Goal: Communication & Community: Answer question/provide support

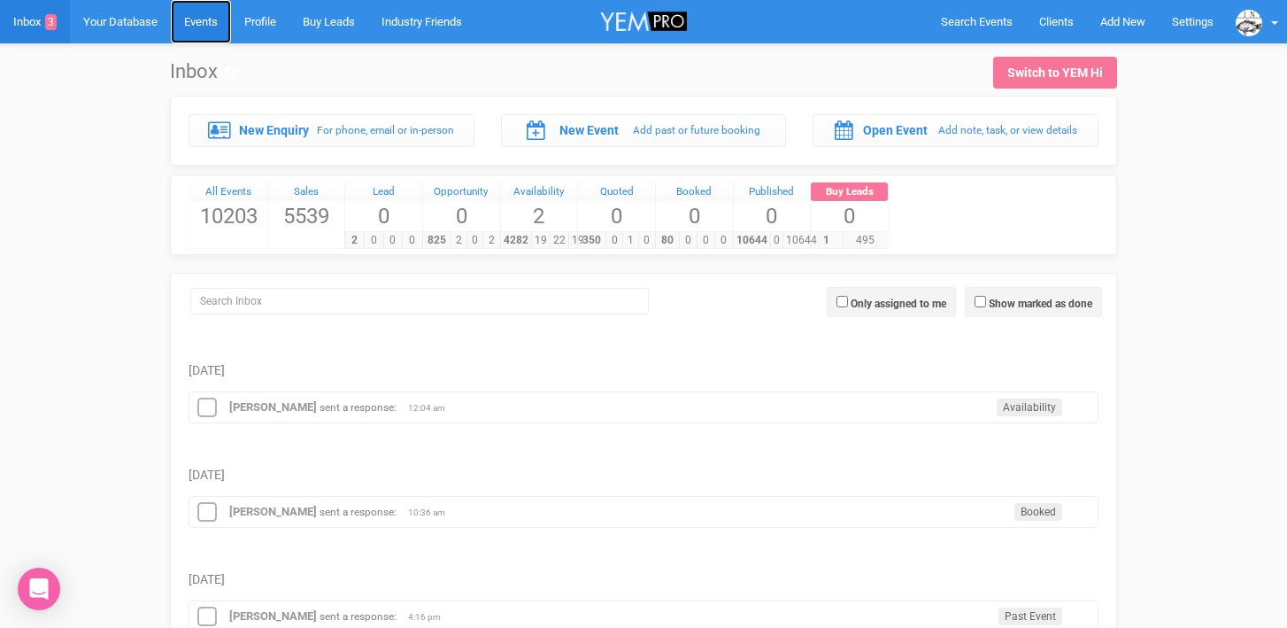
click at [207, 17] on link "Events" at bounding box center [201, 21] width 60 height 43
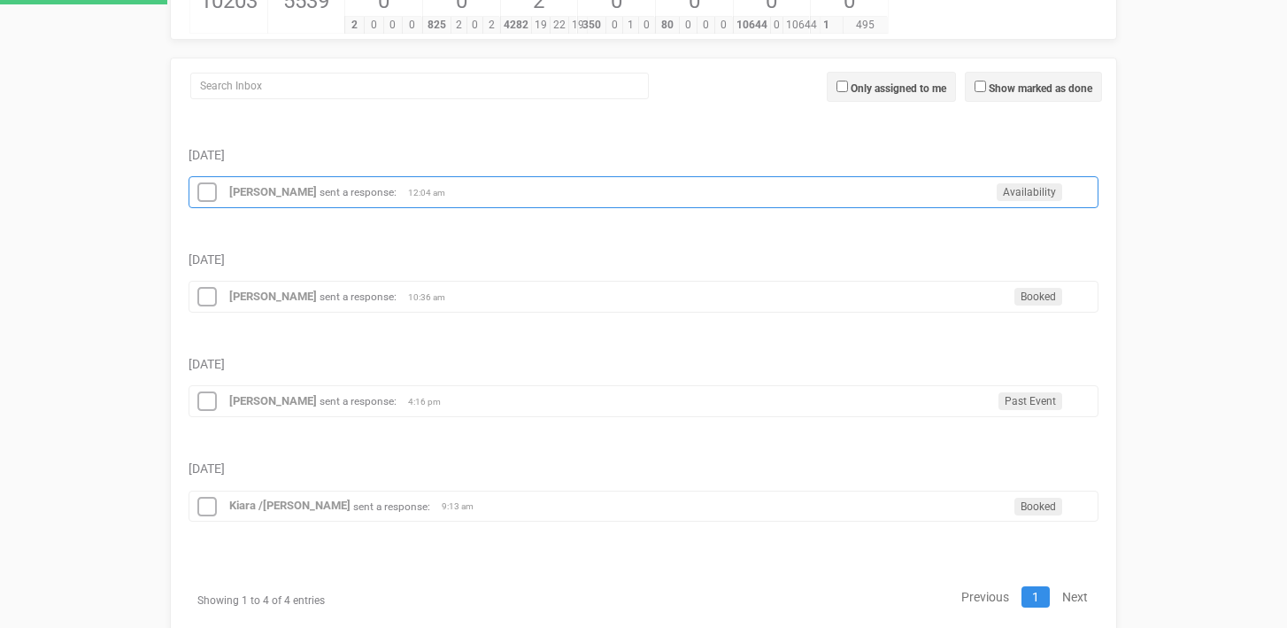
scroll to position [214, 0]
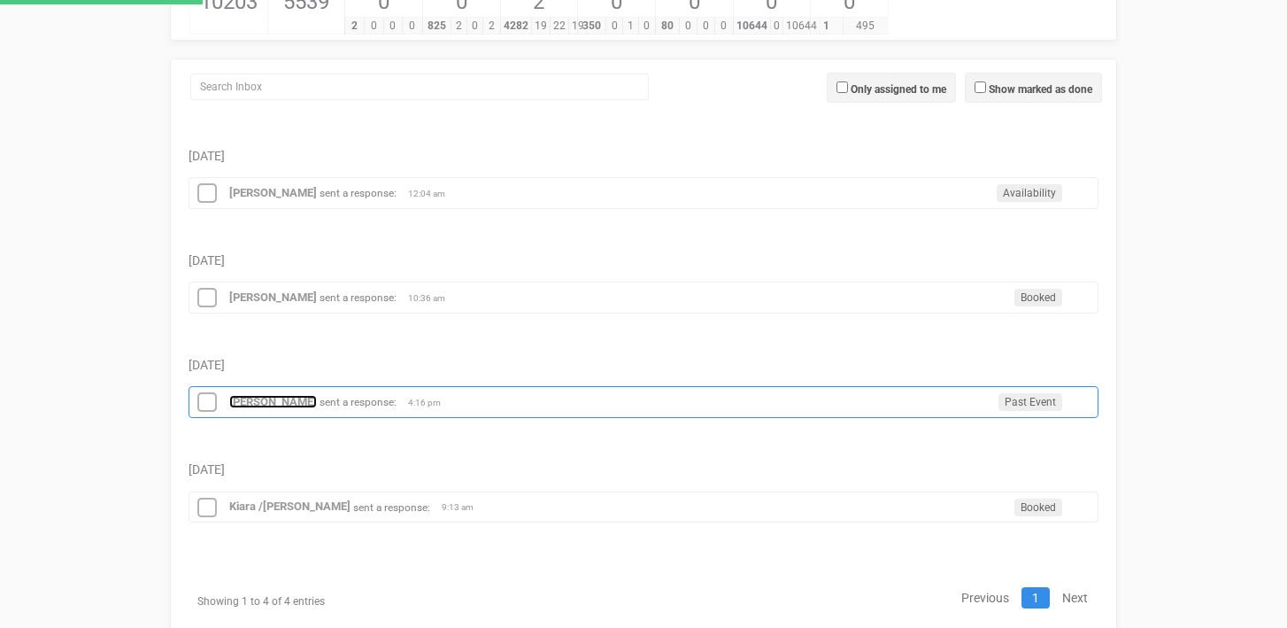
click at [290, 407] on strong "Sarah Braniff" at bounding box center [273, 401] width 88 height 13
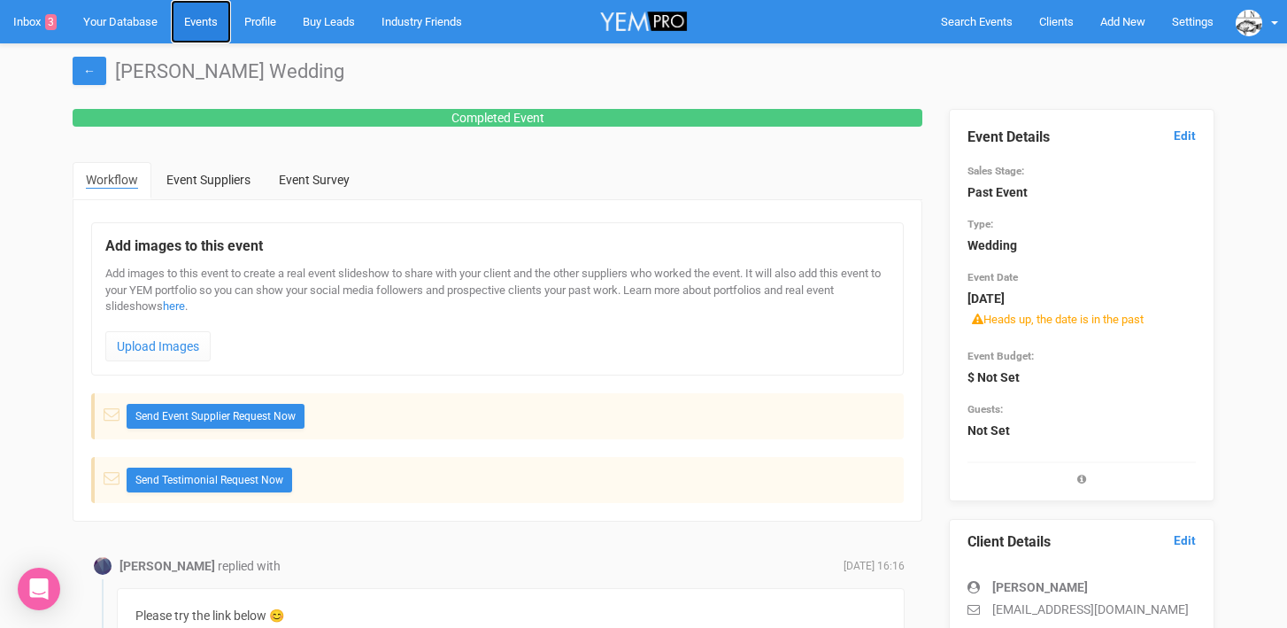
click at [205, 25] on link "Events" at bounding box center [201, 21] width 60 height 43
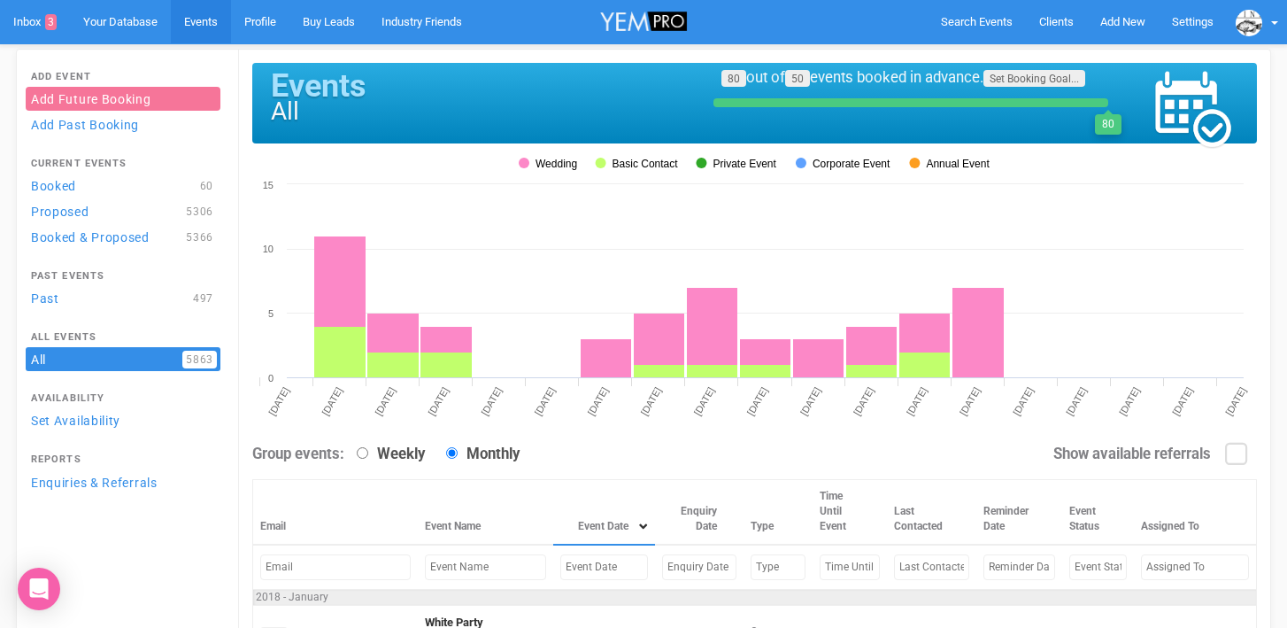
click at [560, 576] on input "text" at bounding box center [604, 567] width 88 height 26
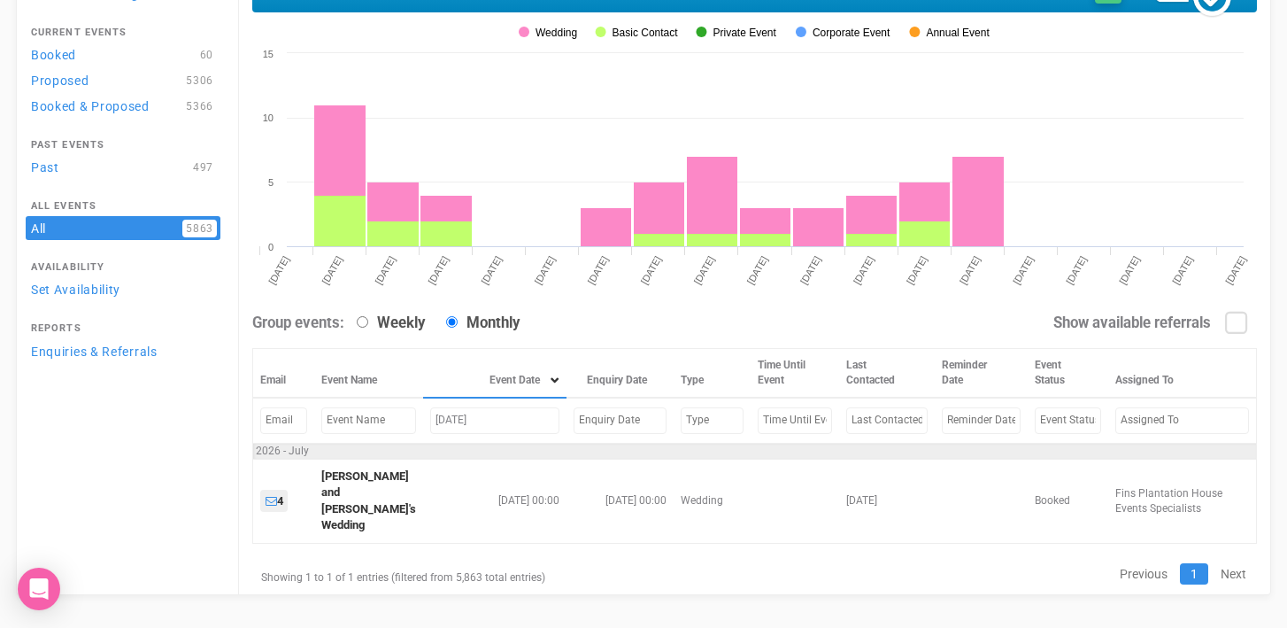
scroll to position [131, 0]
drag, startPoint x: 505, startPoint y: 424, endPoint x: 391, endPoint y: 421, distance: 113.3
click at [390, 421] on tr "july 31, 2026" at bounding box center [755, 419] width 1004 height 45
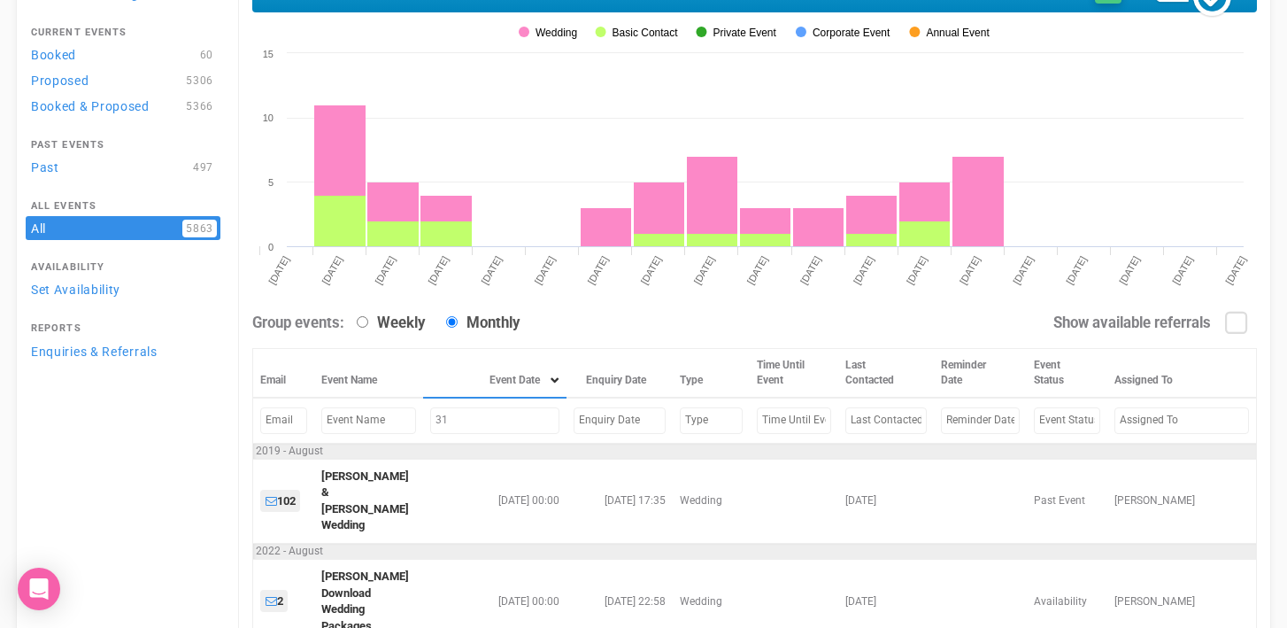
type input "3"
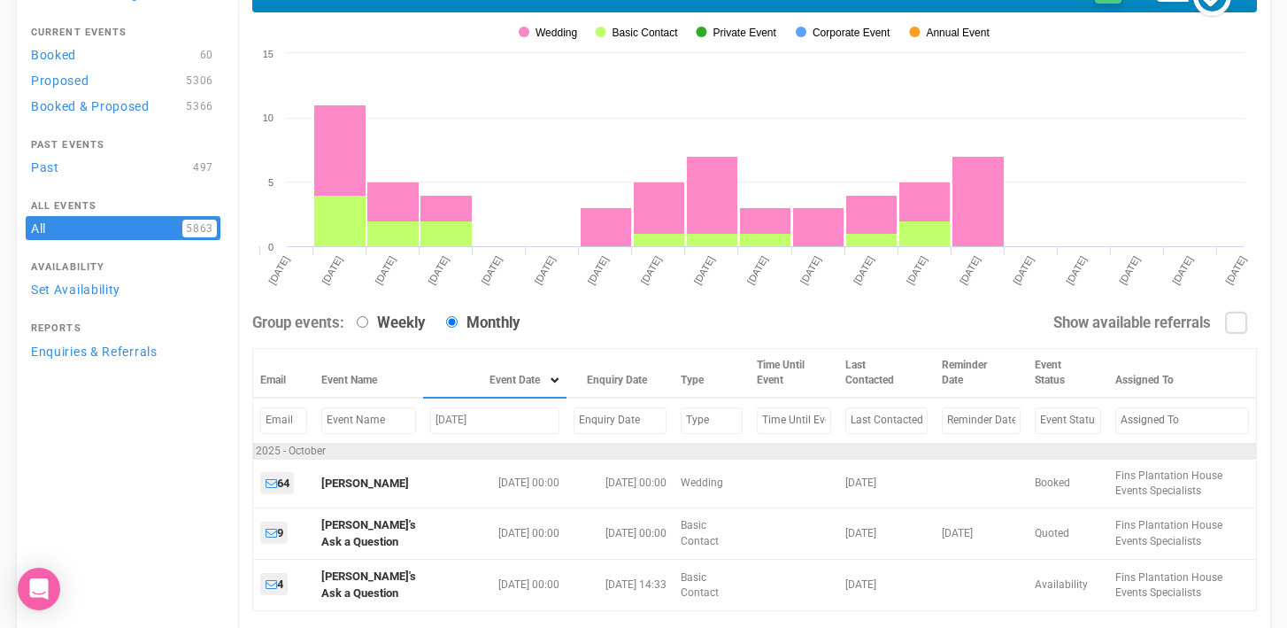
drag, startPoint x: 501, startPoint y: 421, endPoint x: 387, endPoint y: 420, distance: 114.2
click at [386, 420] on tr "October 31, 25" at bounding box center [755, 419] width 1004 height 45
type input "november 7, 25"
click at [106, 433] on div "Add Event Add Future Booking Add Past Booking Current Events Booked 60 Proposed…" at bounding box center [643, 377] width 1255 height 918
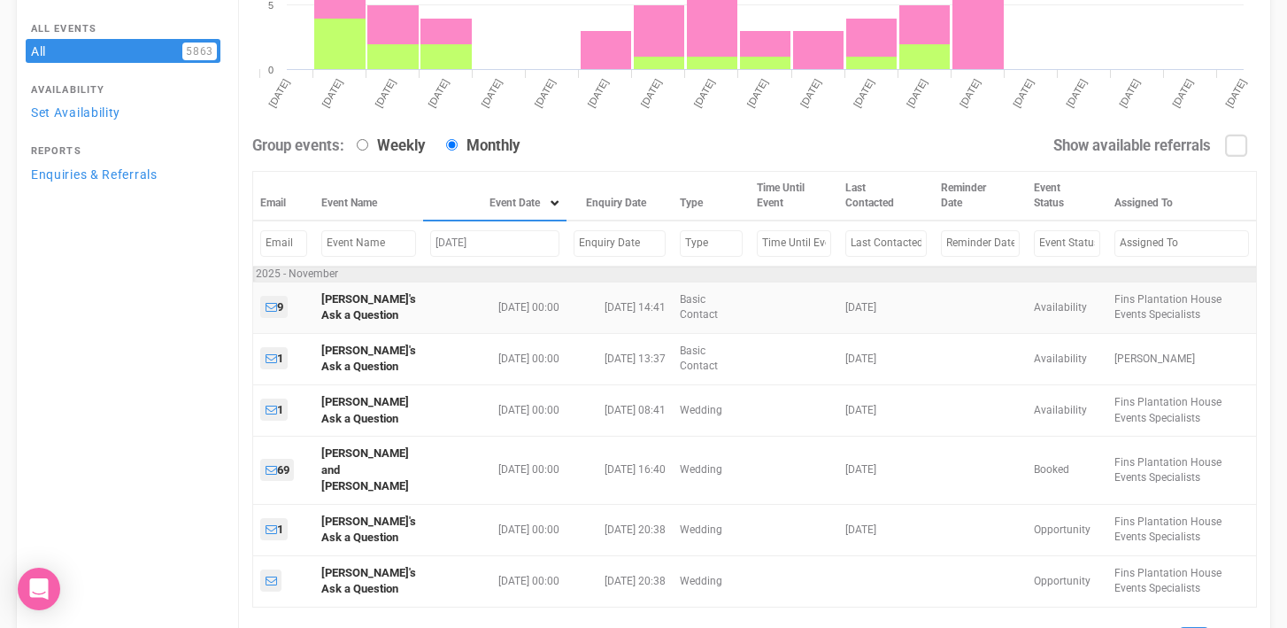
scroll to position [367, 0]
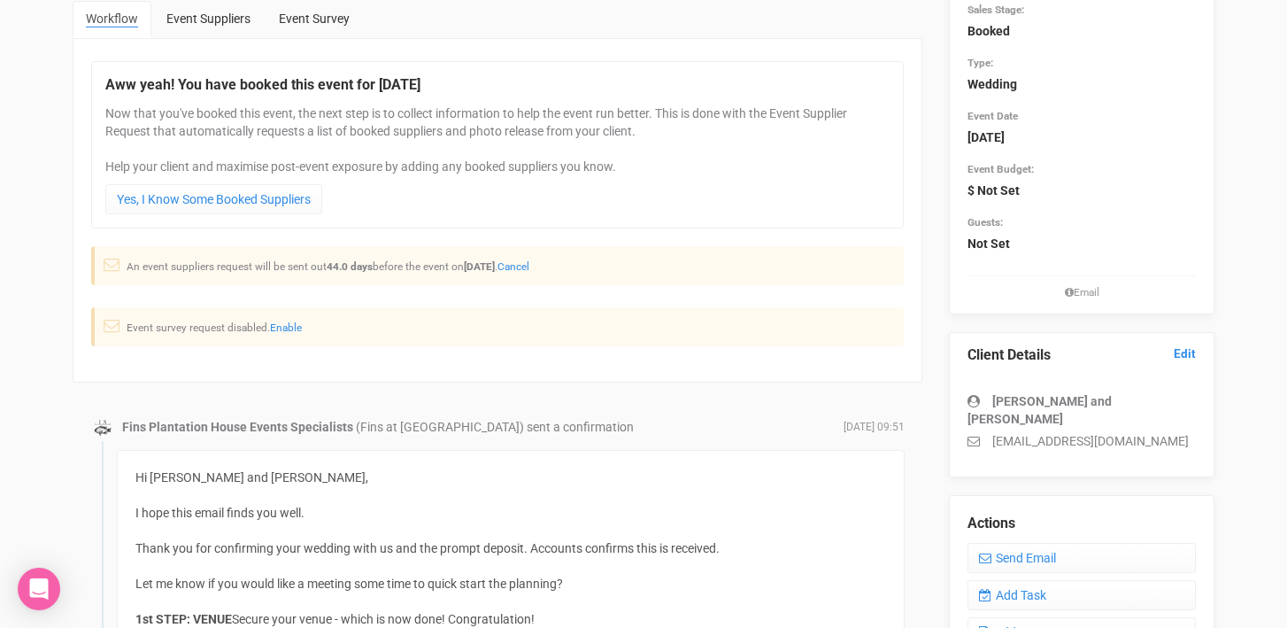
scroll to position [173, 0]
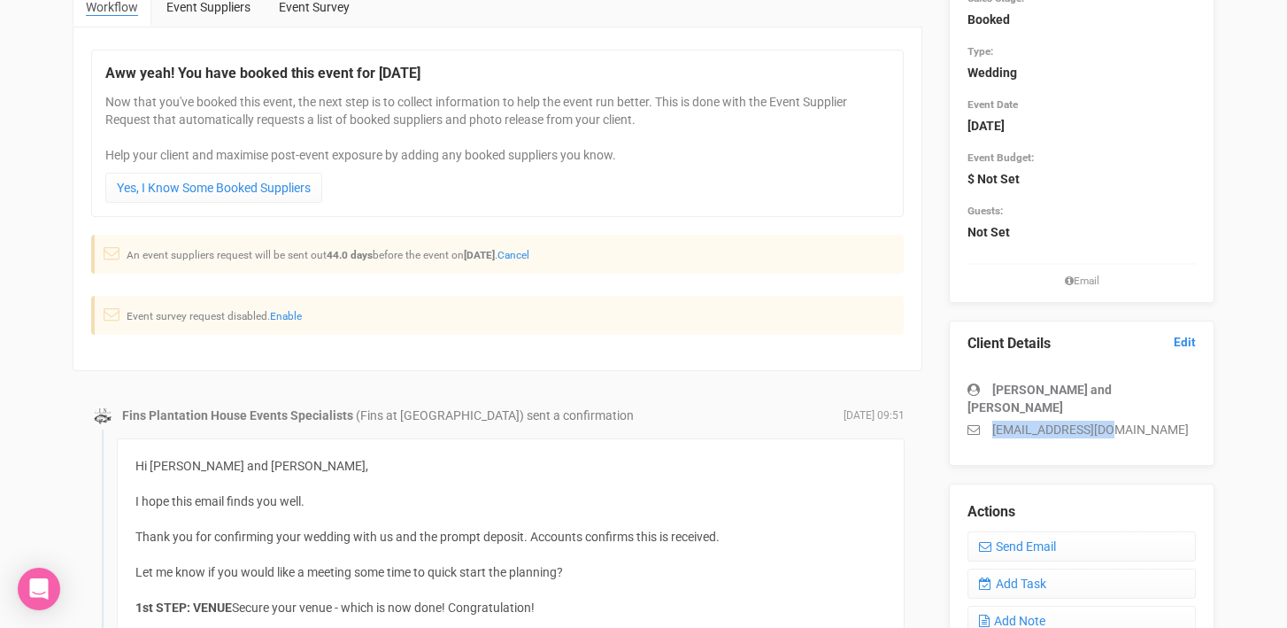
drag, startPoint x: 995, startPoint y: 413, endPoint x: 1121, endPoint y: 407, distance: 126.7
click at [1121, 420] on p "[EMAIL_ADDRESS][DOMAIN_NAME]" at bounding box center [1081, 429] width 228 height 18
copy p "aamws1@outlook.com"
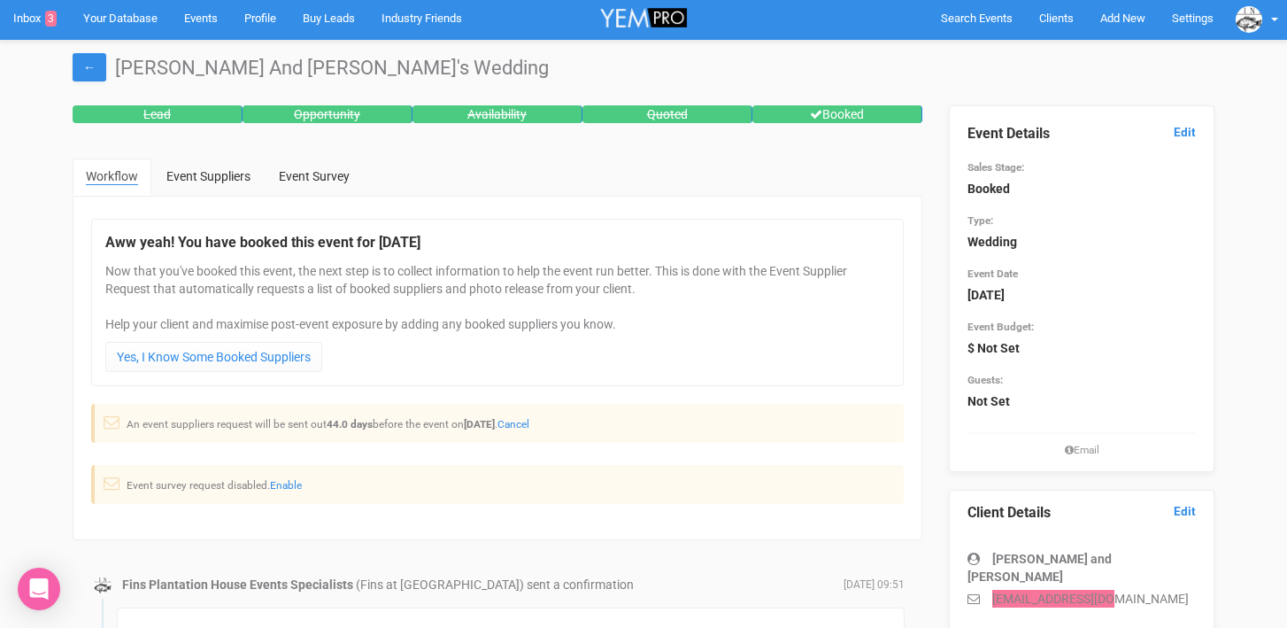
scroll to position [3, 0]
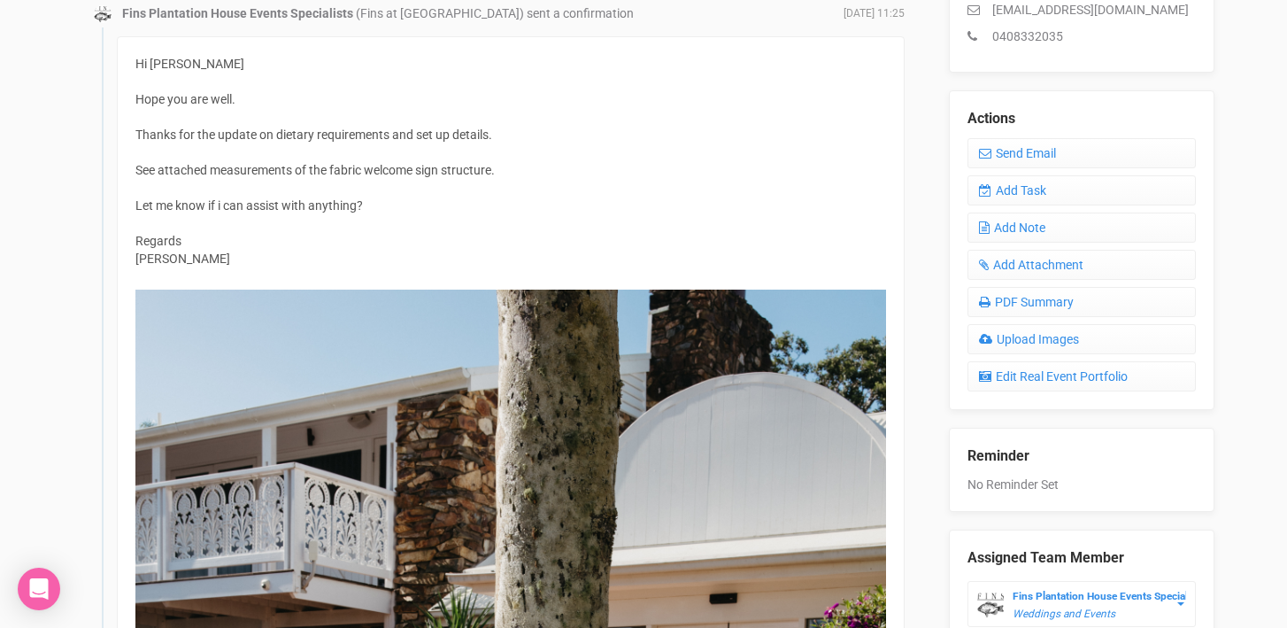
scroll to position [582, 0]
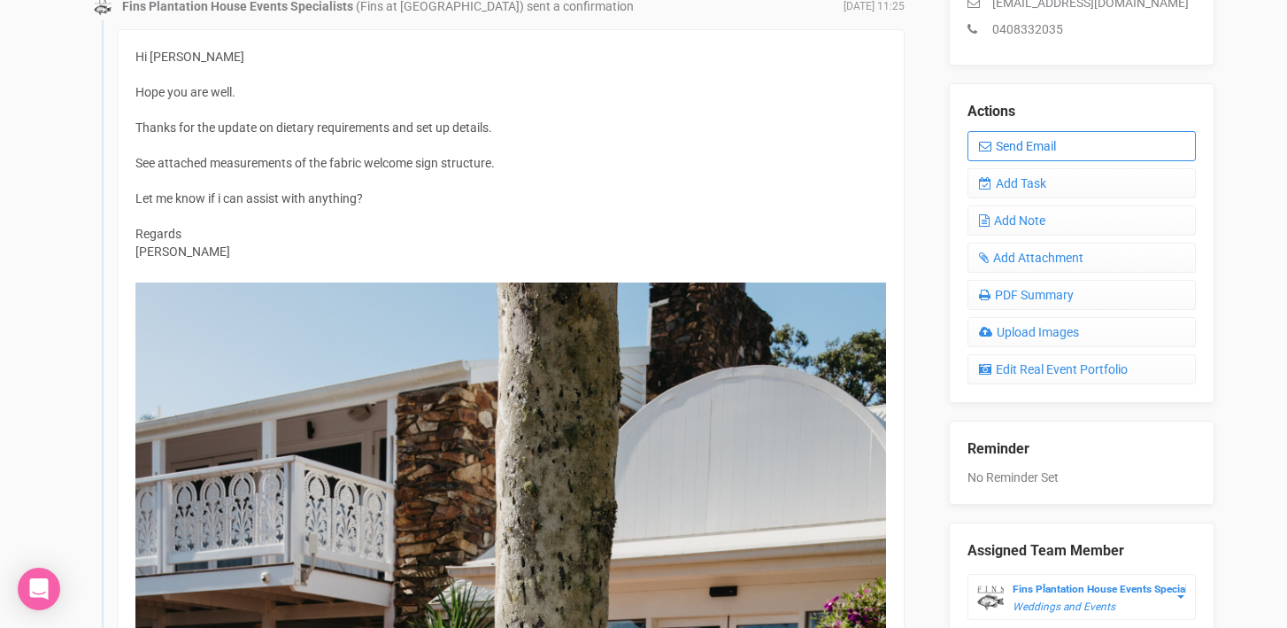
click at [1050, 142] on link "Send Email" at bounding box center [1081, 146] width 228 height 30
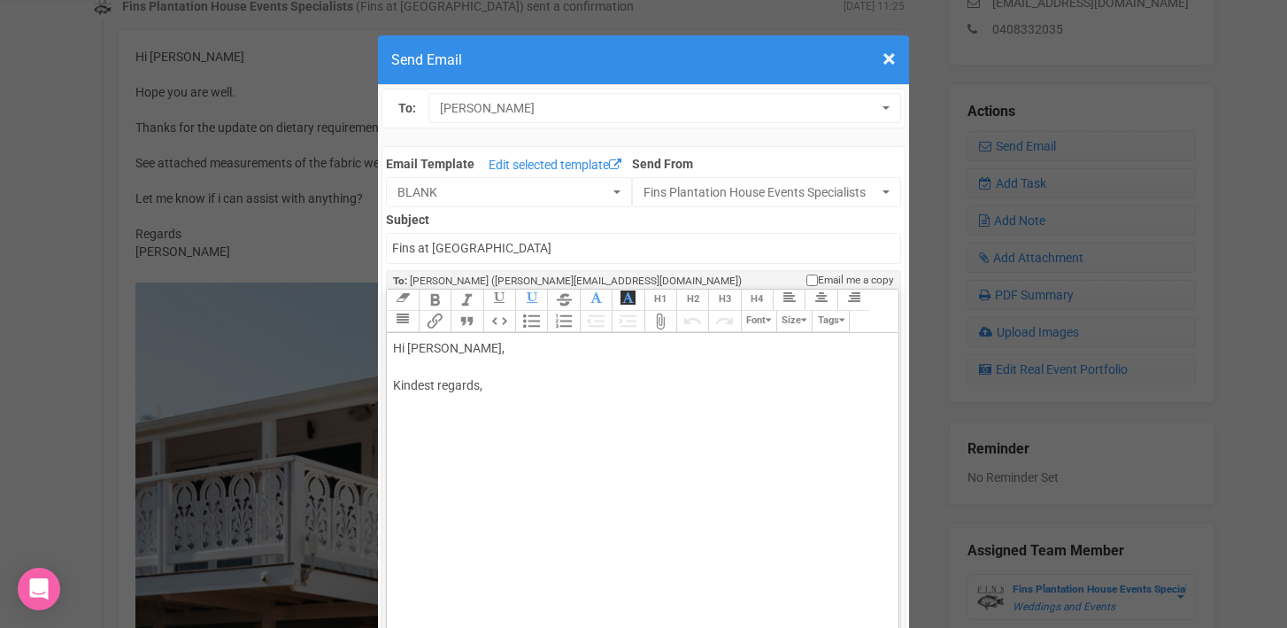
drag, startPoint x: 451, startPoint y: 346, endPoint x: 497, endPoint y: 346, distance: 46.0
click at [497, 346] on div "Hi Camilla Glasser, Kindest regards," at bounding box center [639, 385] width 492 height 93
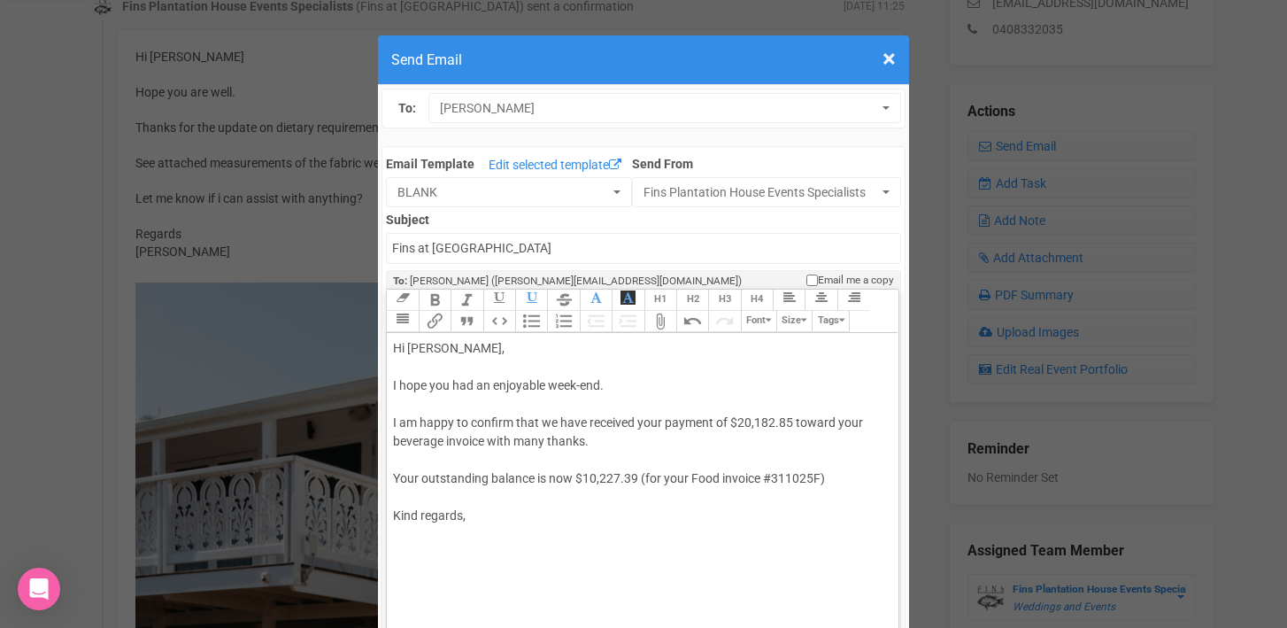
click at [512, 499] on div "Hi Camilla, I hope you had an enjoyable week-end. I am happy to confirm that we…" at bounding box center [639, 450] width 492 height 223
type trix-editor "<div>Hi Camilla,&nbsp;<br><br>I hope you had an enjoyable week-end.<br><br>I am…"
click at [389, 249] on input "Fins at plantation house" at bounding box center [643, 248] width 514 height 31
click at [618, 249] on input "Accounts - Fins at plantation house" at bounding box center [643, 248] width 514 height 31
type input "Accounts - Fins at Plantation House - Thank you for your payment"
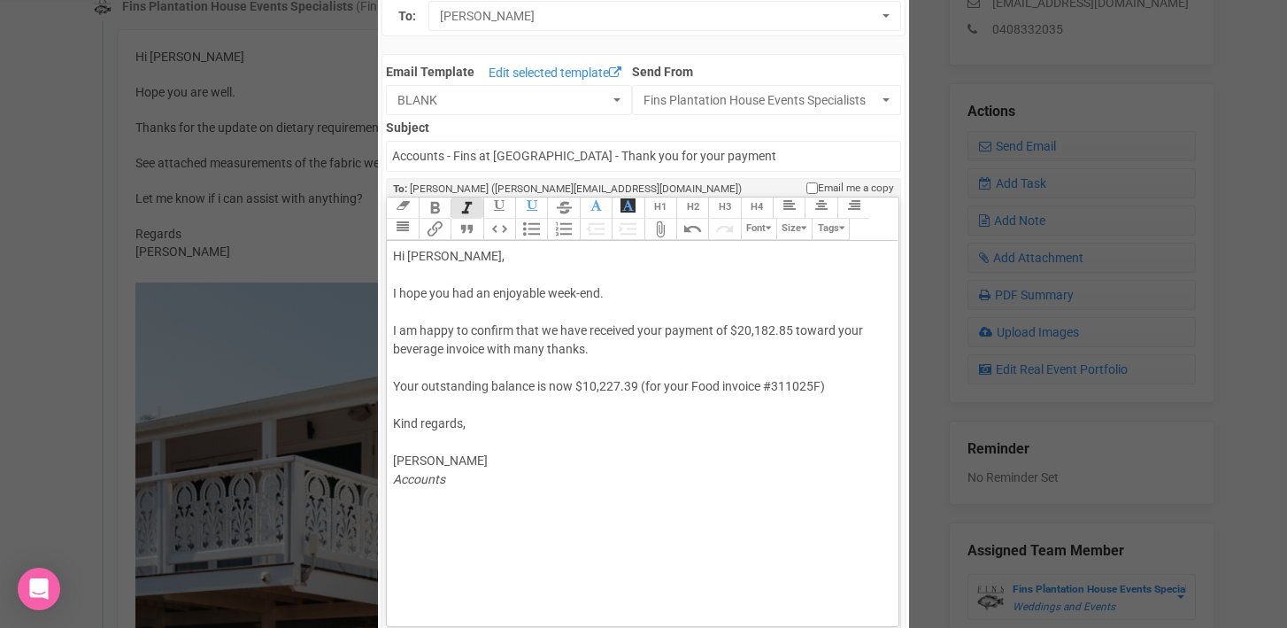
scroll to position [90, 0]
click at [493, 296] on div "Hi Camilla, I hope you had an enjoyable week-end. I am happy to confirm that we…" at bounding box center [639, 370] width 492 height 242
type trix-editor "<div>Hi Camilla,&nbsp;<br><br>I hope you had a fun, enjoyable week-end.<br><br>…"
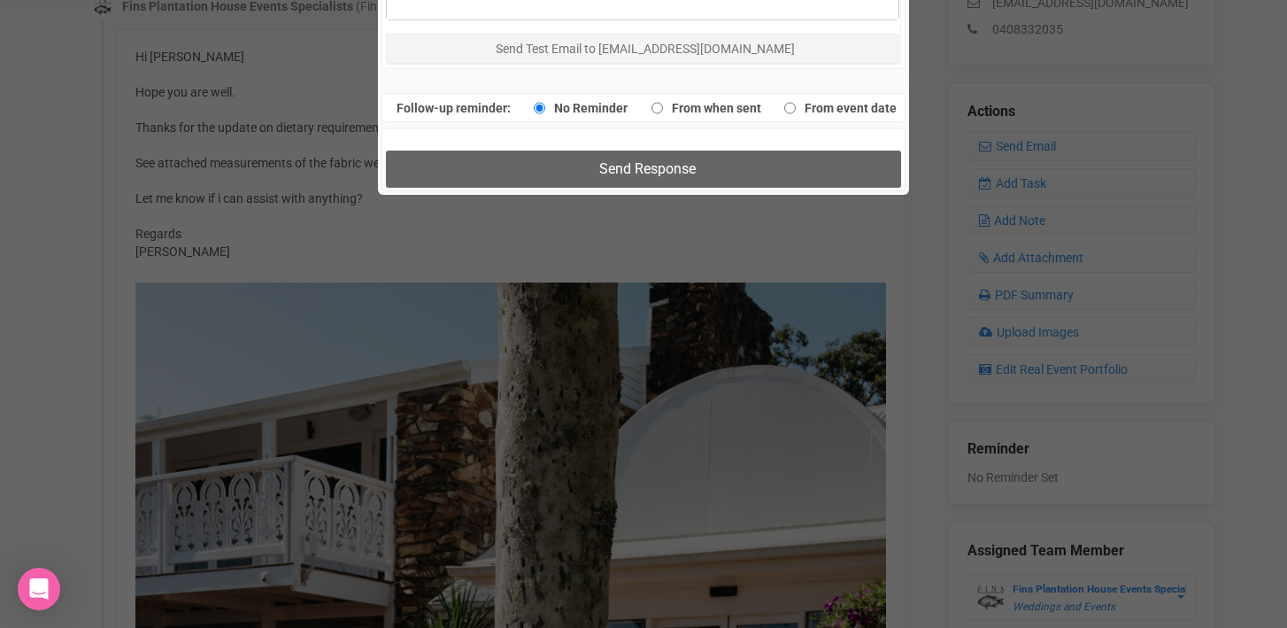
scroll to position [1316, 0]
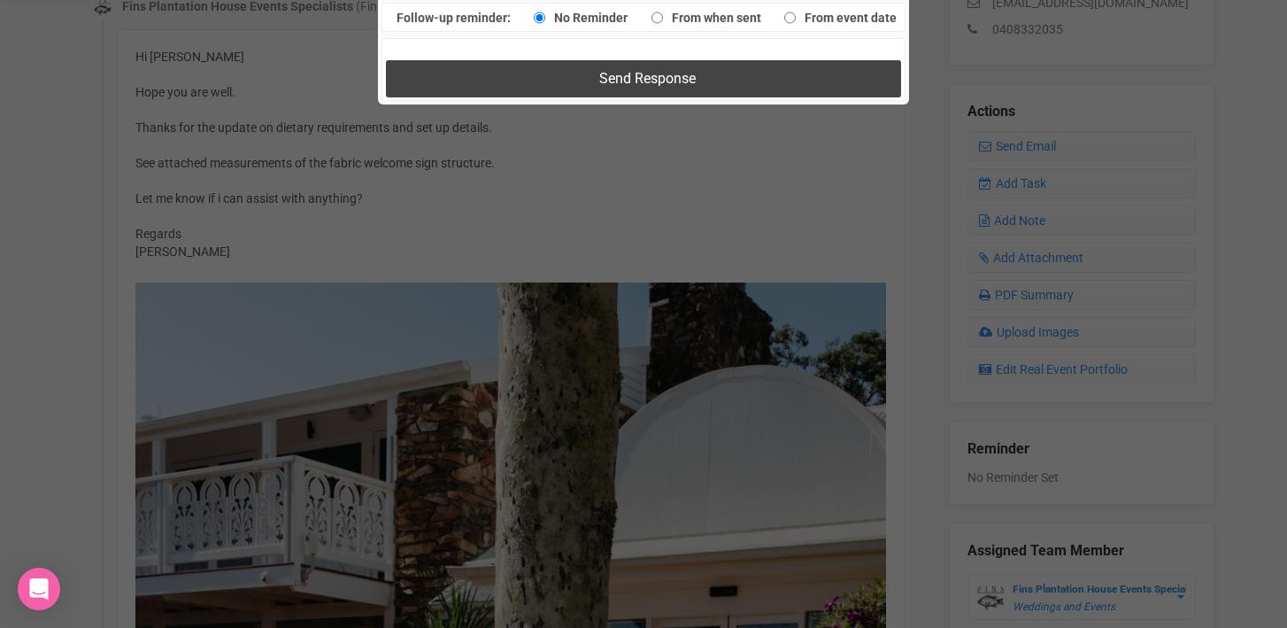
click at [605, 82] on span "Send Response" at bounding box center [647, 78] width 96 height 17
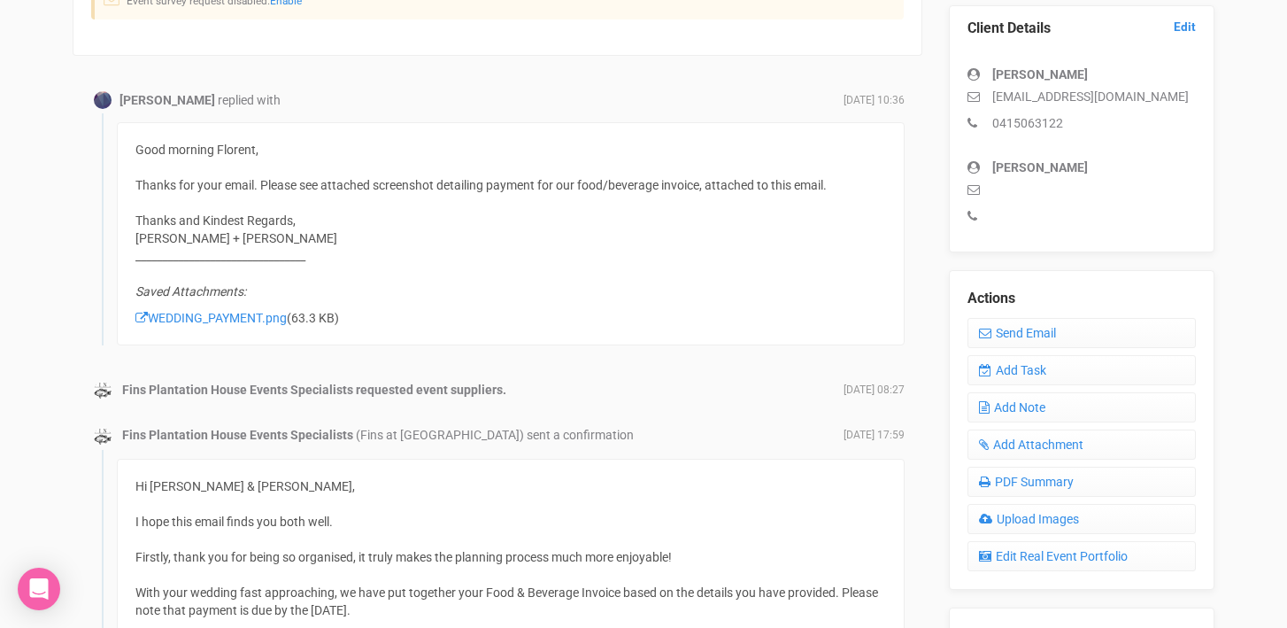
scroll to position [490, 0]
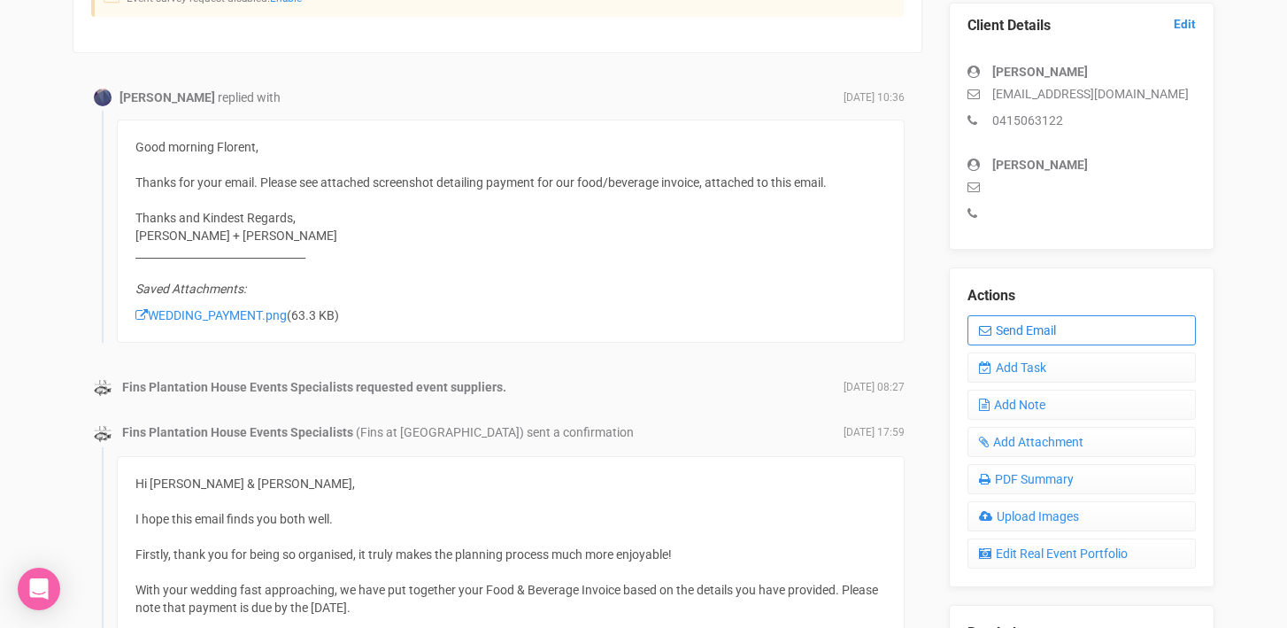
click at [1002, 328] on link "Send Email" at bounding box center [1081, 330] width 228 height 30
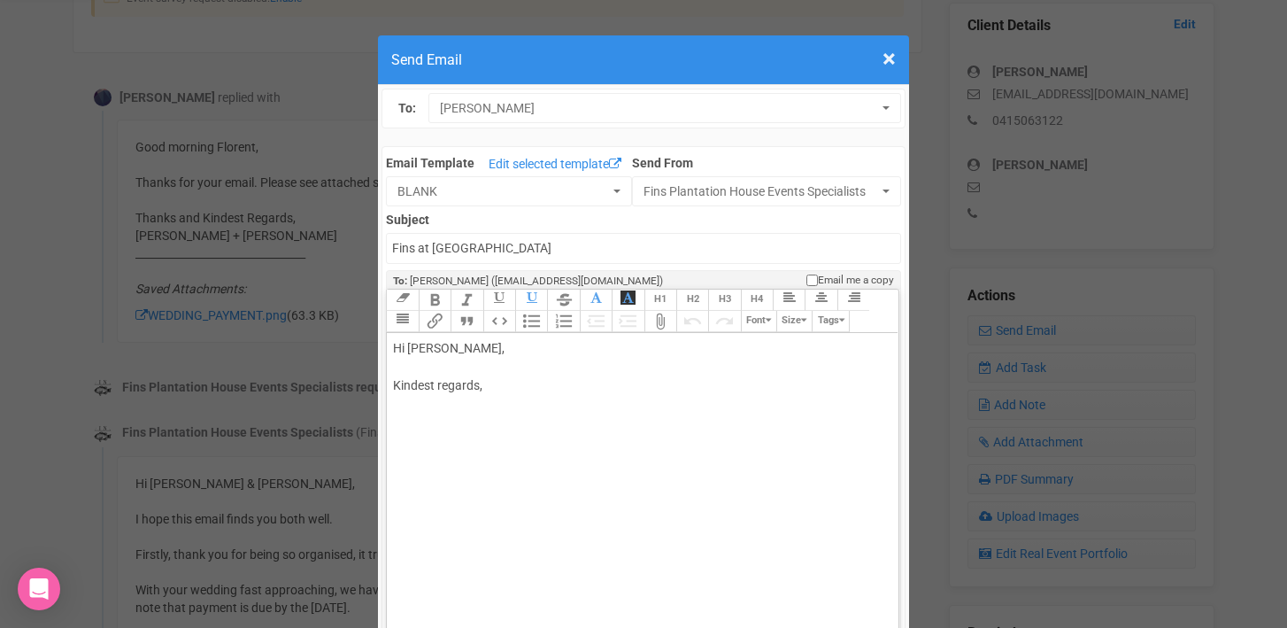
click at [451, 354] on div "Hi Joshua Walsh, Kindest regards," at bounding box center [639, 385] width 492 height 93
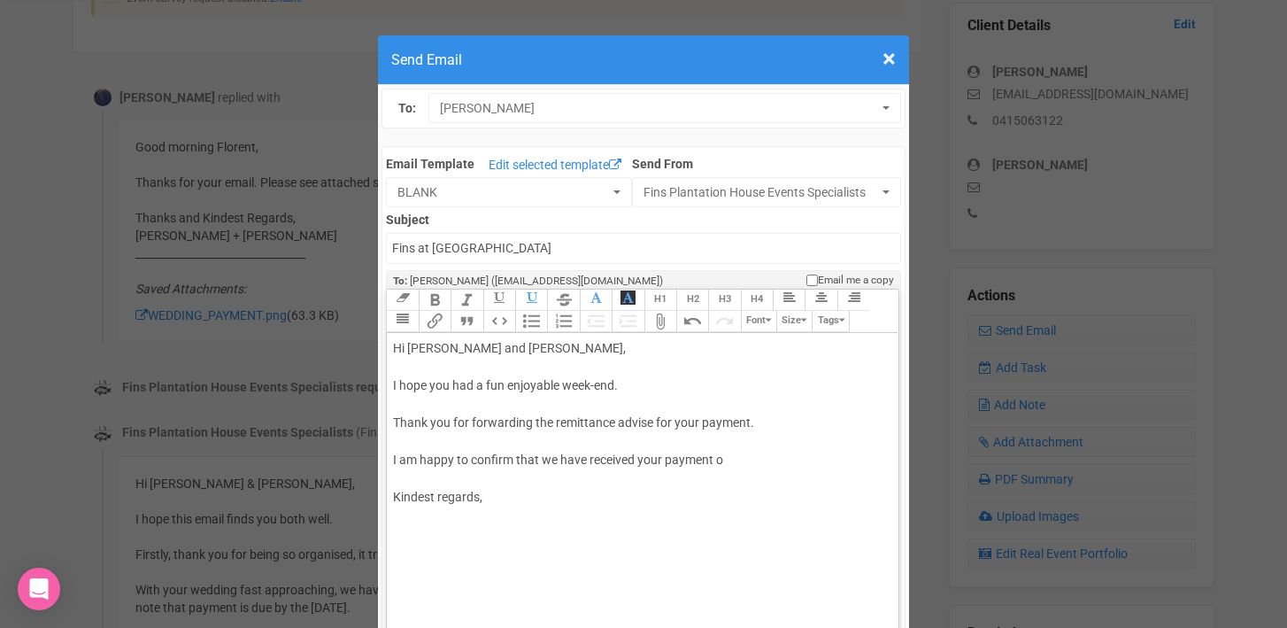
click at [657, 420] on div "Hi Joshua and Michael, I hope you had a fun enjoyable week-end. Thank you for f…" at bounding box center [639, 441] width 492 height 204
click at [732, 459] on div "Hi Joshua and Michael, I hope you had a fun enjoyable week-end. Thank you for f…" at bounding box center [639, 441] width 492 height 204
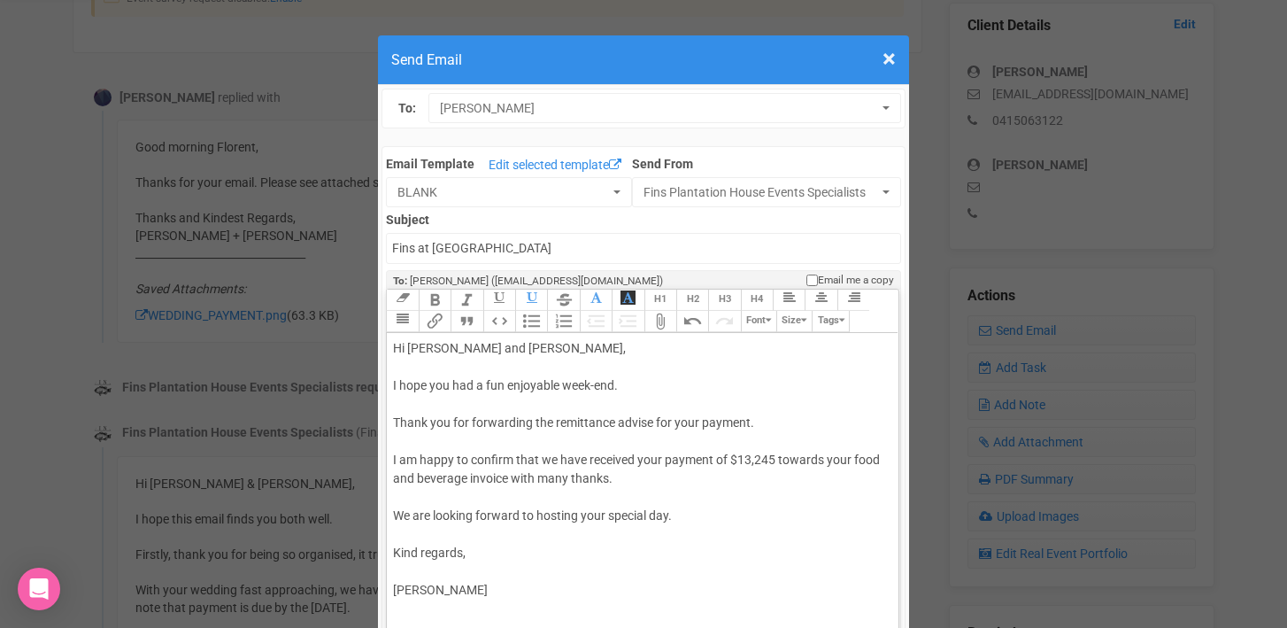
click at [520, 375] on div "Hi Joshua and Michael, I hope you had a fun enjoyable week-end. Thank you for f…" at bounding box center [639, 487] width 492 height 297
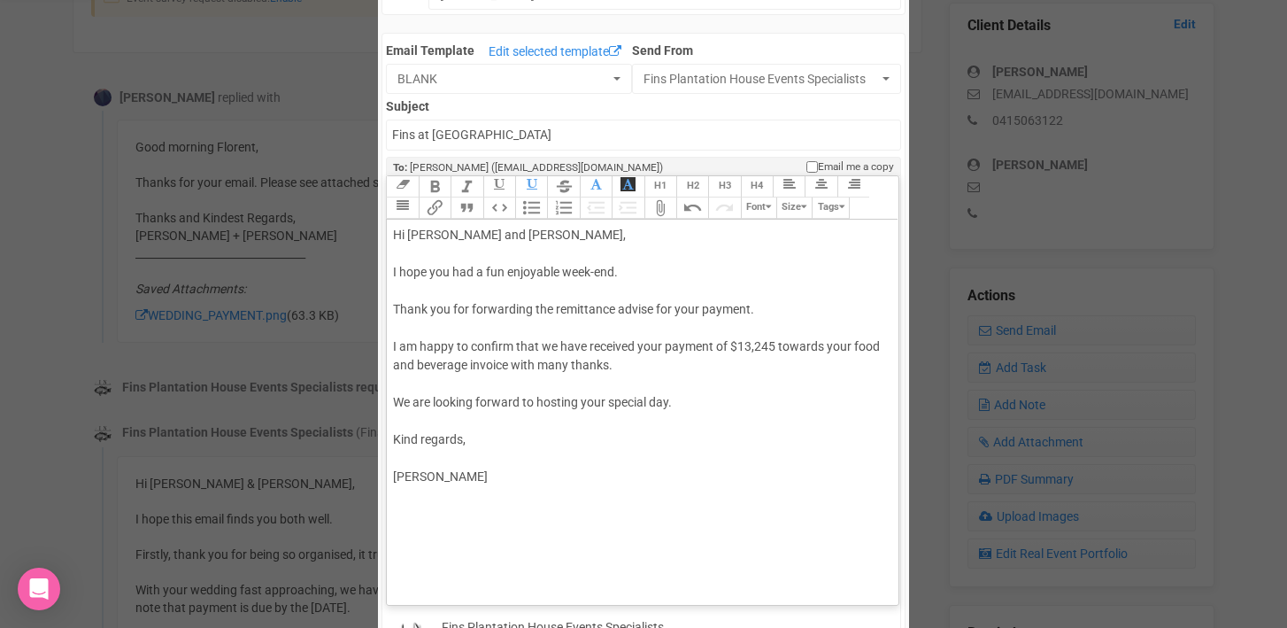
scroll to position [123, 0]
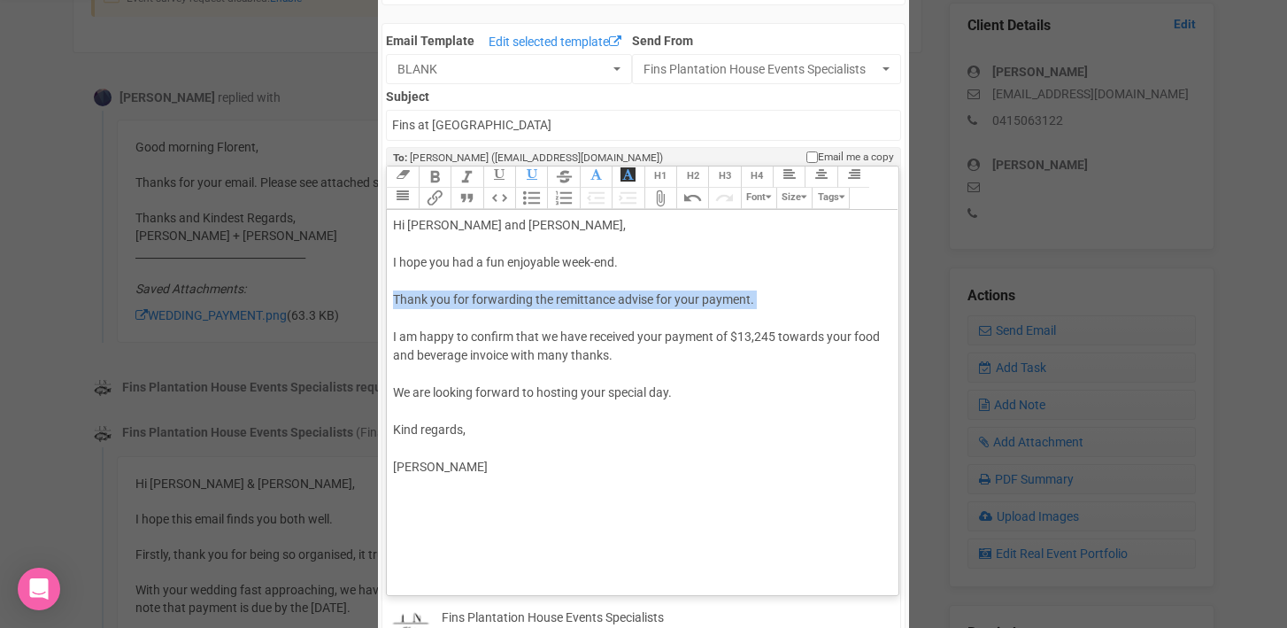
drag, startPoint x: 392, startPoint y: 302, endPoint x: 412, endPoint y: 323, distance: 28.8
click at [412, 323] on trix-editor "Hi Joshua and Michael, I hope you had a fun enjoyable week-end. Thank you for f…" at bounding box center [642, 398] width 511 height 376
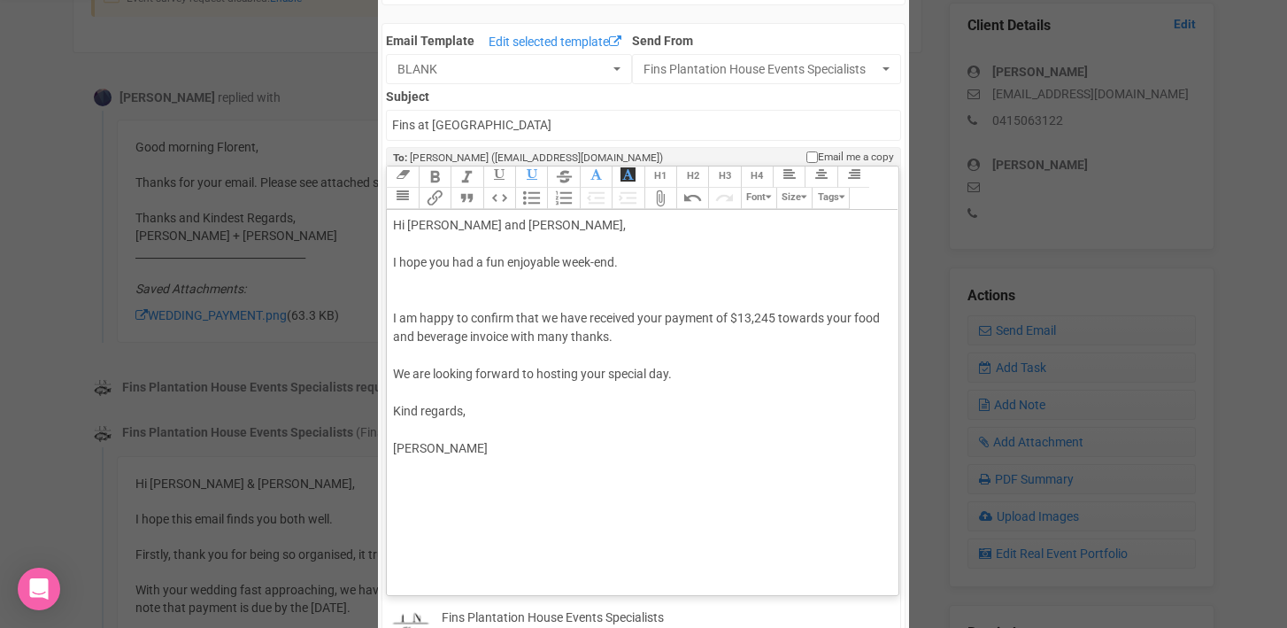
type trix-editor "<div>Hi Joshua and Michael,<br><br>I hope you had a fun enjoyable week-end.<br>…"
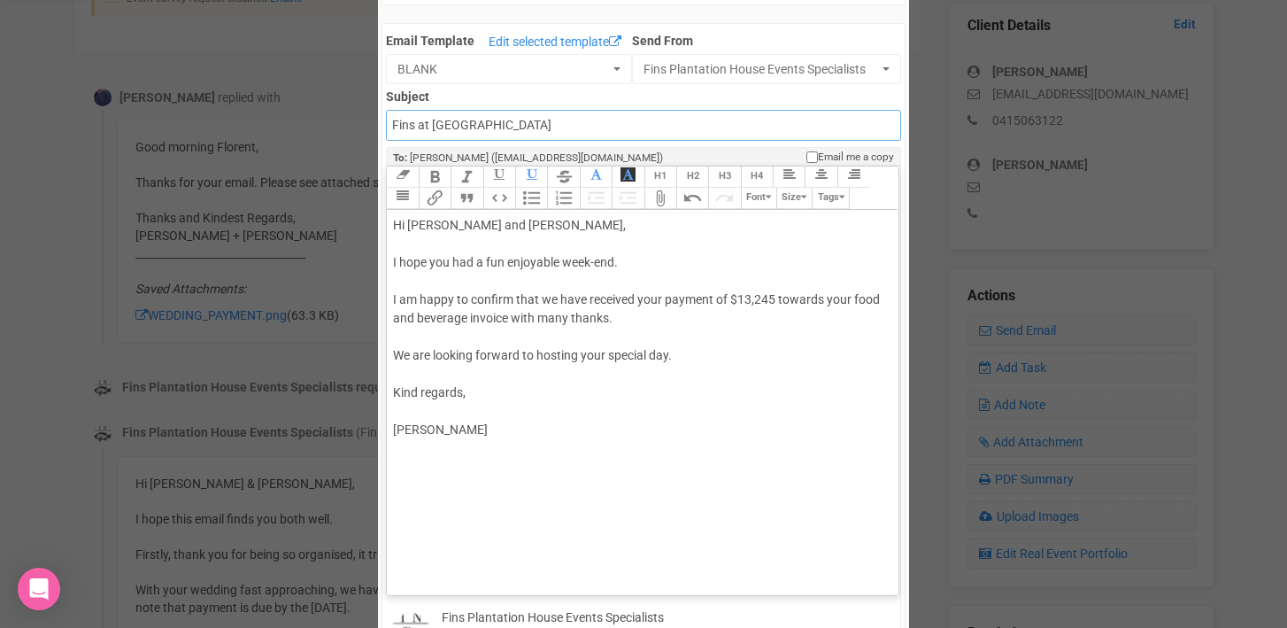
click at [392, 122] on input "Fins at plantation house" at bounding box center [643, 125] width 514 height 31
click at [598, 128] on input "accounts - Fins at plantation house" at bounding box center [643, 125] width 514 height 31
type input "Accounts - Fins at Plantation House - Thank you for your payment"
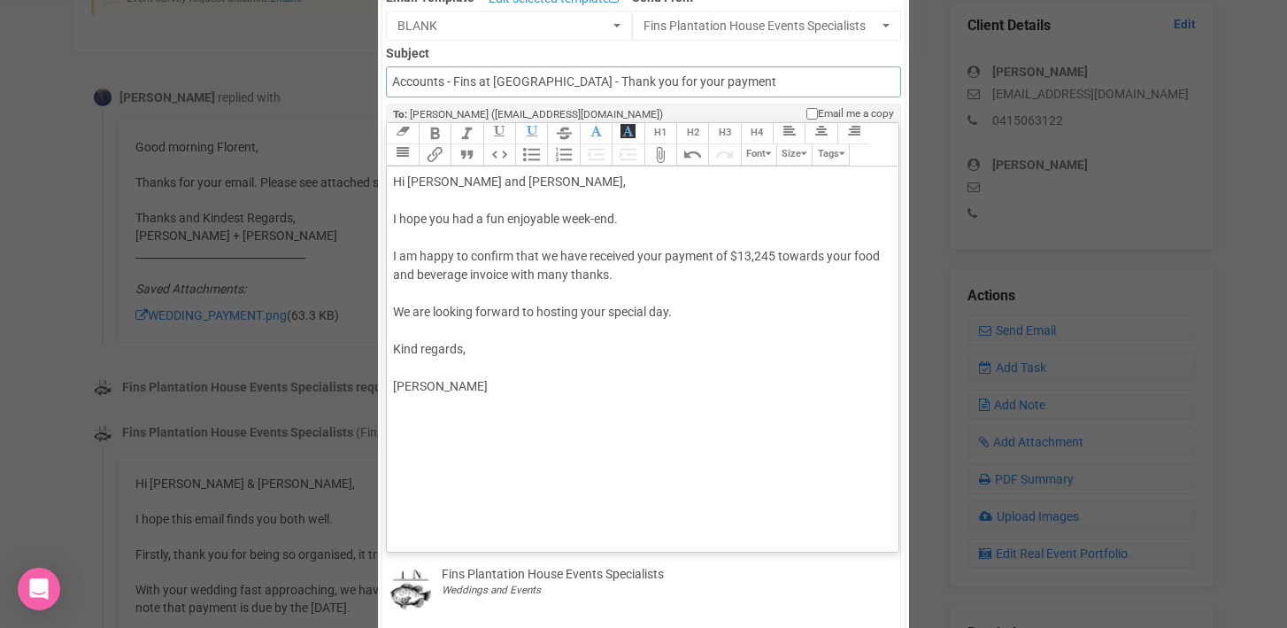
scroll to position [168, 0]
click at [518, 468] on trix-editor "Hi Joshua and Michael, I hope you had a fun enjoyable week-end. I am happy to c…" at bounding box center [642, 353] width 511 height 376
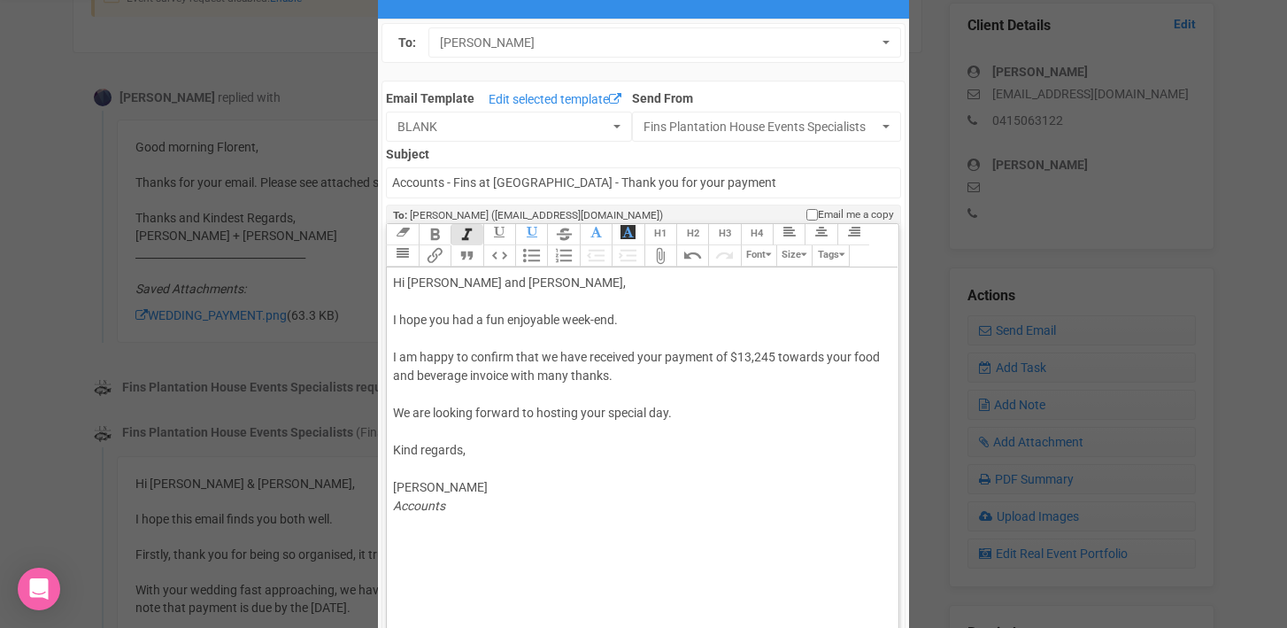
scroll to position [58, 0]
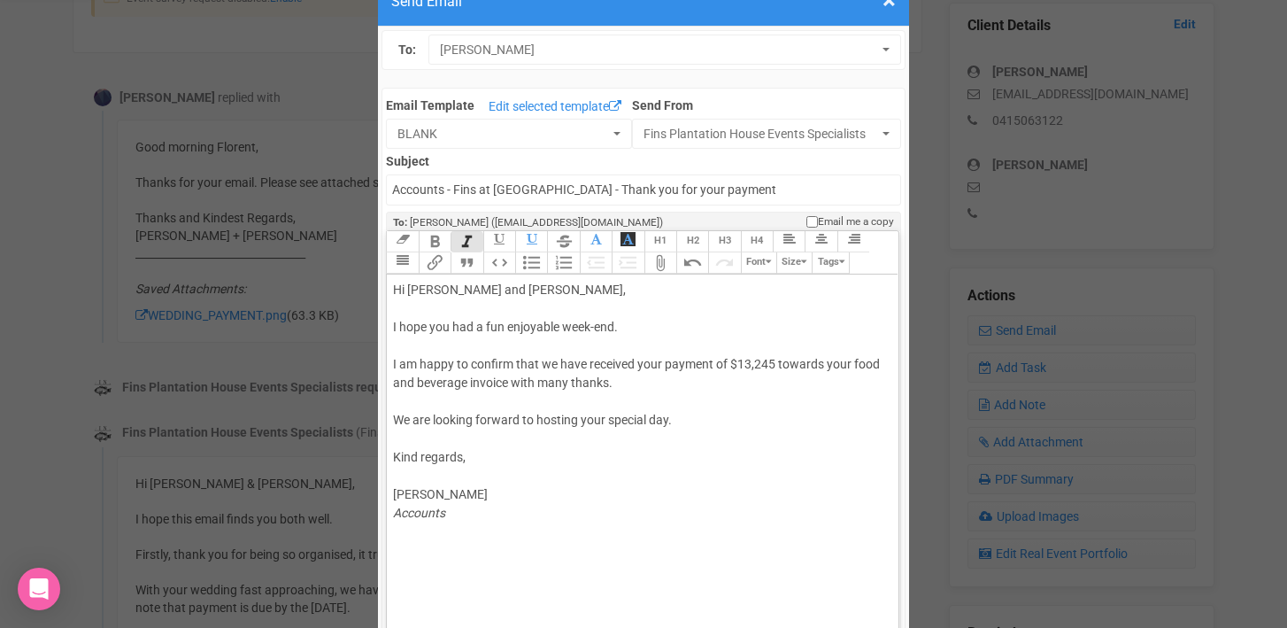
click at [680, 420] on div "Hi Joshua and Michael, I hope you had a fun enjoyable week-end. I am happy to c…" at bounding box center [639, 402] width 492 height 242
type trix-editor "<div>Hi Joshua and Michael,<br><br>I hope you had a fun enjoyable week-end.<br>…"
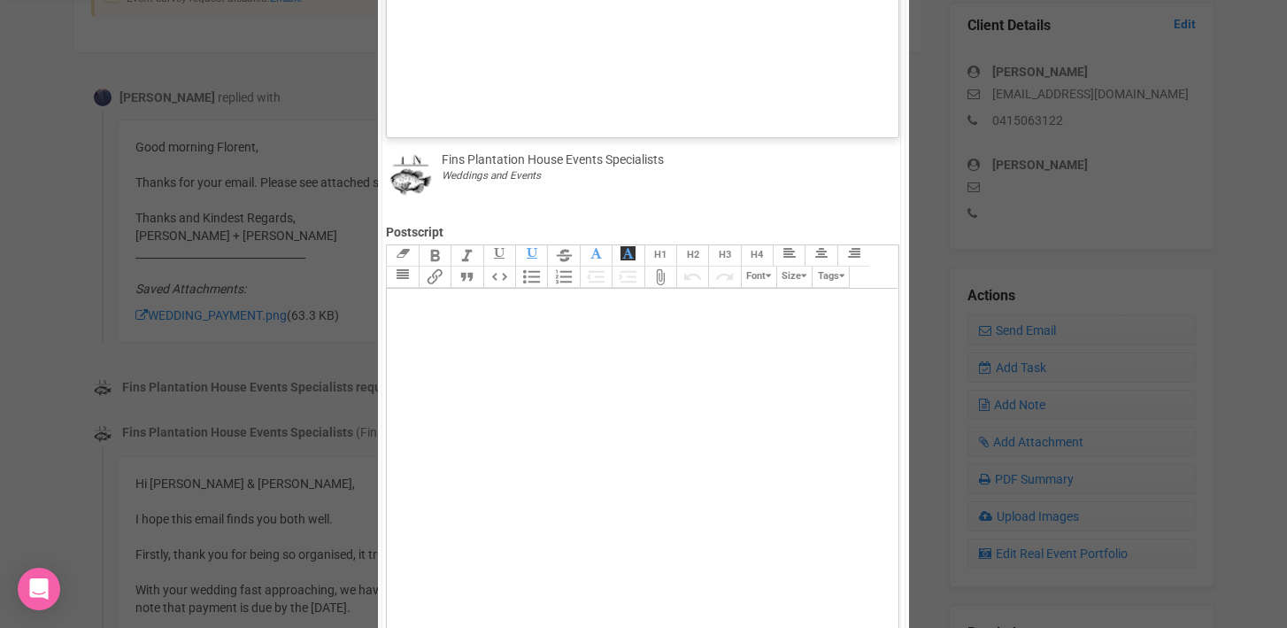
scroll to position [900, 0]
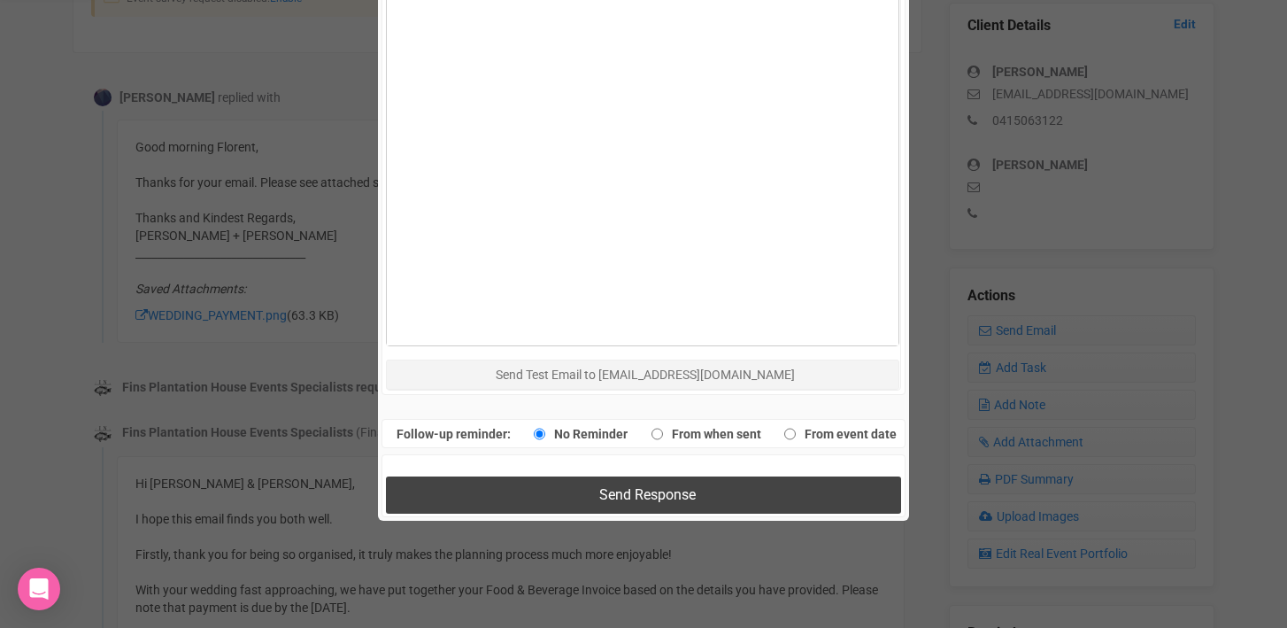
click at [638, 495] on span "Send Response" at bounding box center [647, 494] width 96 height 17
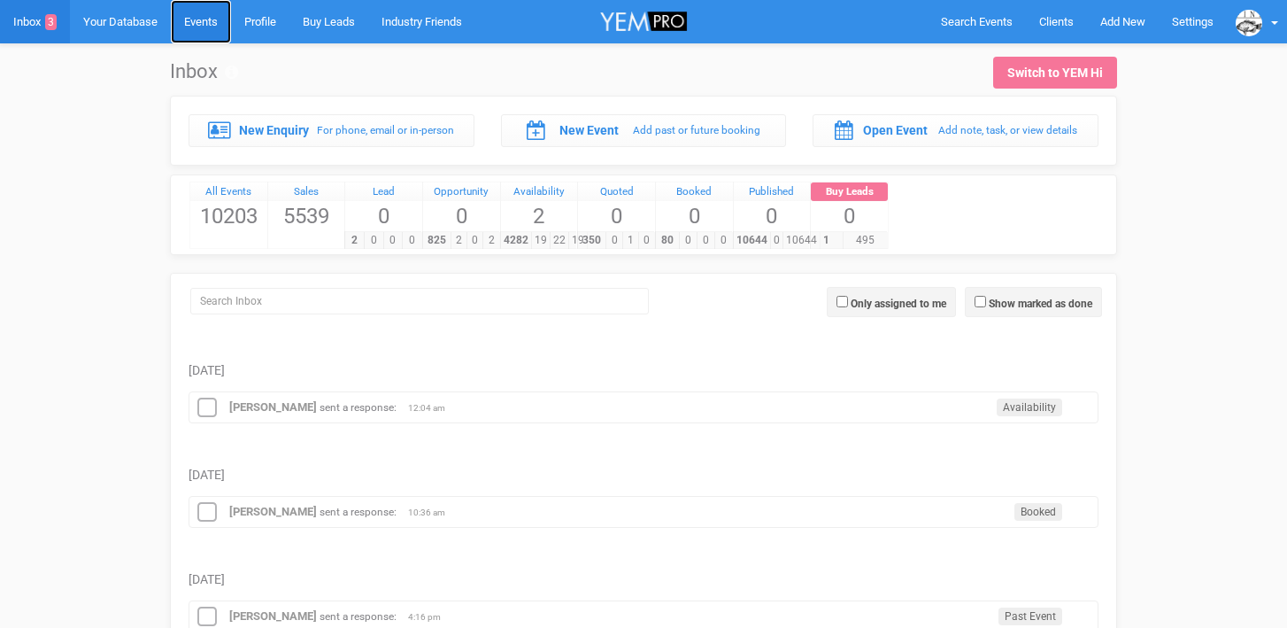
click at [207, 29] on link "Events" at bounding box center [201, 21] width 60 height 43
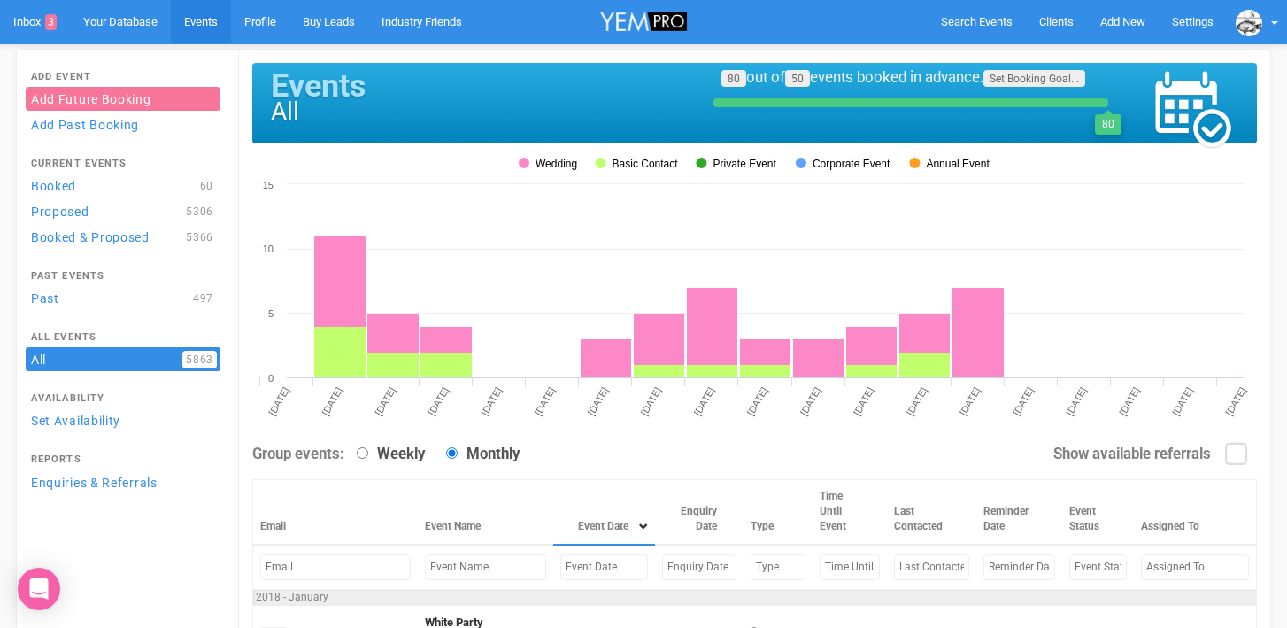
click at [560, 567] on input "text" at bounding box center [604, 567] width 88 height 26
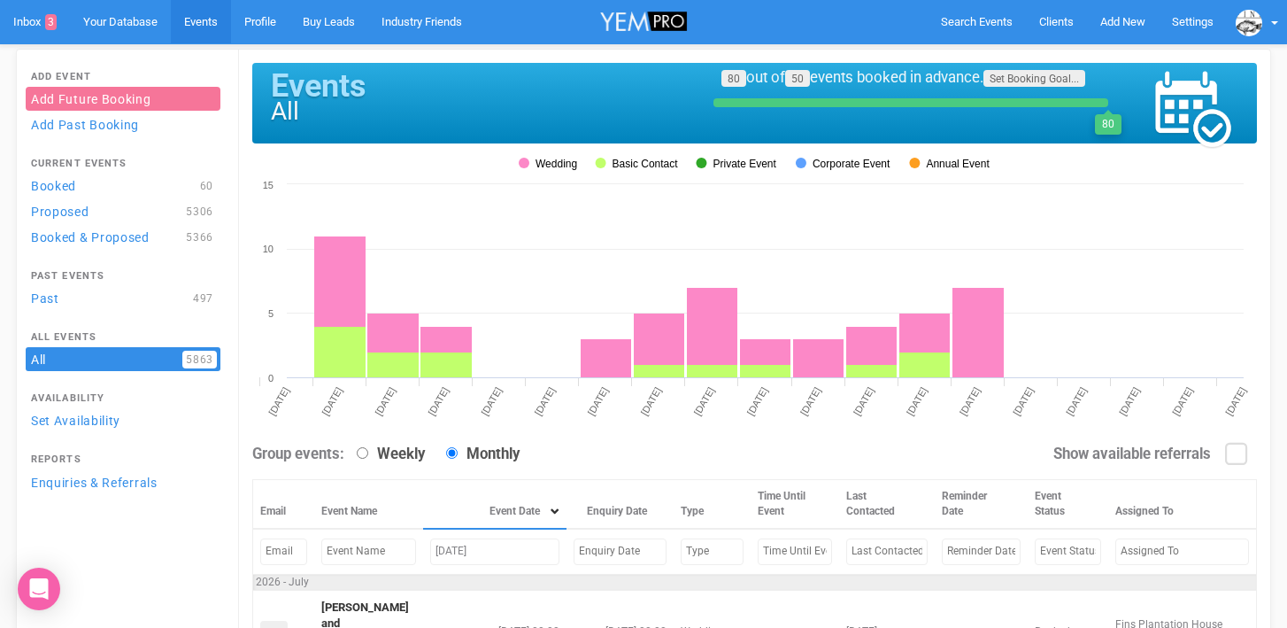
click at [454, 552] on input "July 31, 2026" at bounding box center [494, 551] width 129 height 26
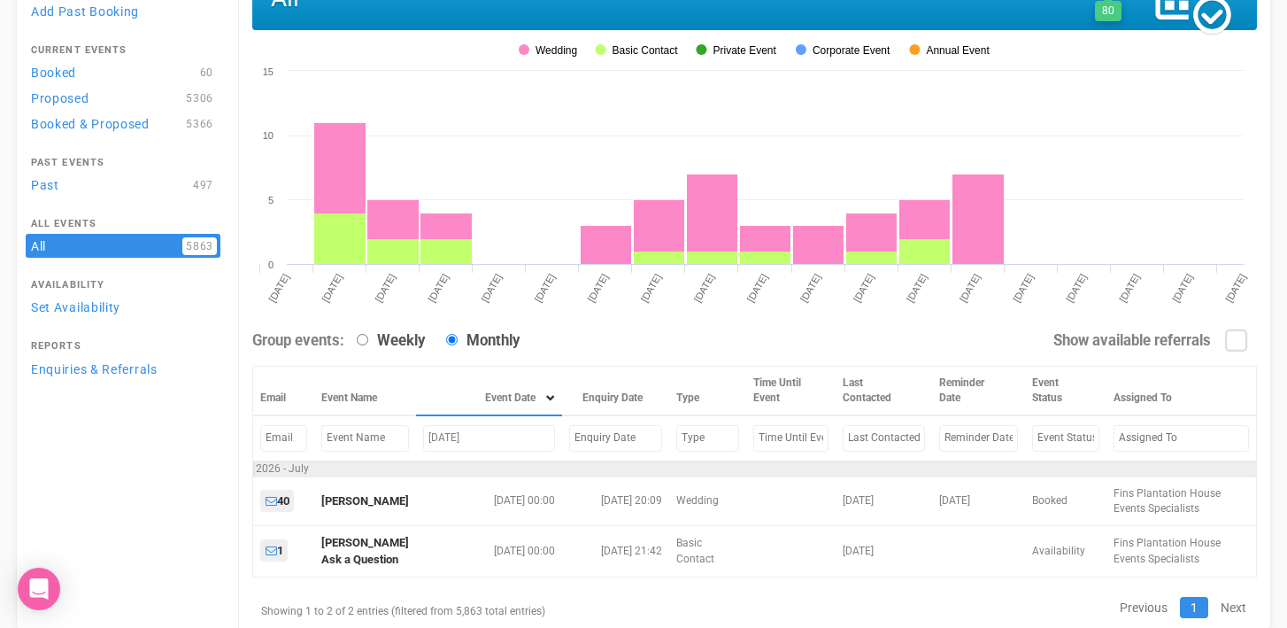
scroll to position [159, 0]
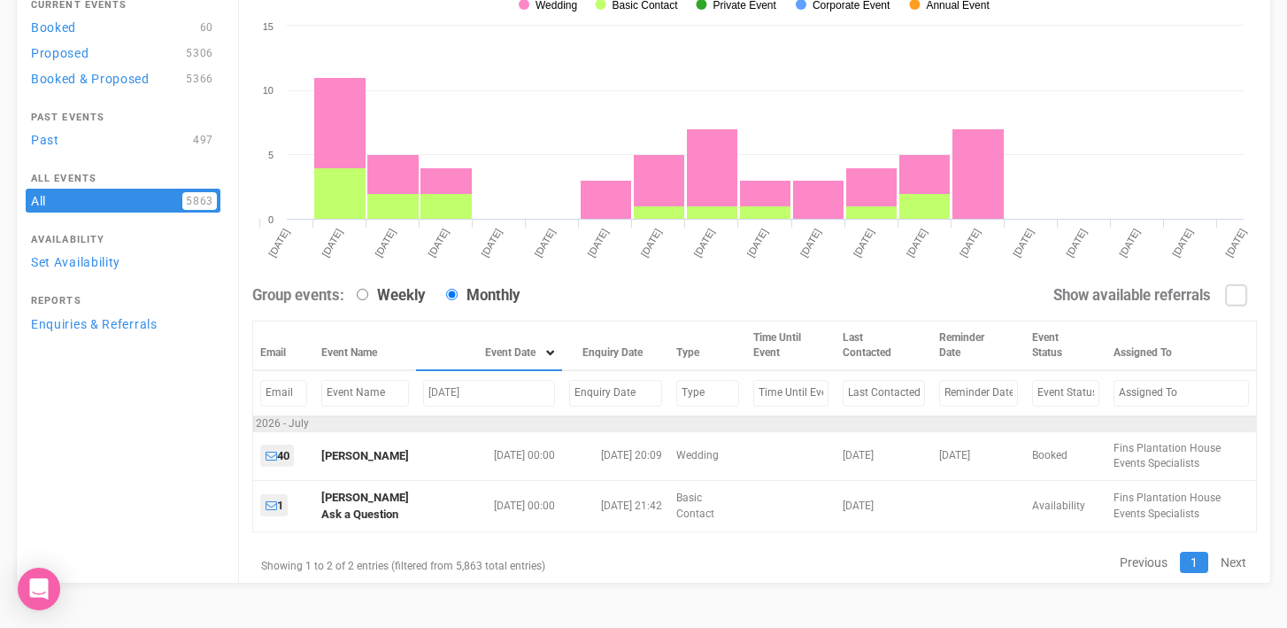
drag, startPoint x: 455, startPoint y: 391, endPoint x: 406, endPoint y: 390, distance: 48.7
click at [416, 391] on td "July 10, 2026" at bounding box center [489, 392] width 146 height 45
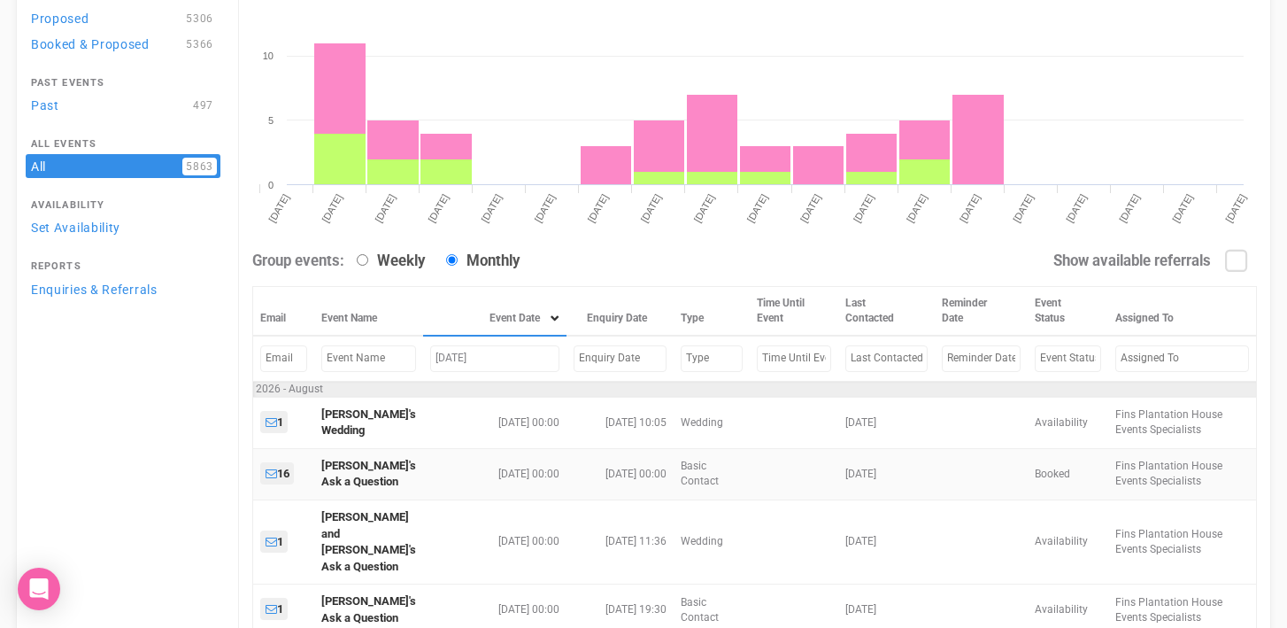
scroll to position [206, 0]
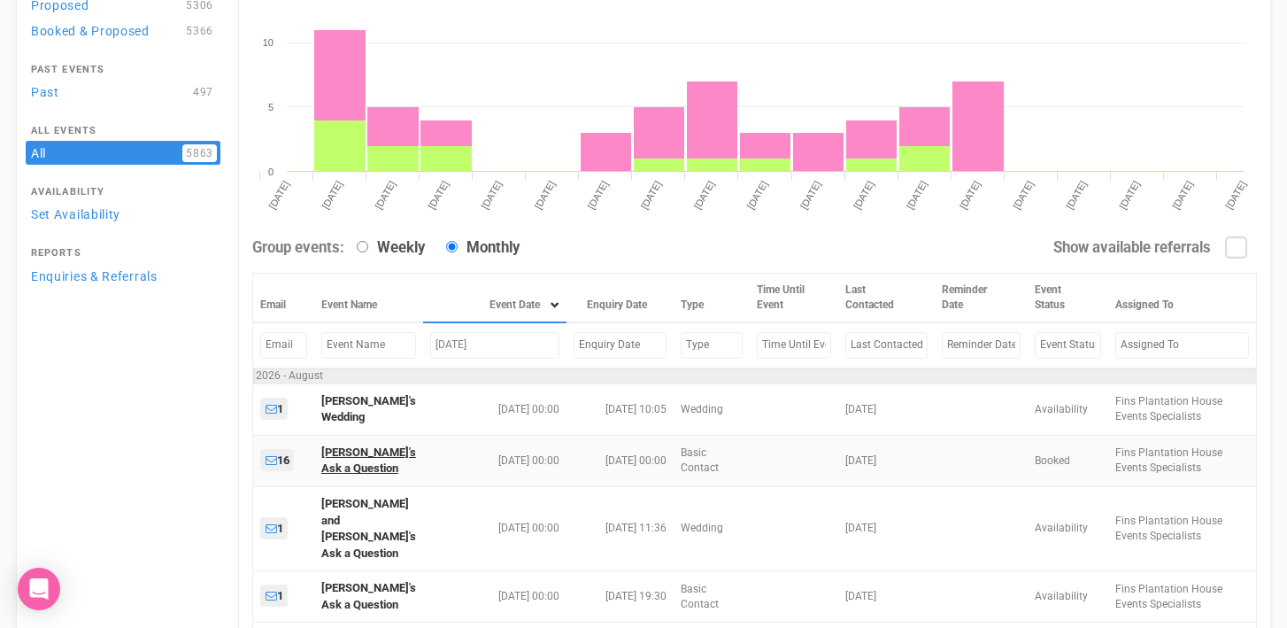
type input "Aug 1, 2026"
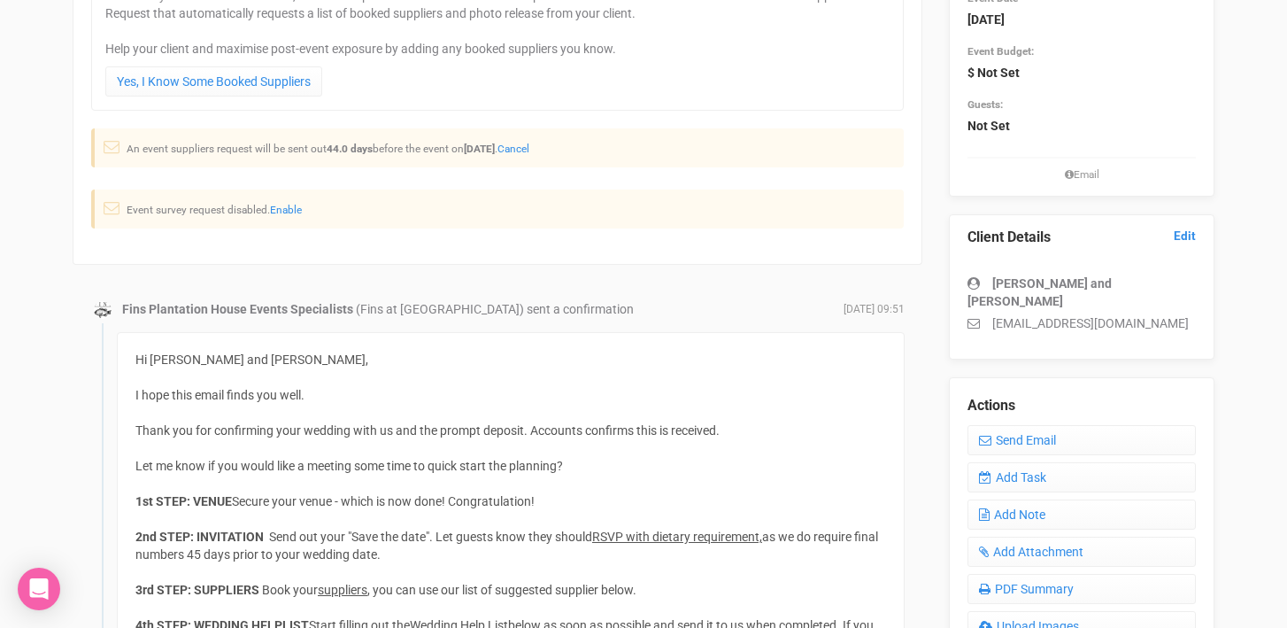
scroll to position [390, 0]
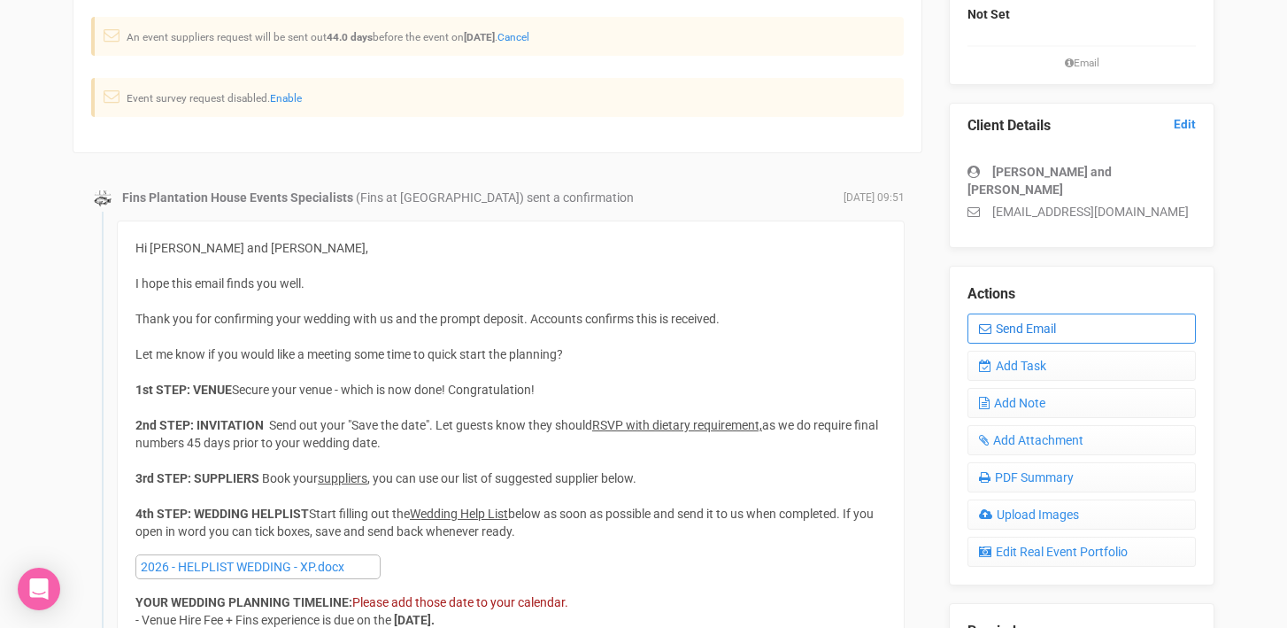
click at [1038, 313] on link "Send Email" at bounding box center [1081, 328] width 228 height 30
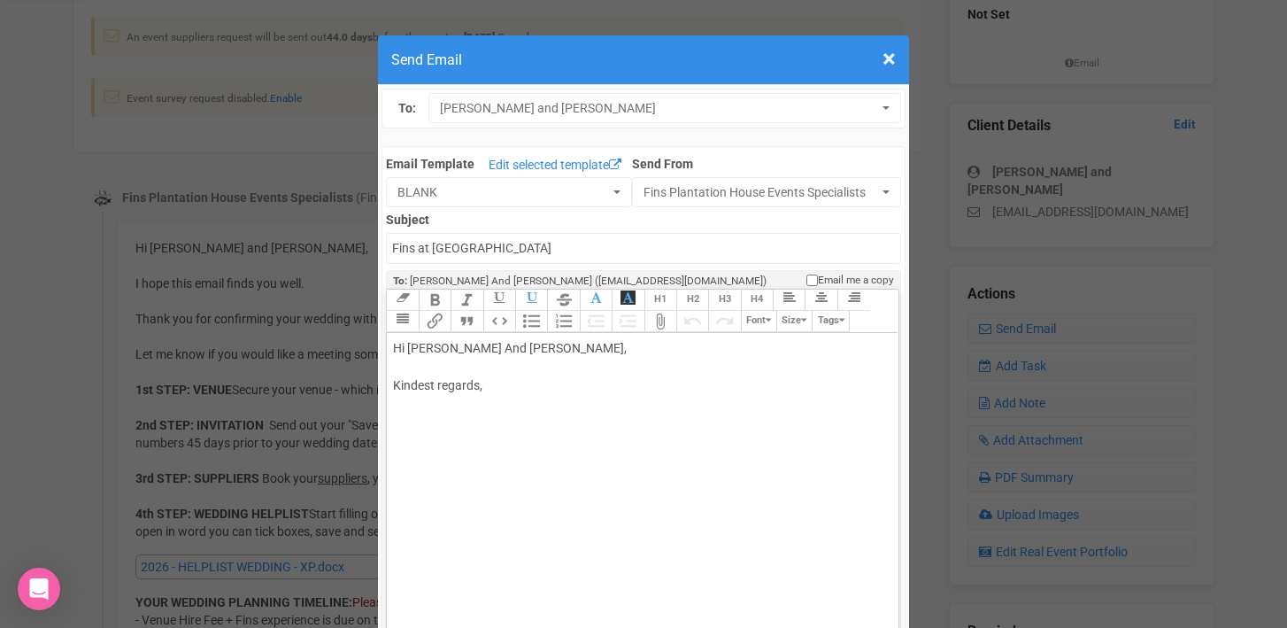
click at [466, 345] on div "Hi Alison And Matt, Kindest regards," at bounding box center [639, 385] width 492 height 93
click at [400, 369] on div "Hi Alison & Matt, Kindest regards," at bounding box center [639, 385] width 492 height 93
paste trix-editor "I hope this email finds you well.<br><br>Just a quick note to let you know that…"
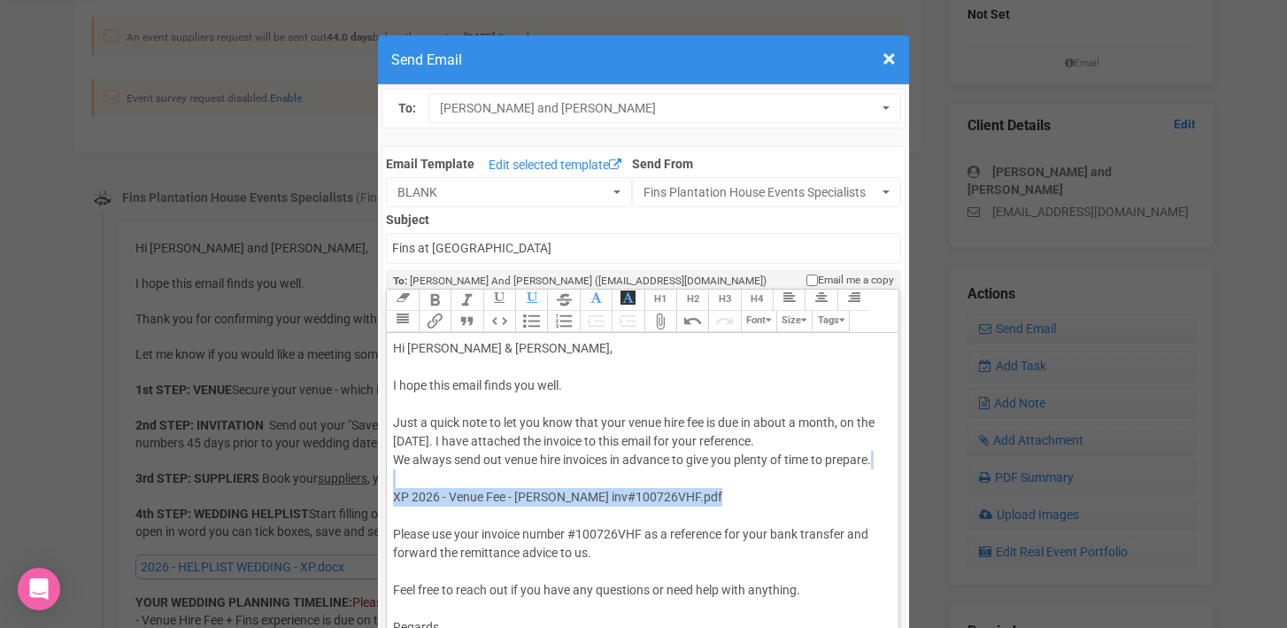
drag, startPoint x: 752, startPoint y: 498, endPoint x: 385, endPoint y: 487, distance: 367.5
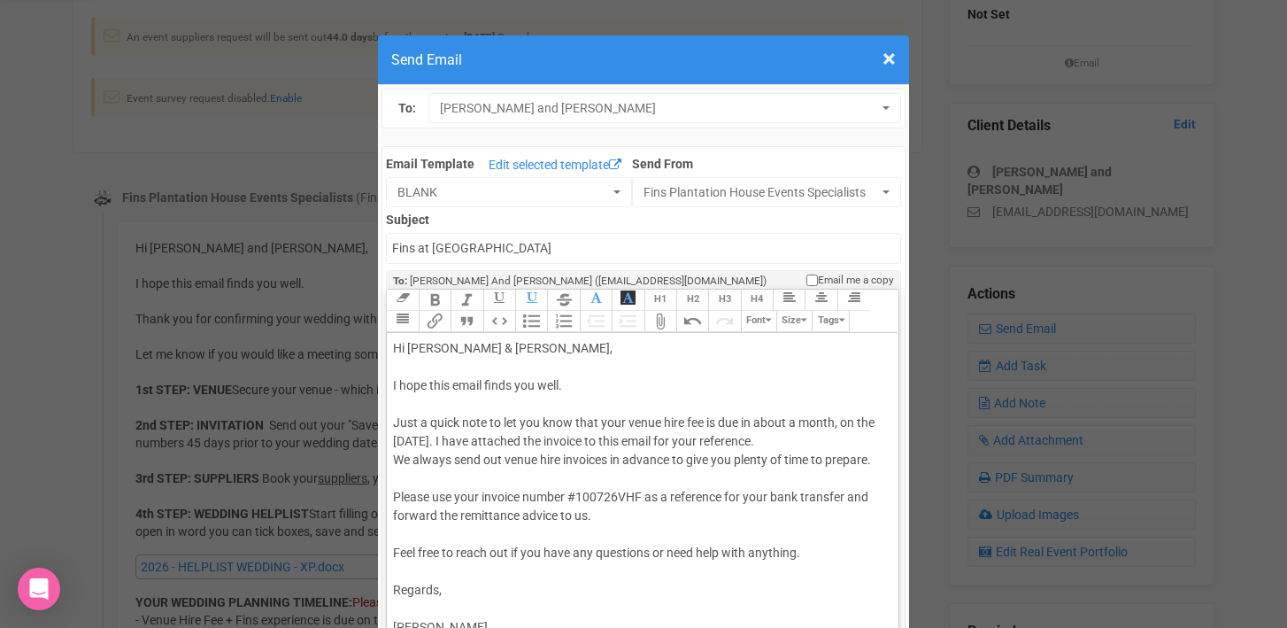
click at [591, 495] on div "Hi Alison & Matt, I hope this email finds you well. Just a quick note to let yo…" at bounding box center [639, 525] width 492 height 372
click at [405, 439] on div "Hi Alison & Matt, I hope this email finds you well. Just a quick note to let yo…" at bounding box center [639, 525] width 492 height 372
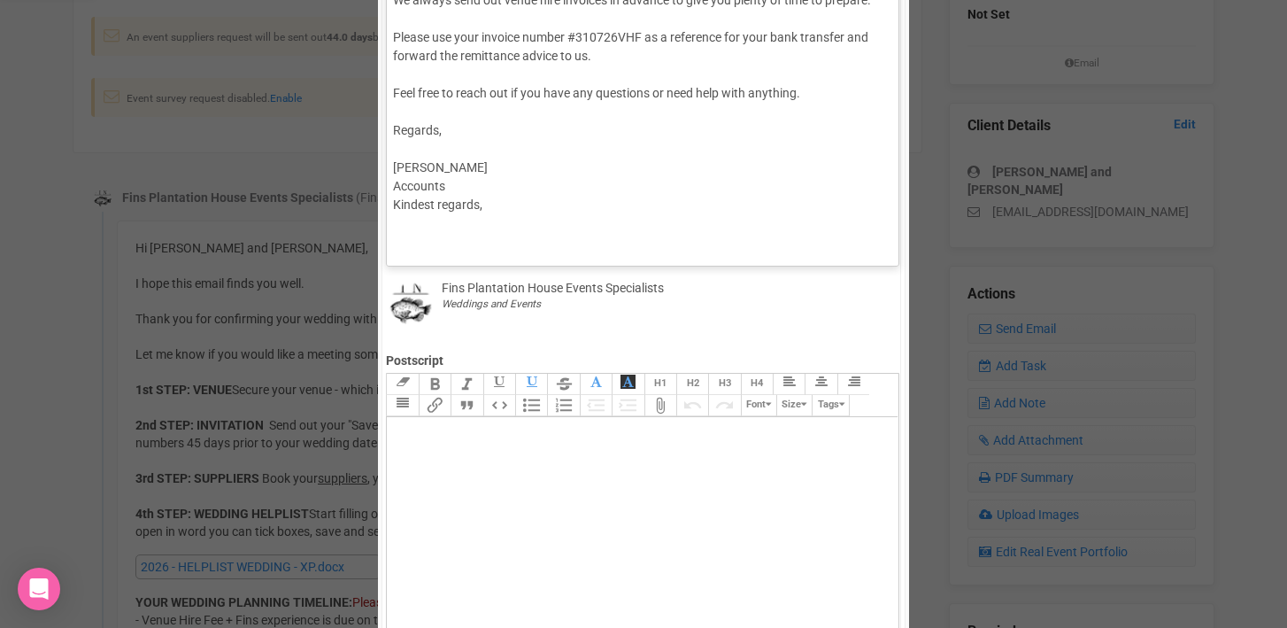
scroll to position [489, 0]
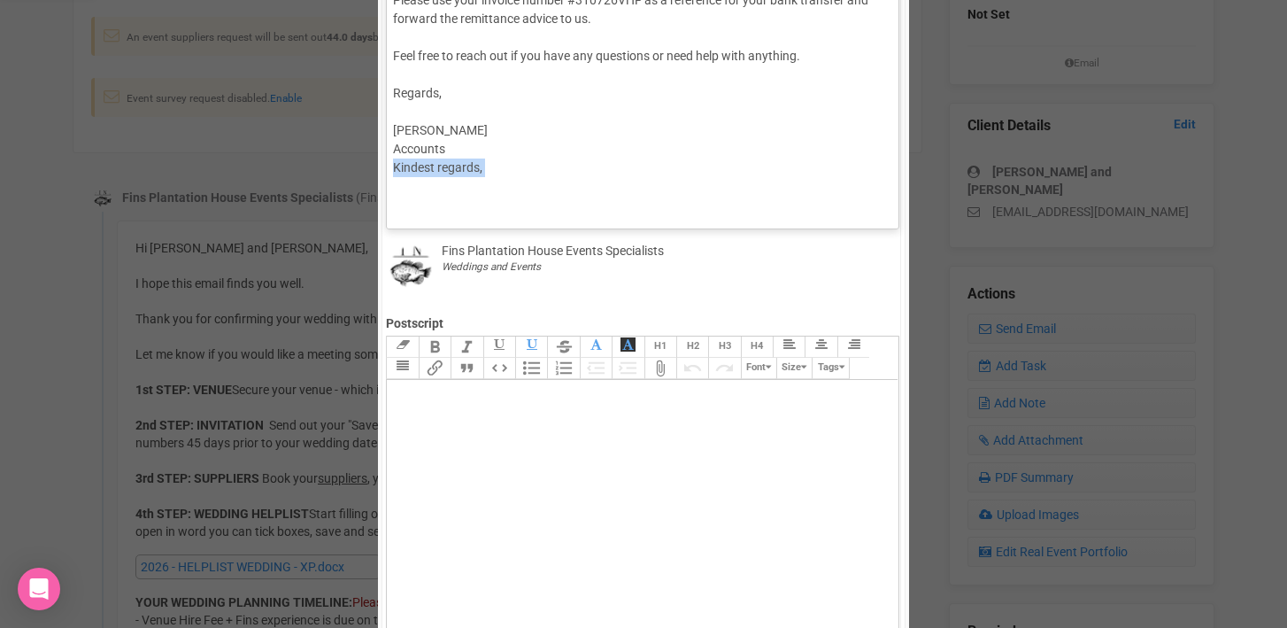
drag, startPoint x: 505, startPoint y: 178, endPoint x: 387, endPoint y: 166, distance: 119.2
click at [387, 166] on trix-editor "Hi Alison & Matt, I hope this email finds you well. Just a quick note to let yo…" at bounding box center [642, 31] width 511 height 376
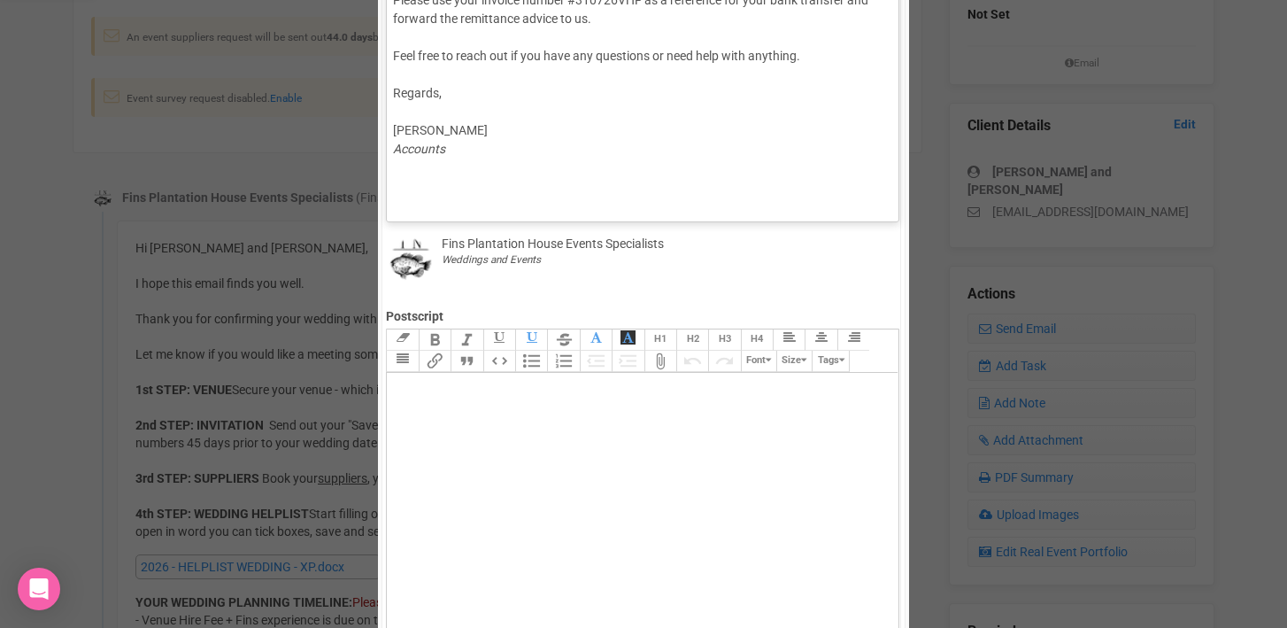
type trix-editor "<div>Hi Alison &amp; Matt,<br><br>I hope this email finds you well.<br><br>Just…"
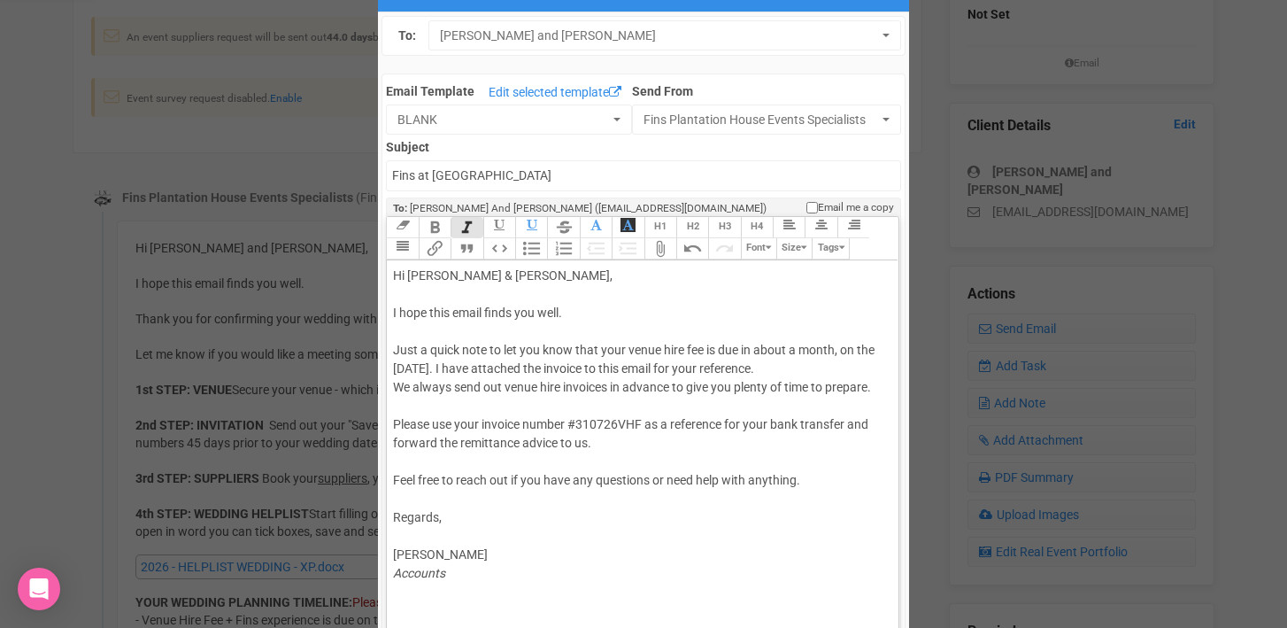
scroll to position [0, 0]
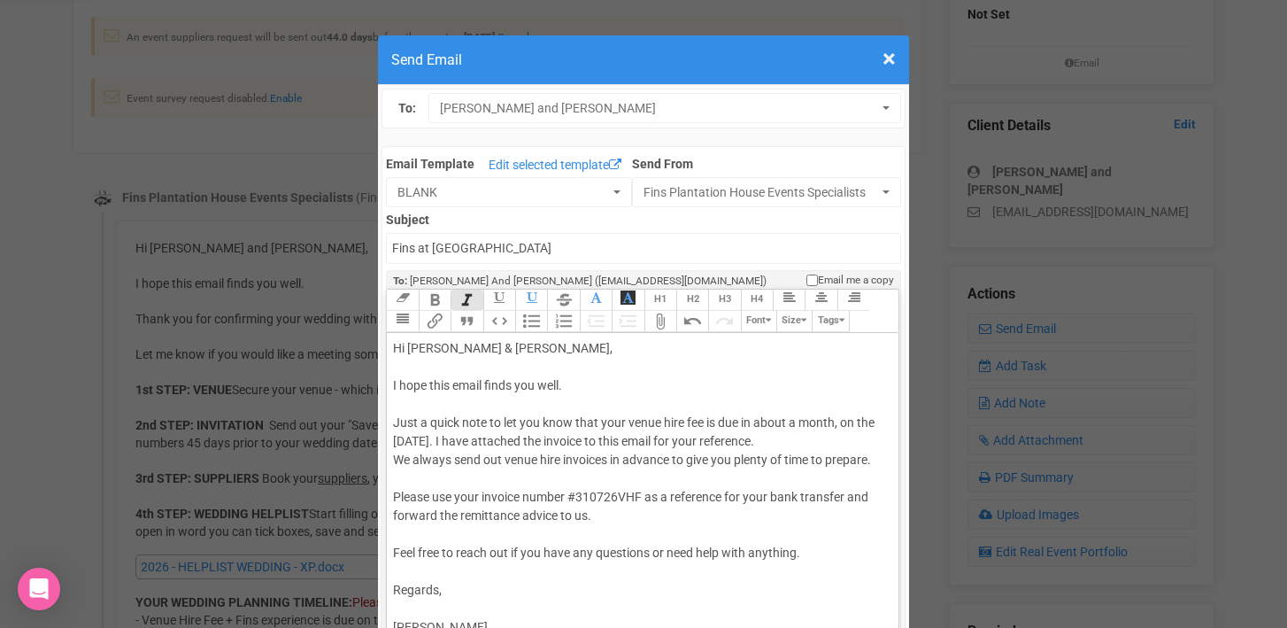
click at [420, 534] on div "Hi Alison & Matt, I hope this email finds you well. Just a quick note to let yo…" at bounding box center [639, 506] width 492 height 335
click at [394, 245] on input "Fins at [GEOGRAPHIC_DATA]" at bounding box center [643, 248] width 514 height 31
click at [618, 244] on input "Accounts - Fins at [GEOGRAPHIC_DATA]" at bounding box center [643, 248] width 514 height 31
type input "Accounts - Fins at [GEOGRAPHIC_DATA] - Venue Hiring Fee"
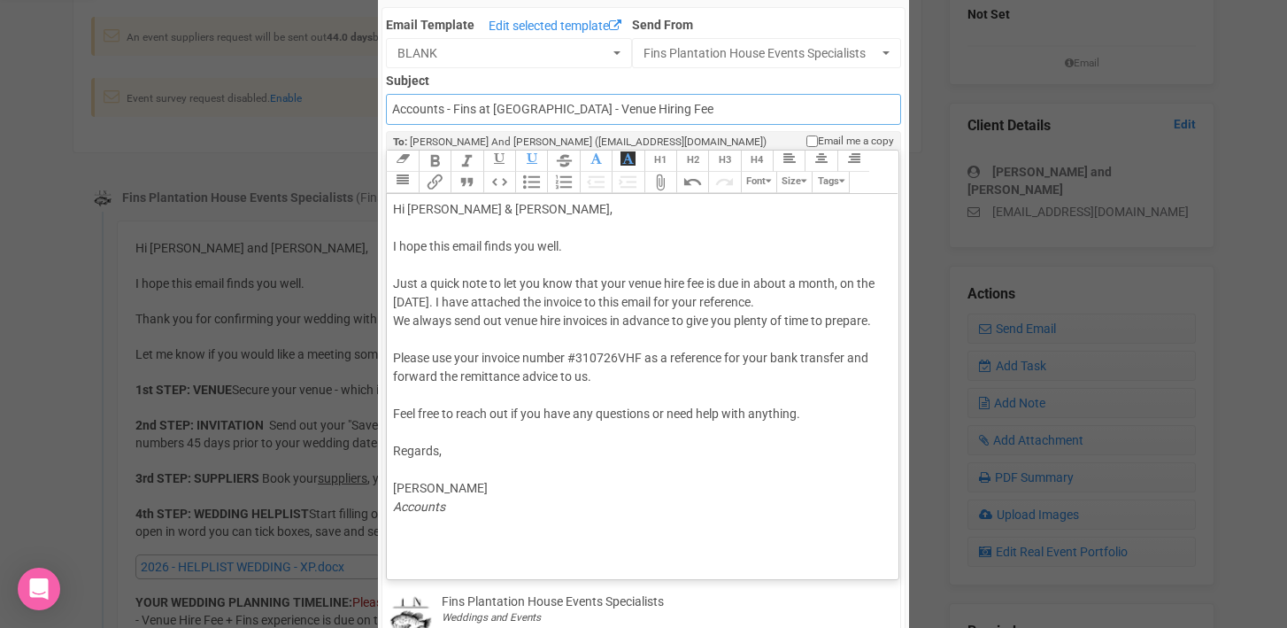
scroll to position [141, 0]
click at [407, 339] on div "Hi Alison & Matt, I hope this email finds you well. Just a quick note to let yo…" at bounding box center [639, 365] width 492 height 335
click at [658, 178] on button "Attach Files" at bounding box center [660, 180] width 32 height 21
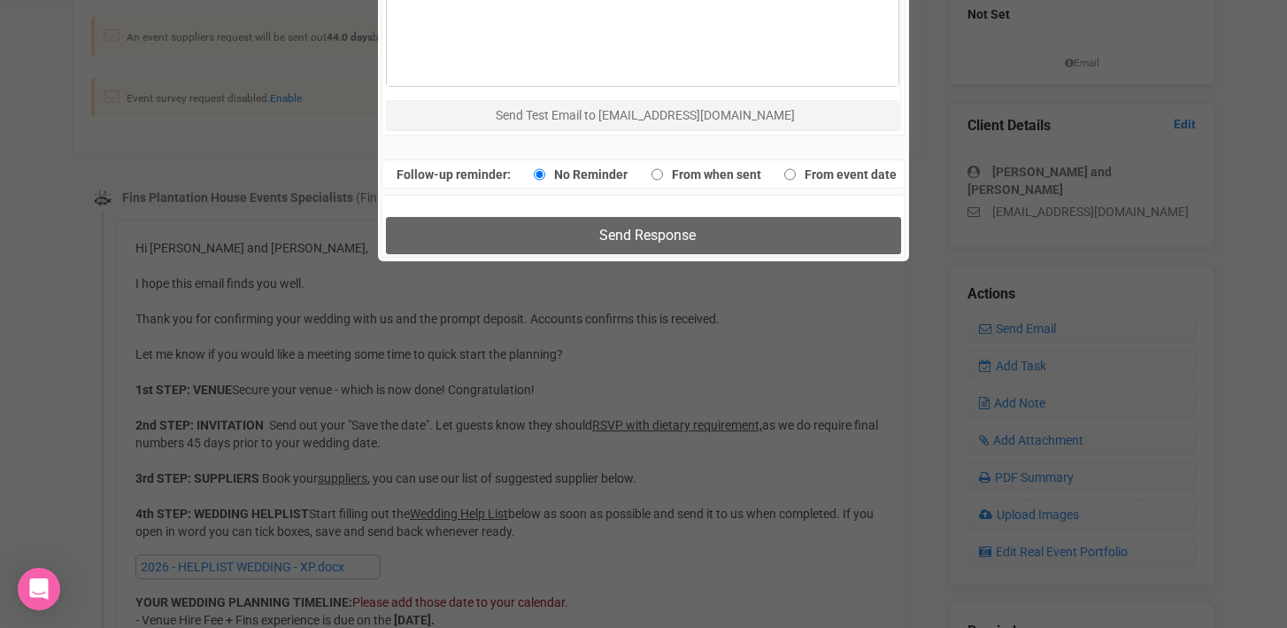
scroll to position [1159, 0]
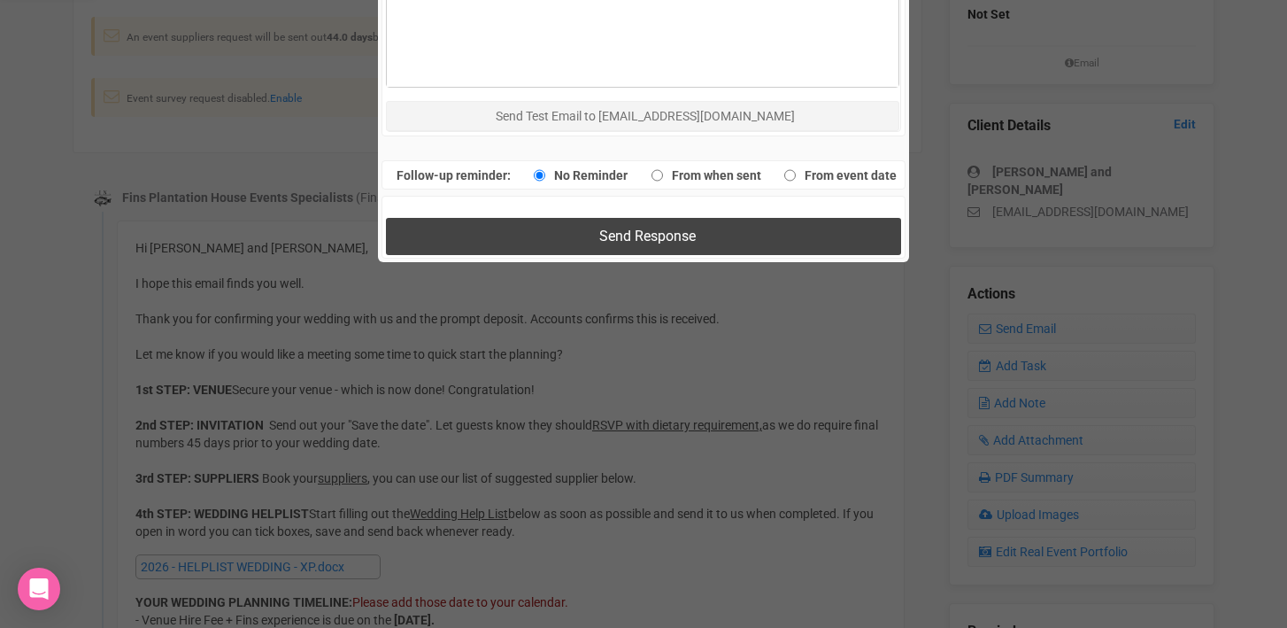
click at [645, 239] on span "Send Response" at bounding box center [647, 235] width 96 height 17
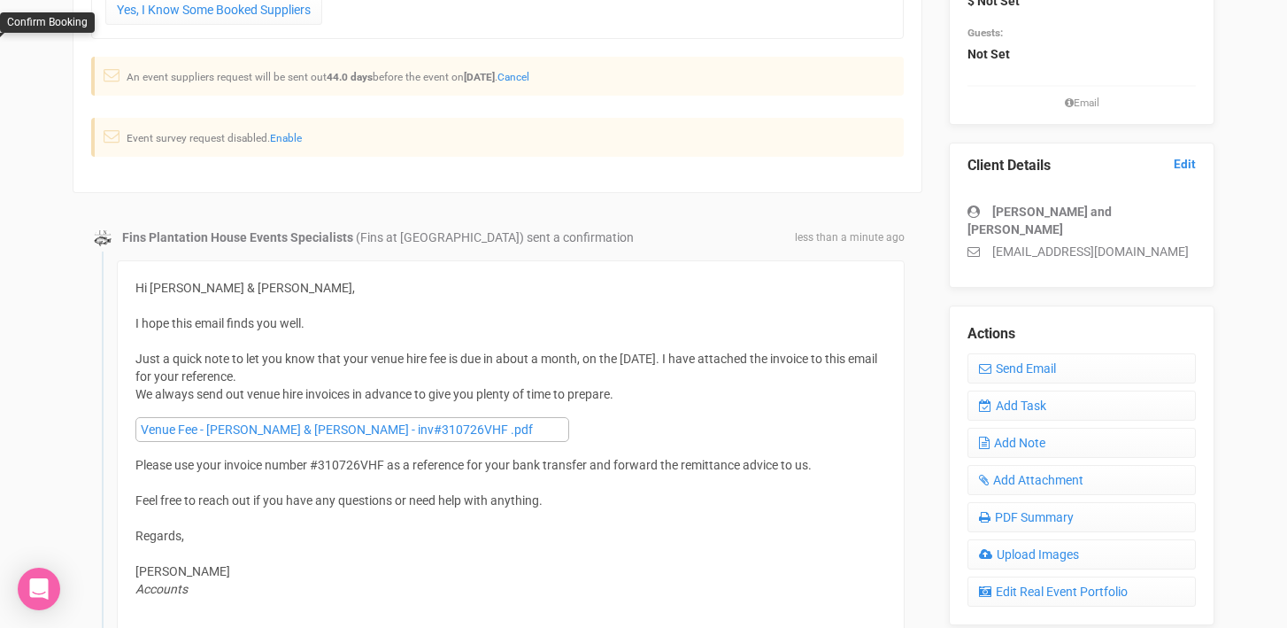
scroll to position [484, 0]
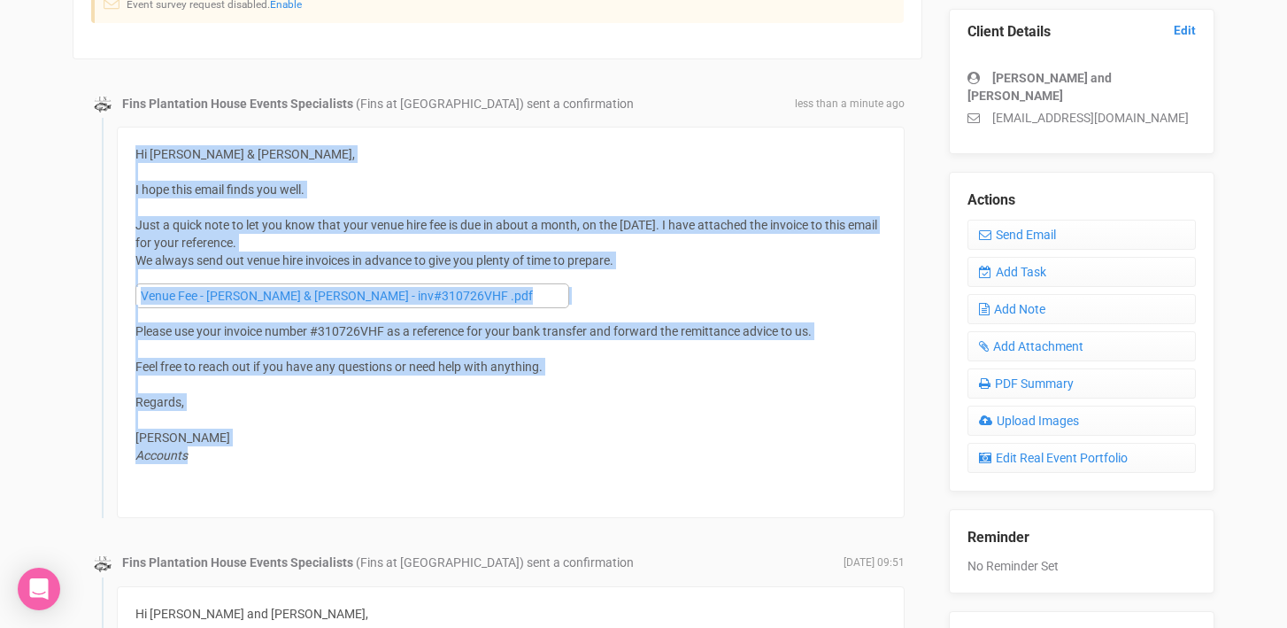
drag, startPoint x: 135, startPoint y: 151, endPoint x: 256, endPoint y: 463, distance: 334.3
click at [256, 463] on div "Hi Alison & Matt, I hope this email finds you well. Just a quick note to let yo…" at bounding box center [511, 322] width 788 height 391
copy div "Hi Alison & Matt, I hope this email finds you well. Just a quick note to let yo…"
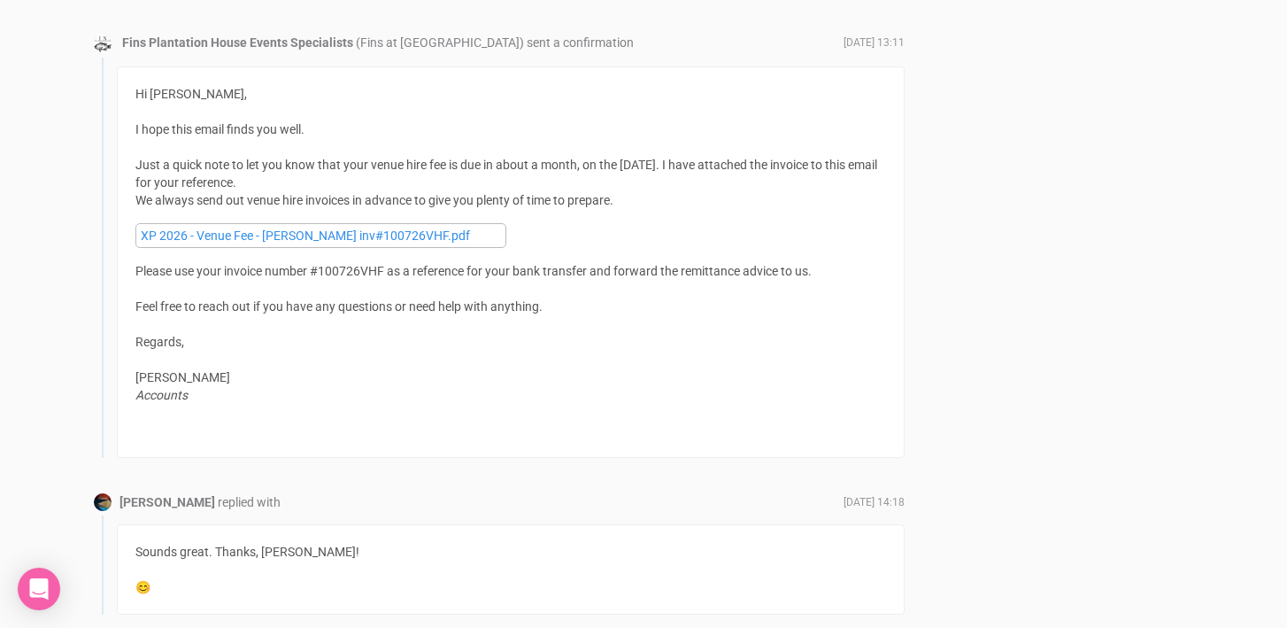
scroll to position [1590, 0]
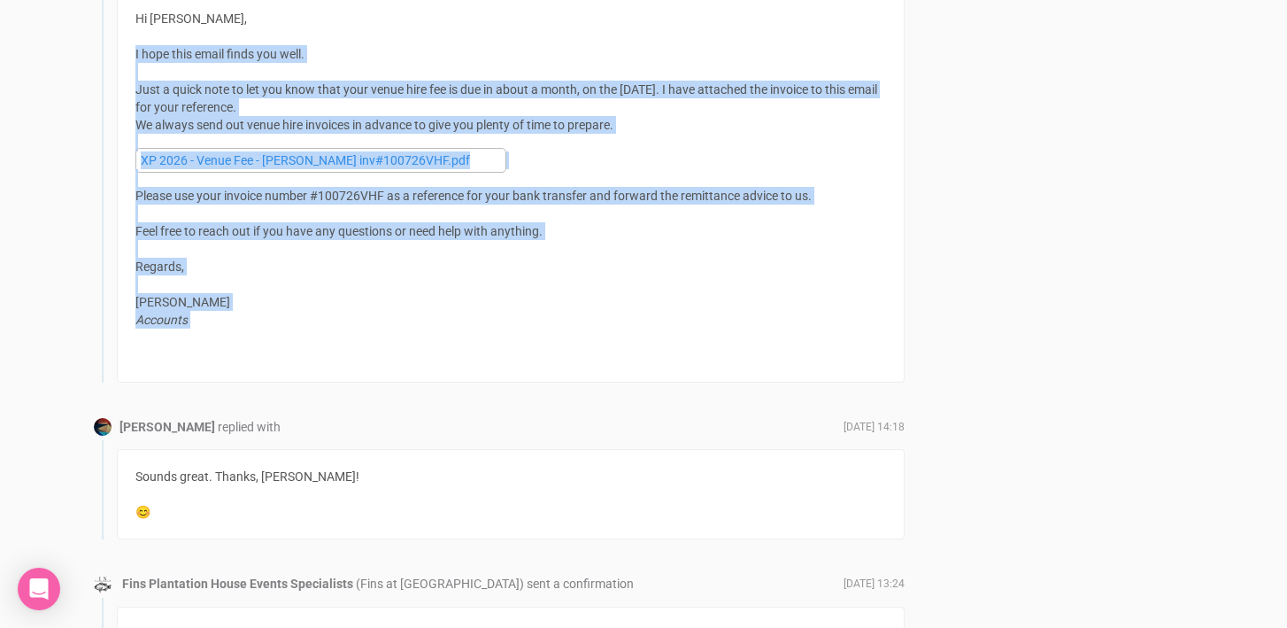
drag, startPoint x: 135, startPoint y: 54, endPoint x: 313, endPoint y: 330, distance: 328.5
click at [313, 330] on div "Hi Brooke, I hope this email finds you well. Just a quick note to let you know …" at bounding box center [510, 187] width 751 height 354
copy div "I hope this email finds you well. Just a quick note to let you know that your v…"
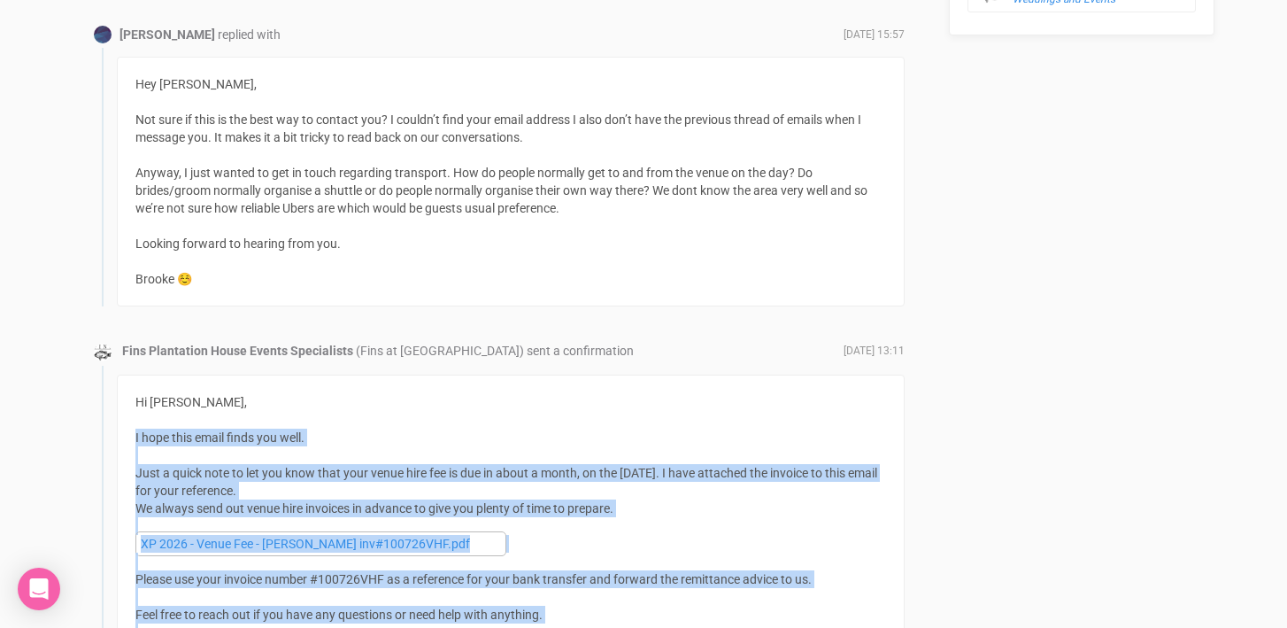
scroll to position [1010, 0]
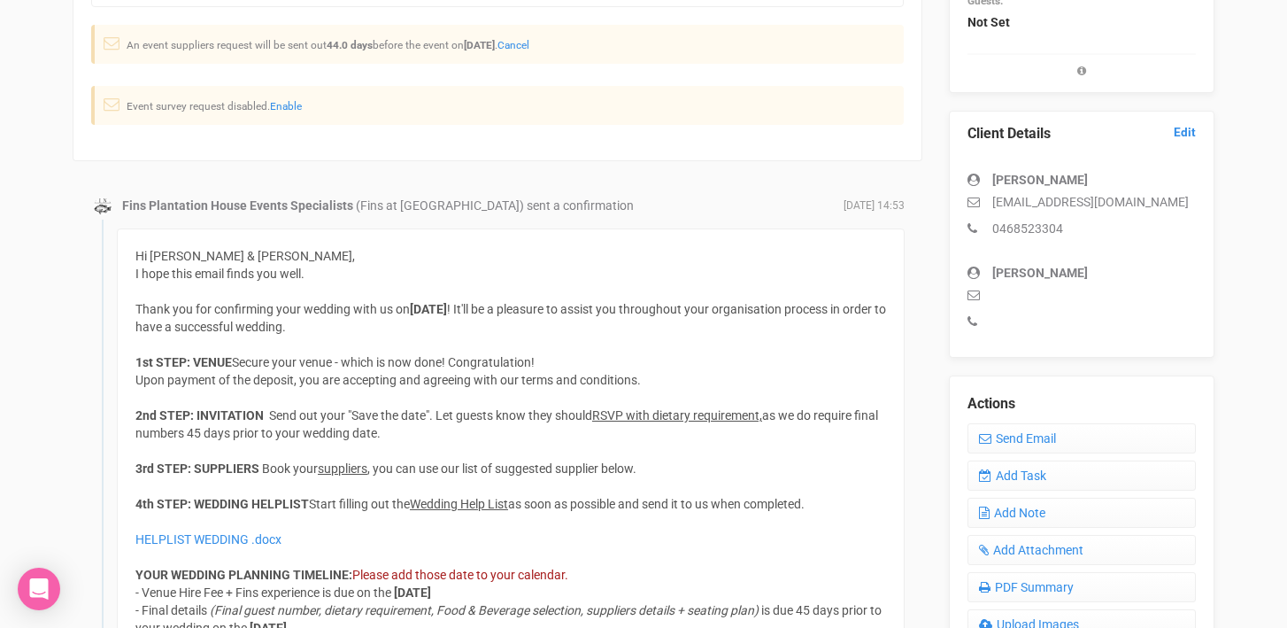
scroll to position [389, 0]
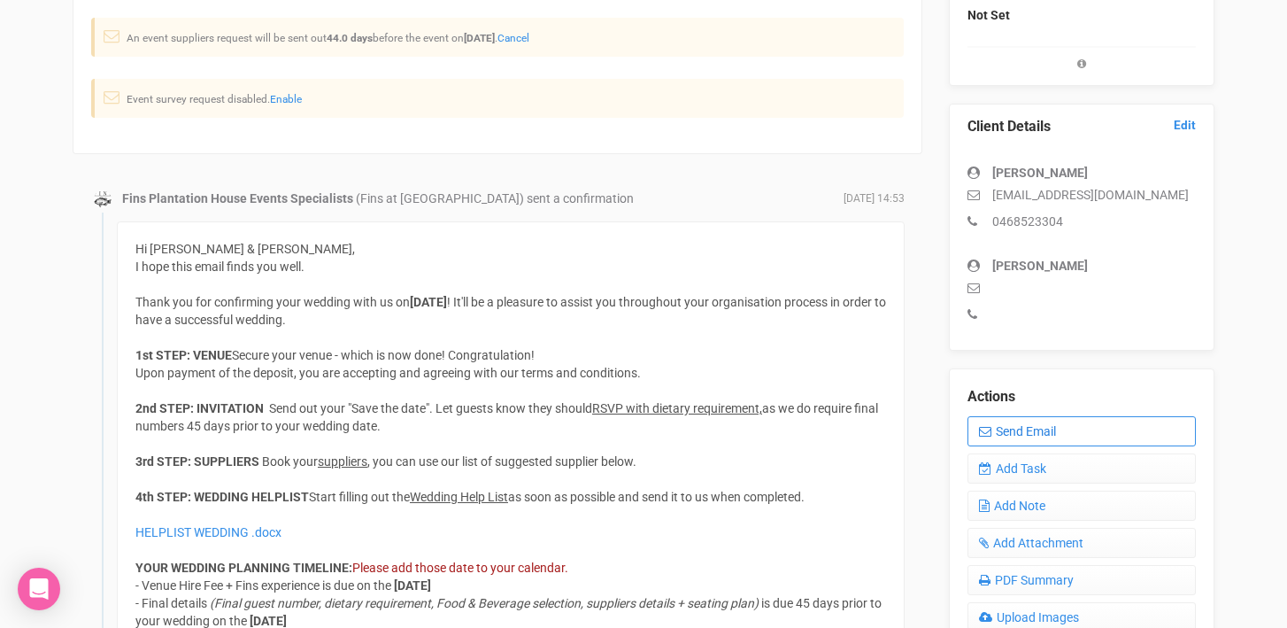
click at [999, 433] on link "Send Email" at bounding box center [1081, 431] width 228 height 30
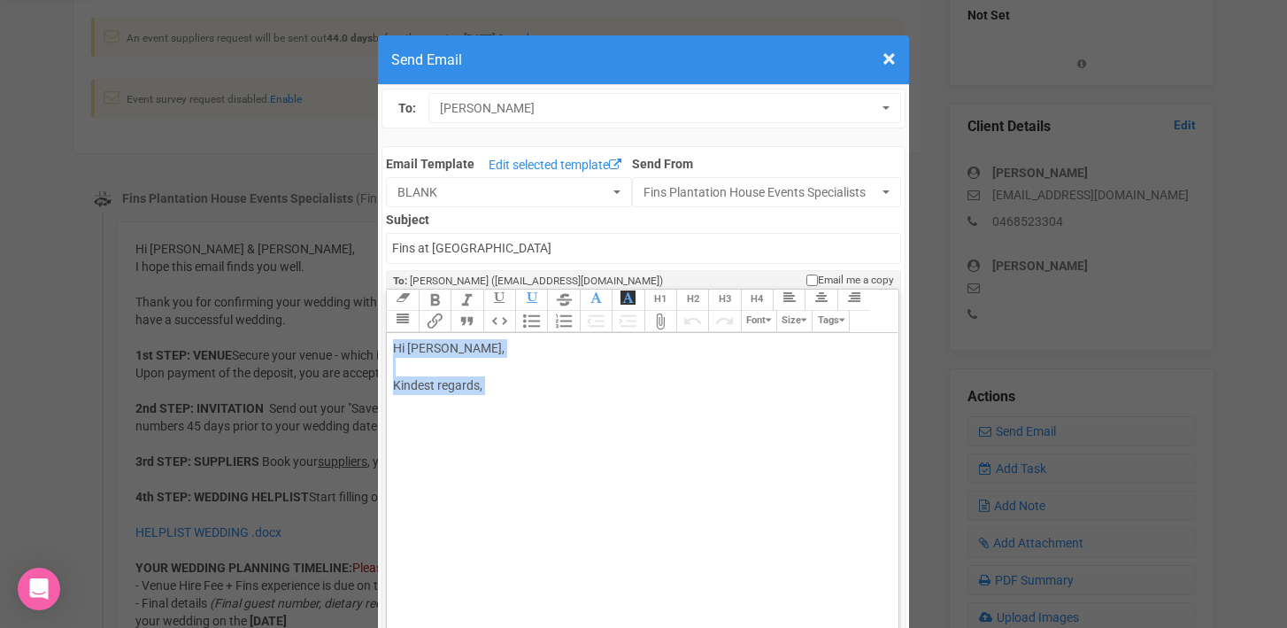
drag, startPoint x: 394, startPoint y: 350, endPoint x: 552, endPoint y: 410, distance: 169.5
click at [552, 410] on div "Hi [PERSON_NAME], Kindest regards," at bounding box center [639, 385] width 492 height 93
paste trix-editor "<div>Hi [PERSON_NAME] &amp; [PERSON_NAME],<br><br>I hope this email finds you w…"
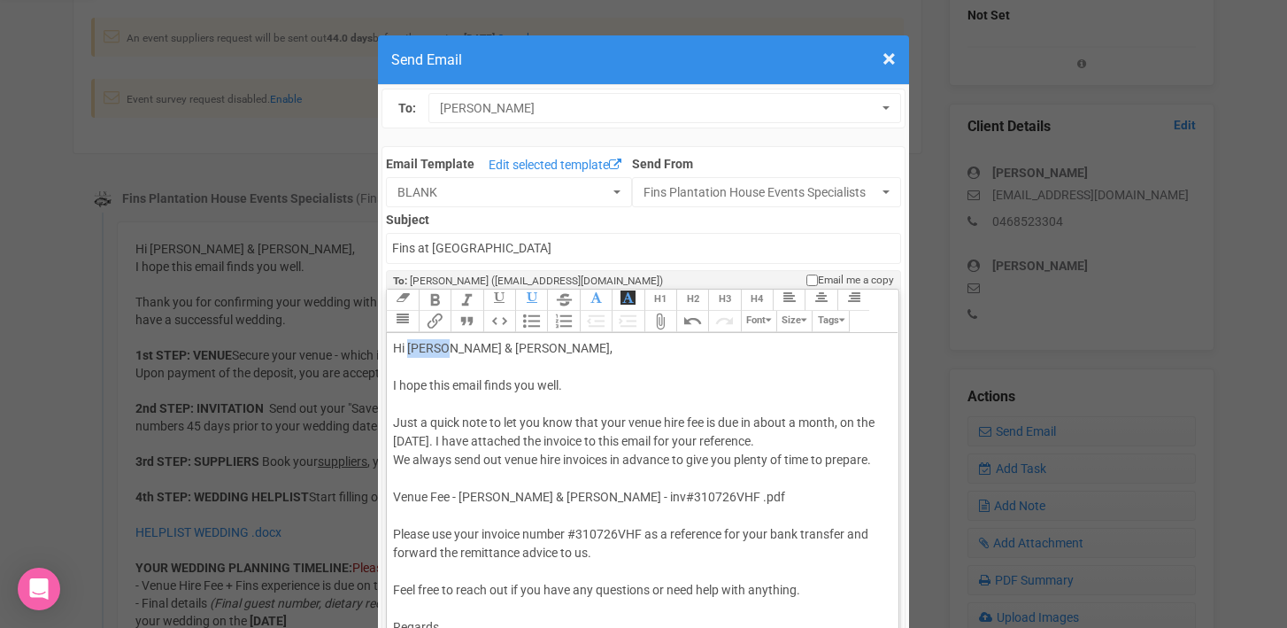
drag, startPoint x: 408, startPoint y: 350, endPoint x: 443, endPoint y: 349, distance: 34.5
click at [443, 349] on div "Hi [PERSON_NAME] & [PERSON_NAME], I hope this email finds you well. Just a quic…" at bounding box center [639, 525] width 492 height 372
click at [493, 347] on div "Hi [PERSON_NAME] & [PERSON_NAME], I hope this email finds you well. Just a quic…" at bounding box center [639, 525] width 492 height 372
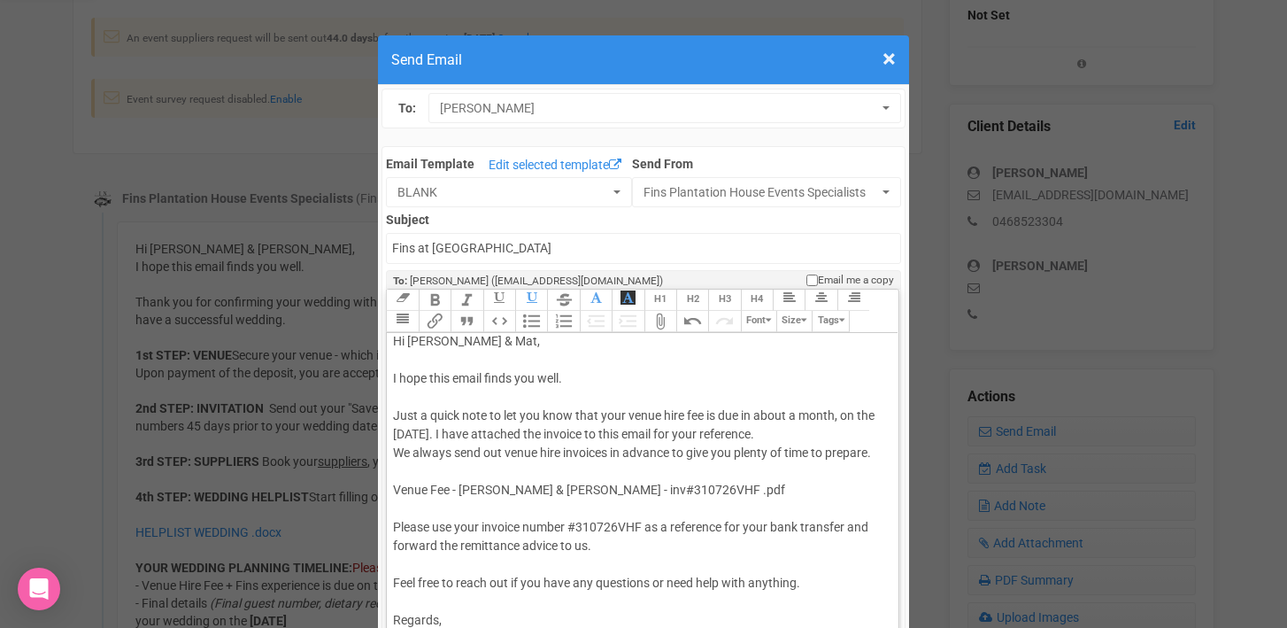
click at [401, 434] on div "Hi [PERSON_NAME] & Mat, I hope this email finds you well. Just a quick note to …" at bounding box center [639, 518] width 492 height 372
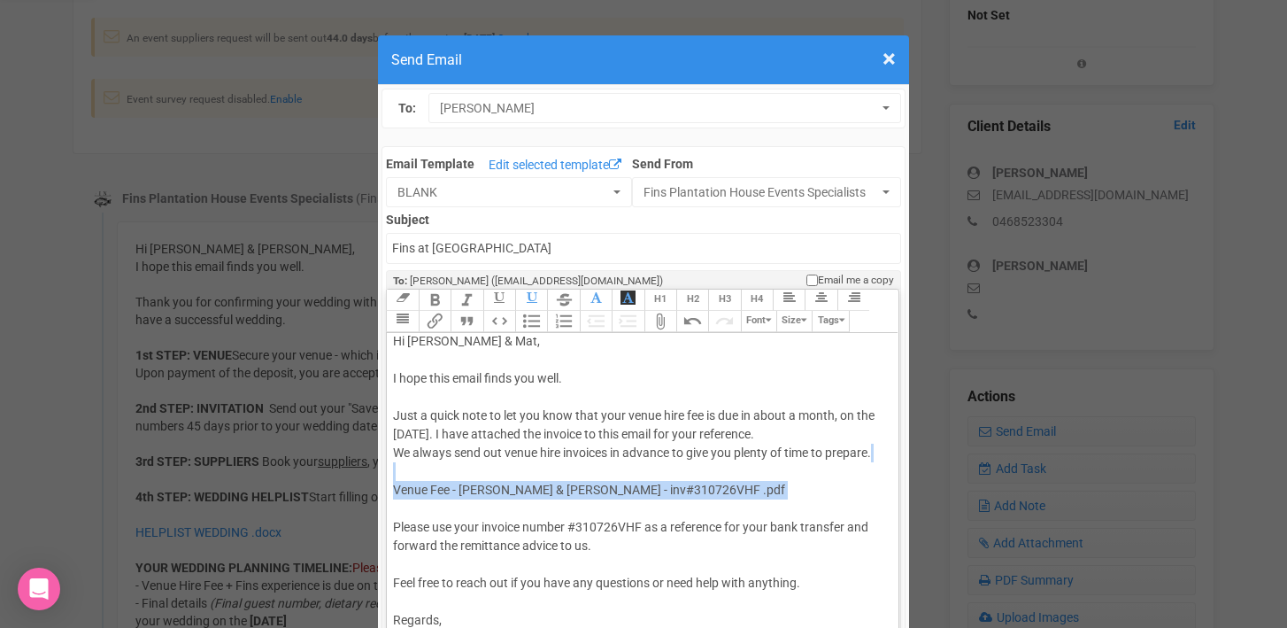
drag, startPoint x: 695, startPoint y: 507, endPoint x: 384, endPoint y: 480, distance: 311.9
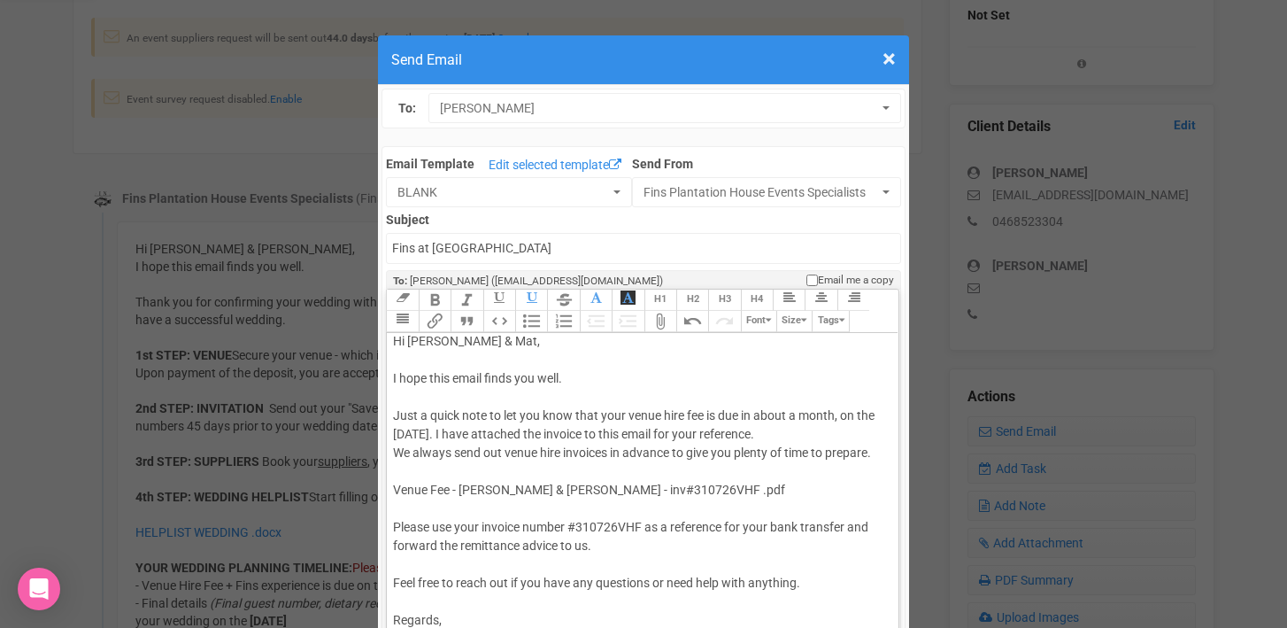
scroll to position [0, 0]
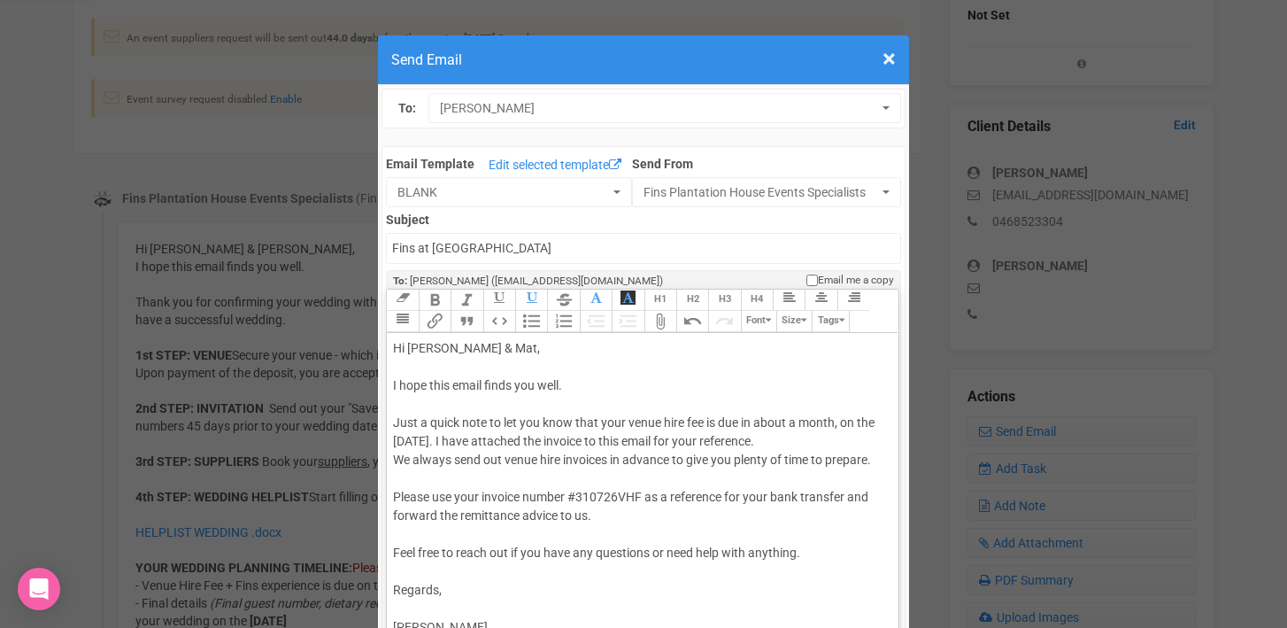
click at [584, 496] on div "Hi Meghan & Mat, I hope this email finds you well. Just a quick note to let you…" at bounding box center [639, 506] width 492 height 335
type trix-editor "<div>Hi Meghan &amp; Mat,<br><br>I hope this email finds you well.<br><br>Just …"
drag, startPoint x: 838, startPoint y: 422, endPoint x: 510, endPoint y: 436, distance: 328.7
click at [510, 436] on div "Hi Meghan & Mat, I hope this email finds you well. Just a quick note to let you…" at bounding box center [639, 506] width 492 height 335
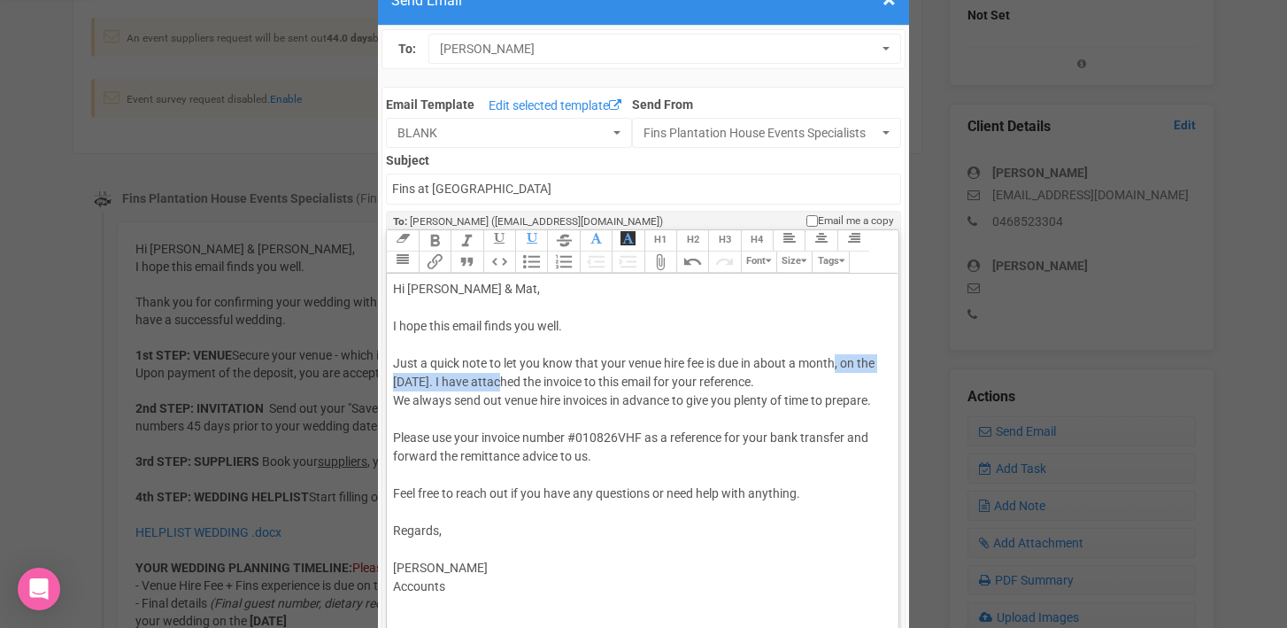
scroll to position [58, 0]
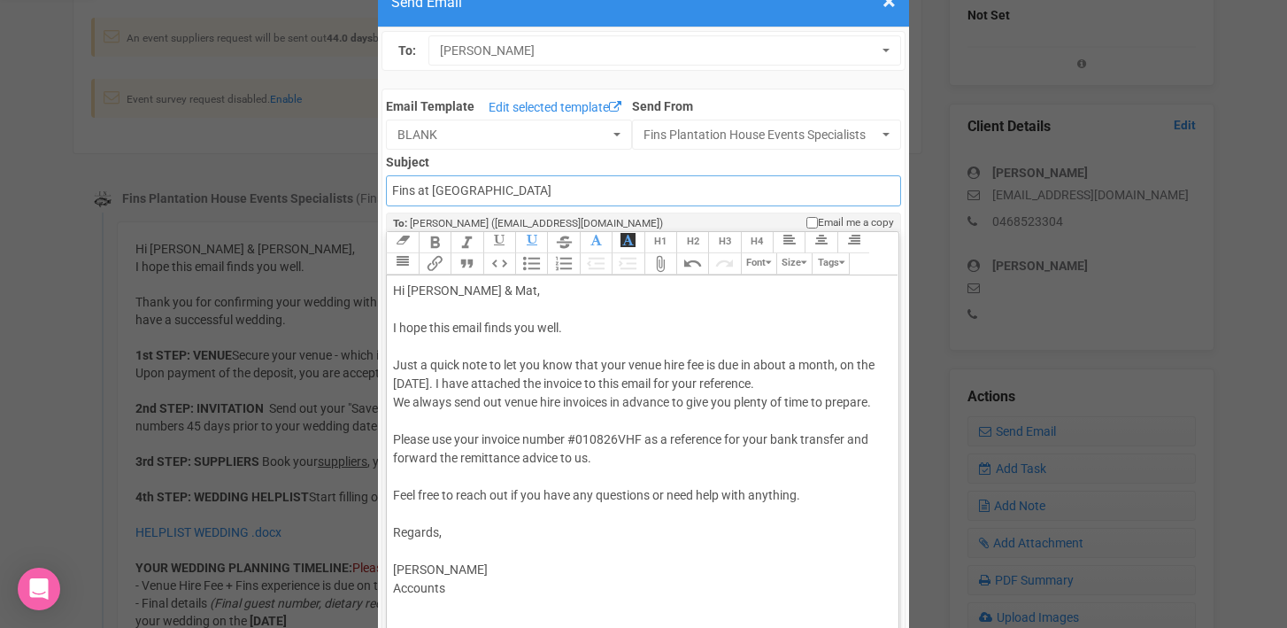
click at [391, 190] on input "Fins at plantation house" at bounding box center [643, 190] width 514 height 31
click at [635, 193] on input "Accounts - Fins at plantation house" at bounding box center [643, 190] width 514 height 31
type input "Accounts - Fins at Plantation House - Venue Hiring Fee"
click at [660, 266] on button "Attach Files" at bounding box center [660, 263] width 32 height 21
click at [545, 429] on div "Hi Meghan & Mat, I hope this email finds you well. Just a quick note to let you…" at bounding box center [639, 448] width 492 height 335
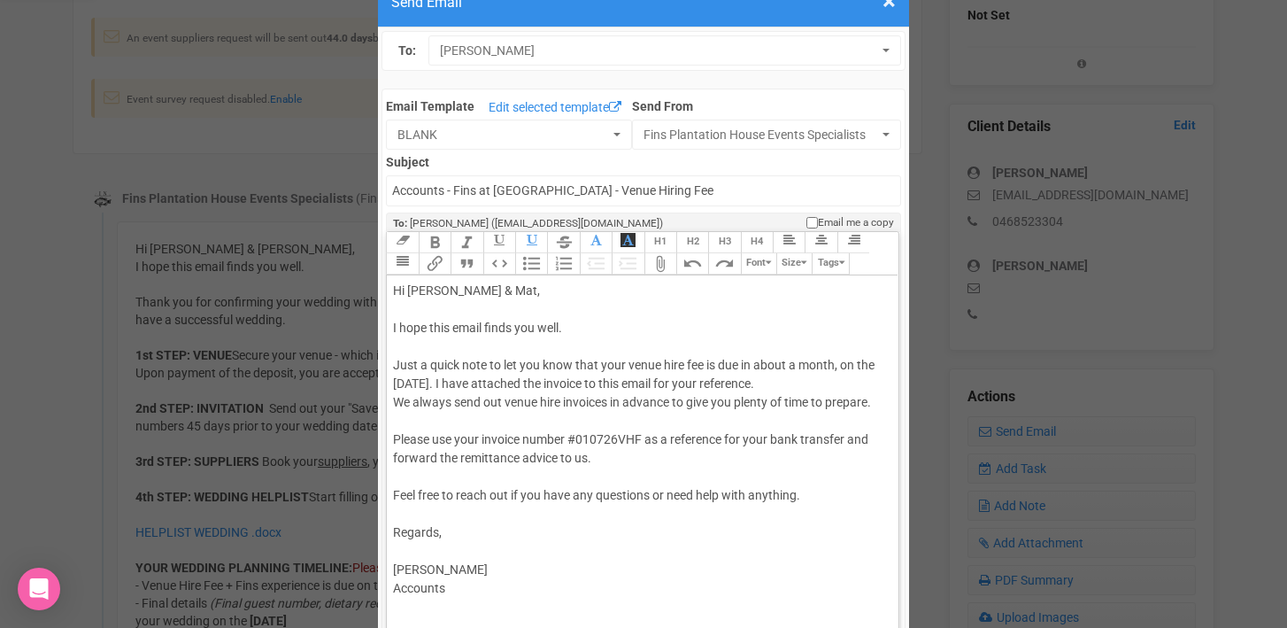
click at [652, 261] on button "Attach Files" at bounding box center [660, 263] width 32 height 21
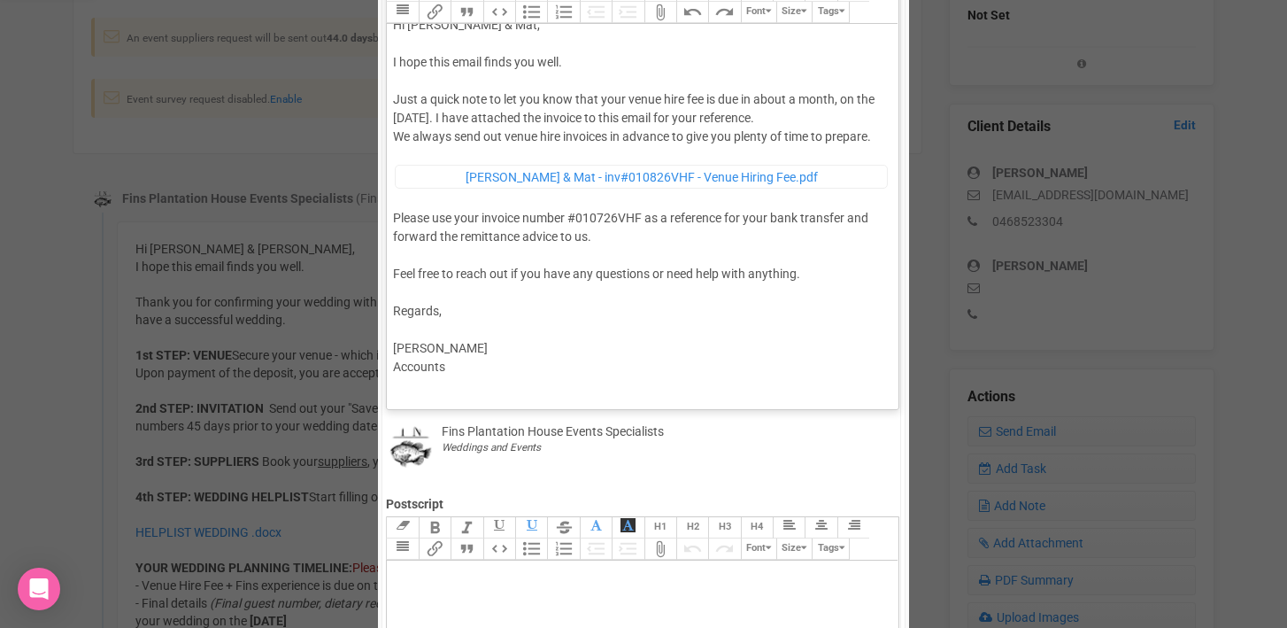
scroll to position [0, 0]
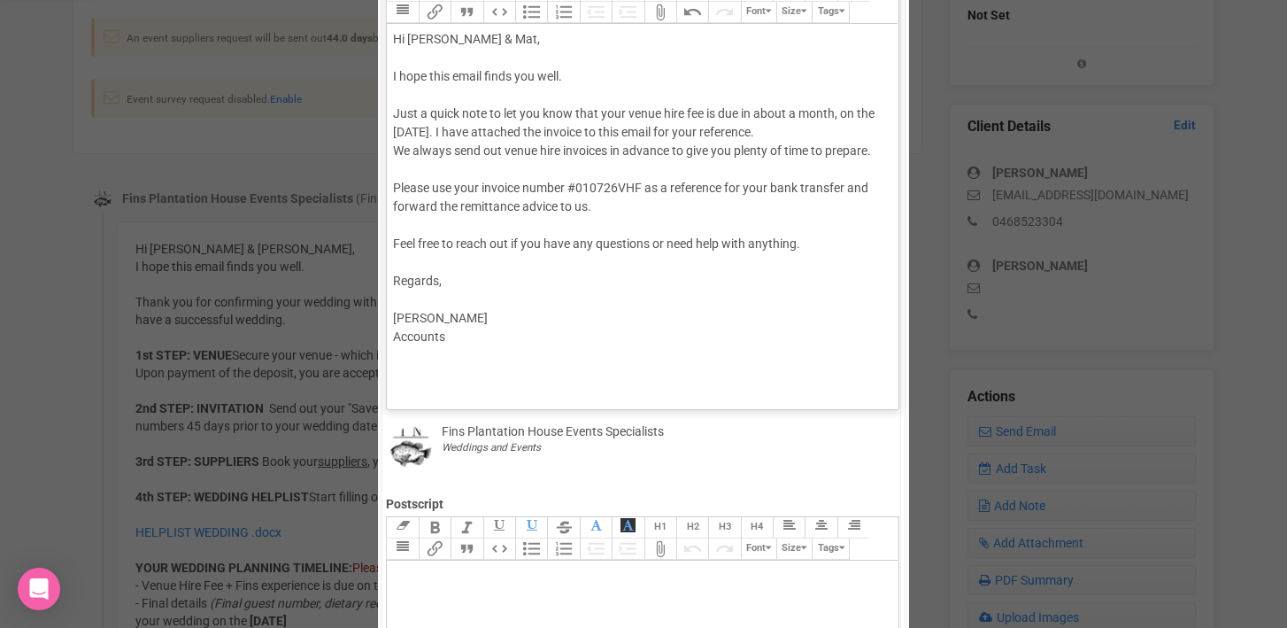
click at [666, 14] on button "Attach Files" at bounding box center [660, 12] width 32 height 21
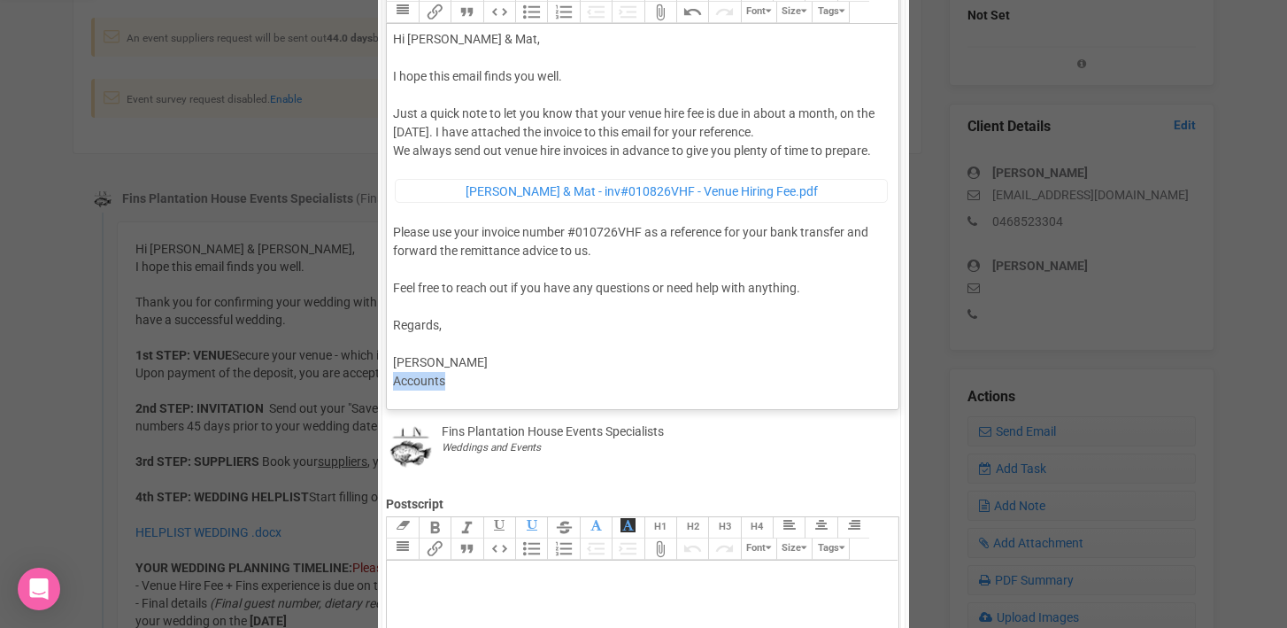
drag, startPoint x: 460, startPoint y: 380, endPoint x: 362, endPoint y: 380, distance: 98.2
click at [362, 380] on div "× Close Send Email To: Meghan Meghan Meghan Email Template Edit selected templa…" at bounding box center [643, 410] width 1287 height 1385
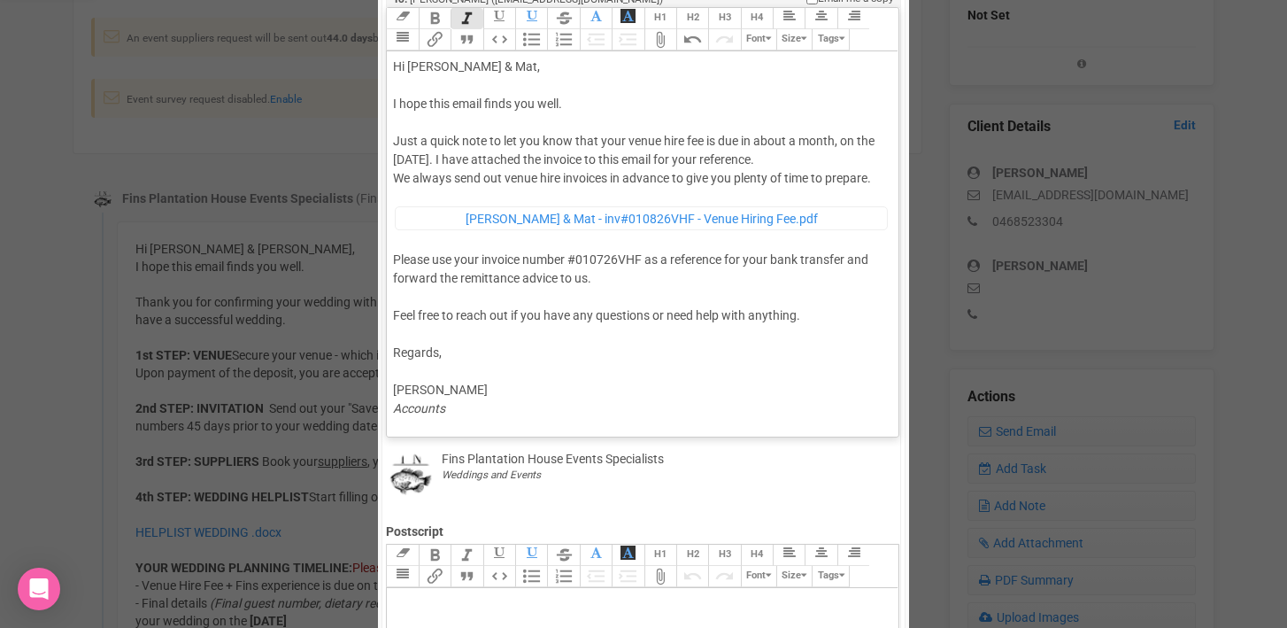
scroll to position [283, 0]
click at [605, 258] on div "Hi Meghan & Mat, I hope this email finds you well. Just a quick note to let you…" at bounding box center [639, 245] width 492 height 379
type trix-editor "<div>Hi Meghan &amp; Mat,<br><br>I hope this email finds you well.<br><br>Just …"
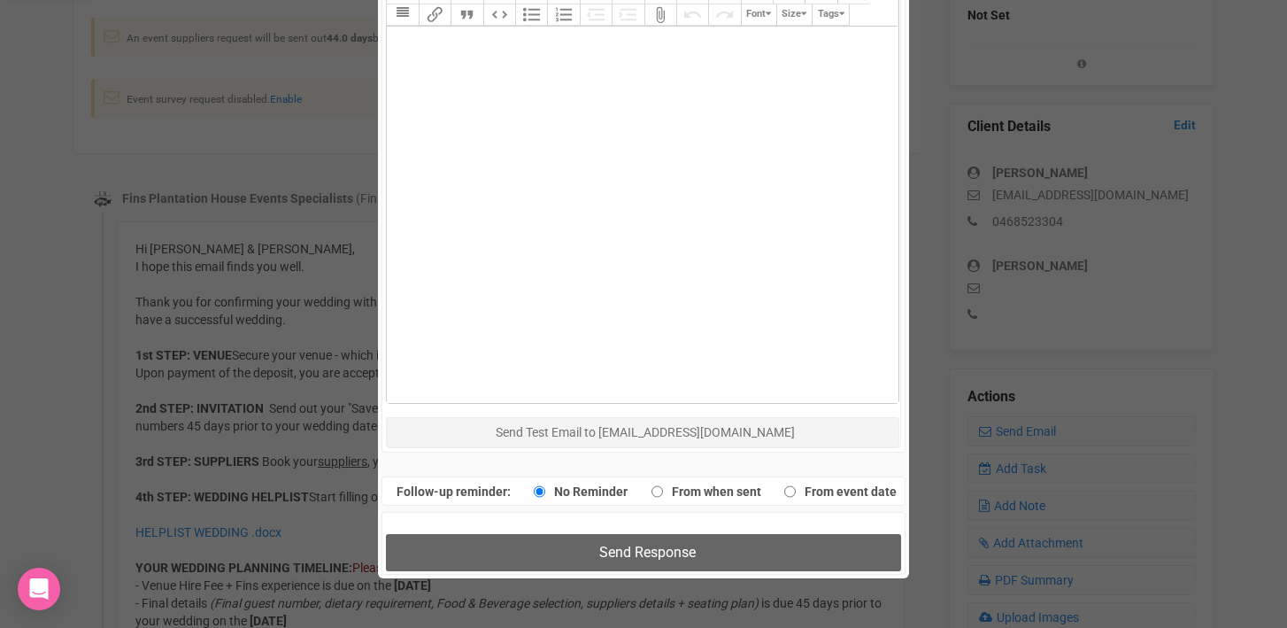
scroll to position [850, 0]
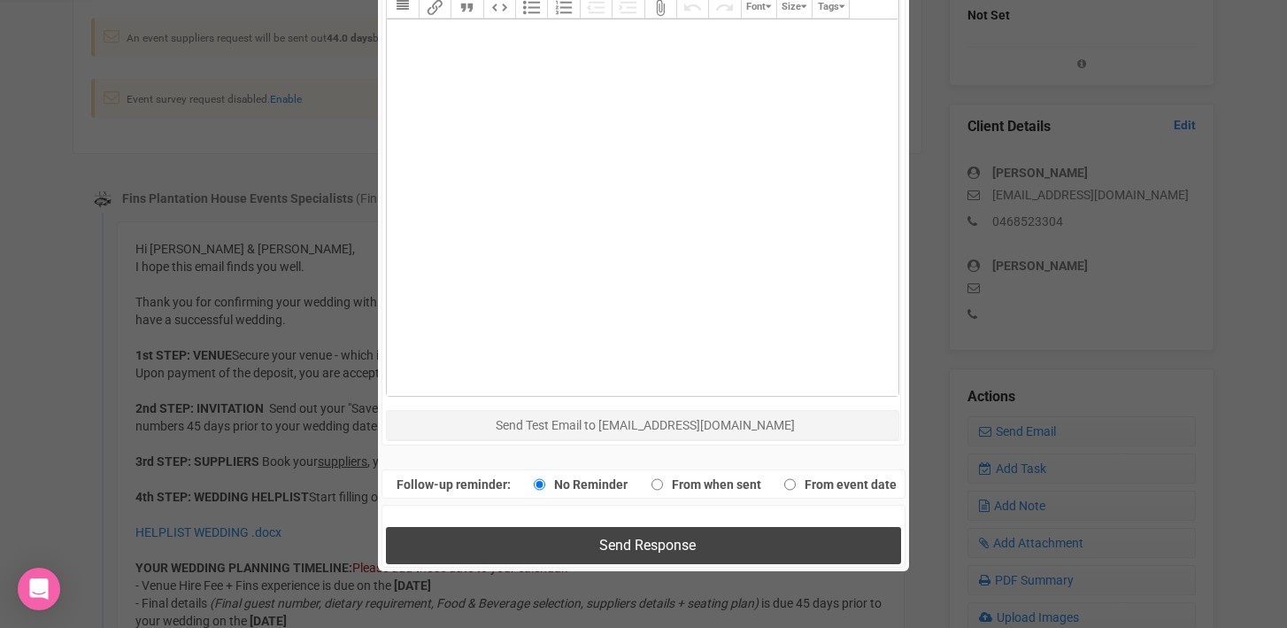
click at [559, 537] on button "Send Response" at bounding box center [643, 545] width 514 height 36
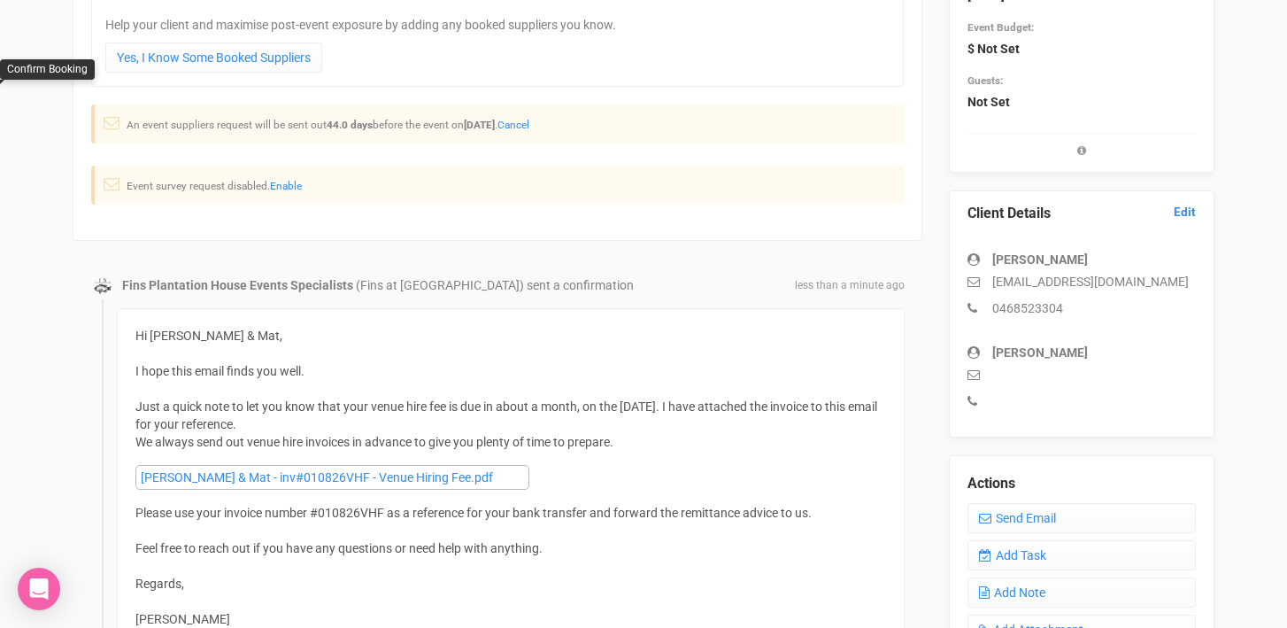
scroll to position [0, 0]
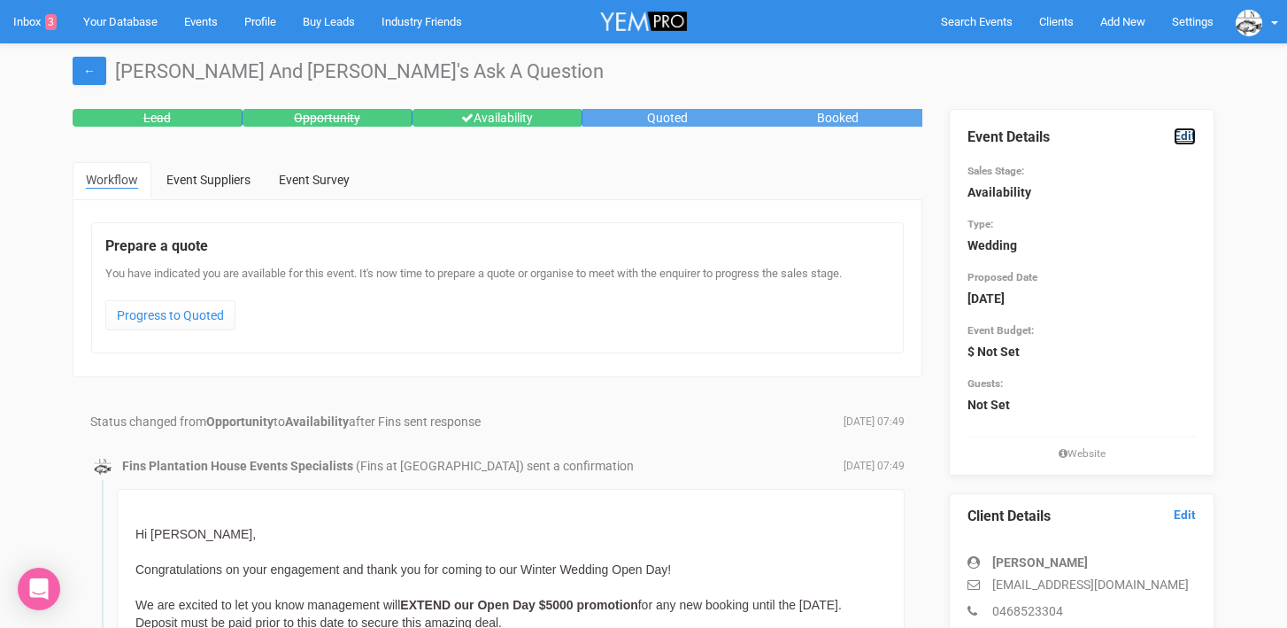
click at [1190, 135] on link "Edit" at bounding box center [1185, 135] width 22 height 17
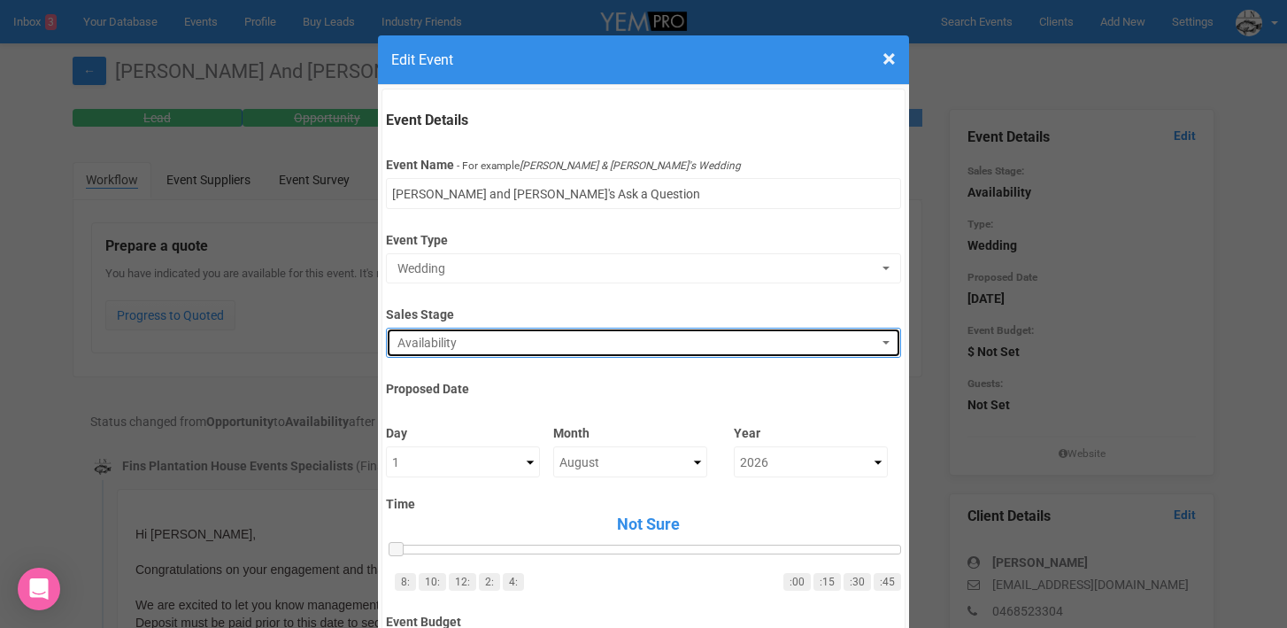
click at [532, 336] on span "Availability" at bounding box center [637, 343] width 480 height 18
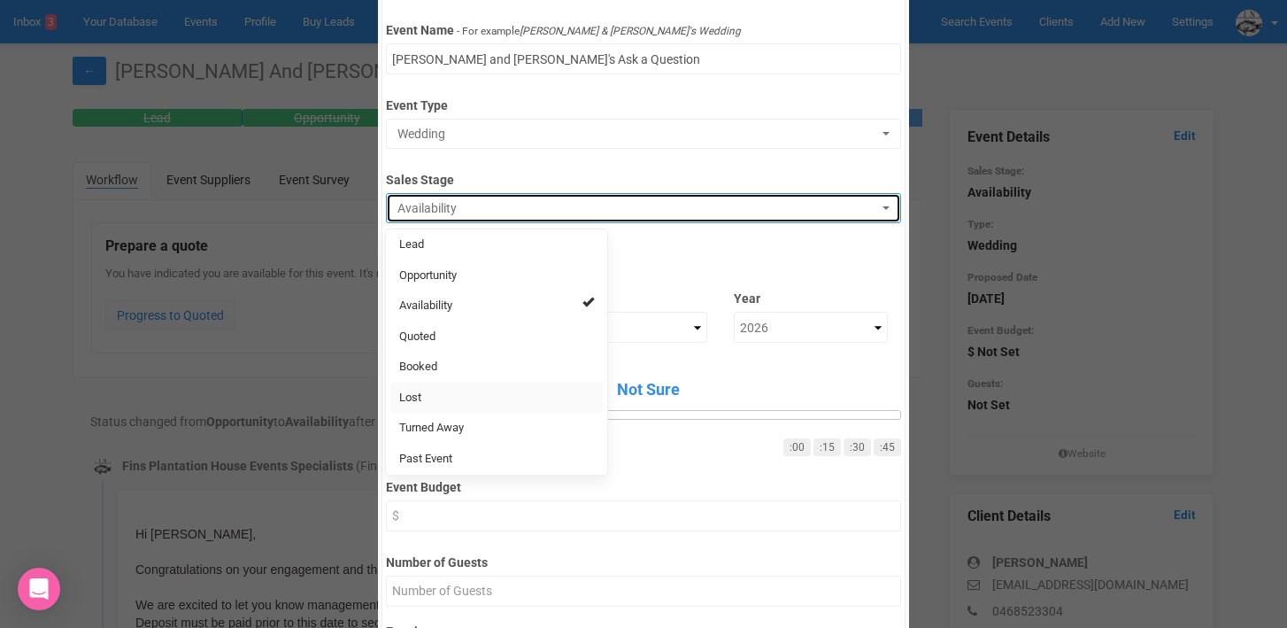
scroll to position [140, 0]
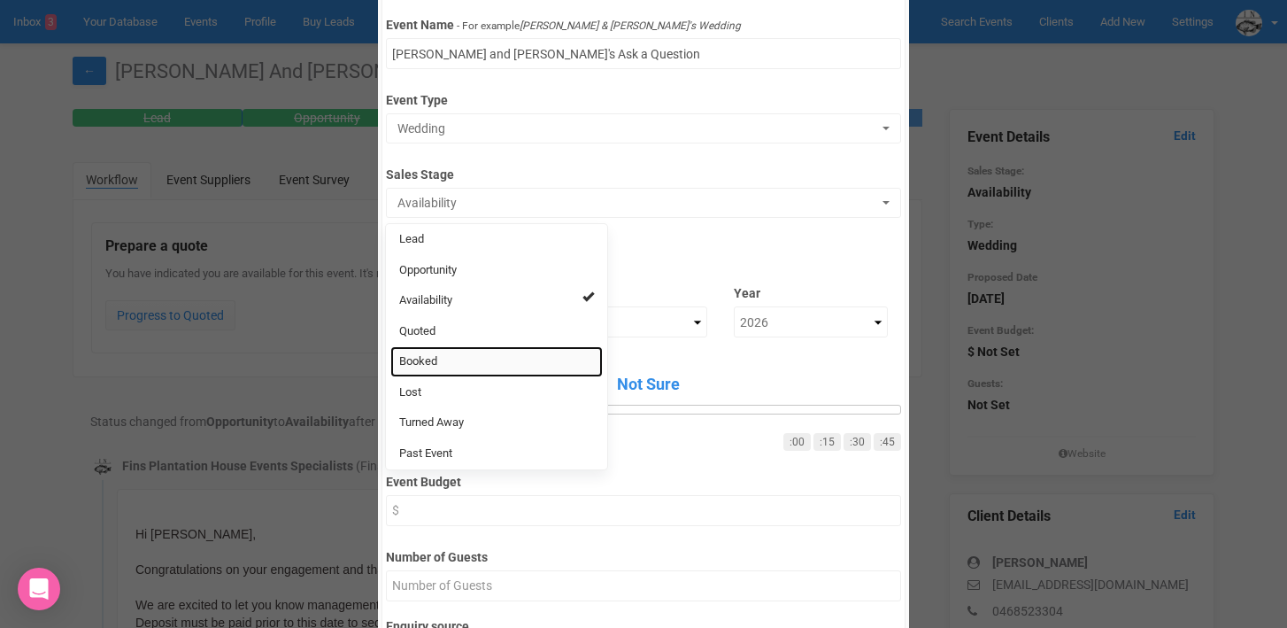
click at [436, 358] on span "Booked" at bounding box center [418, 361] width 38 height 17
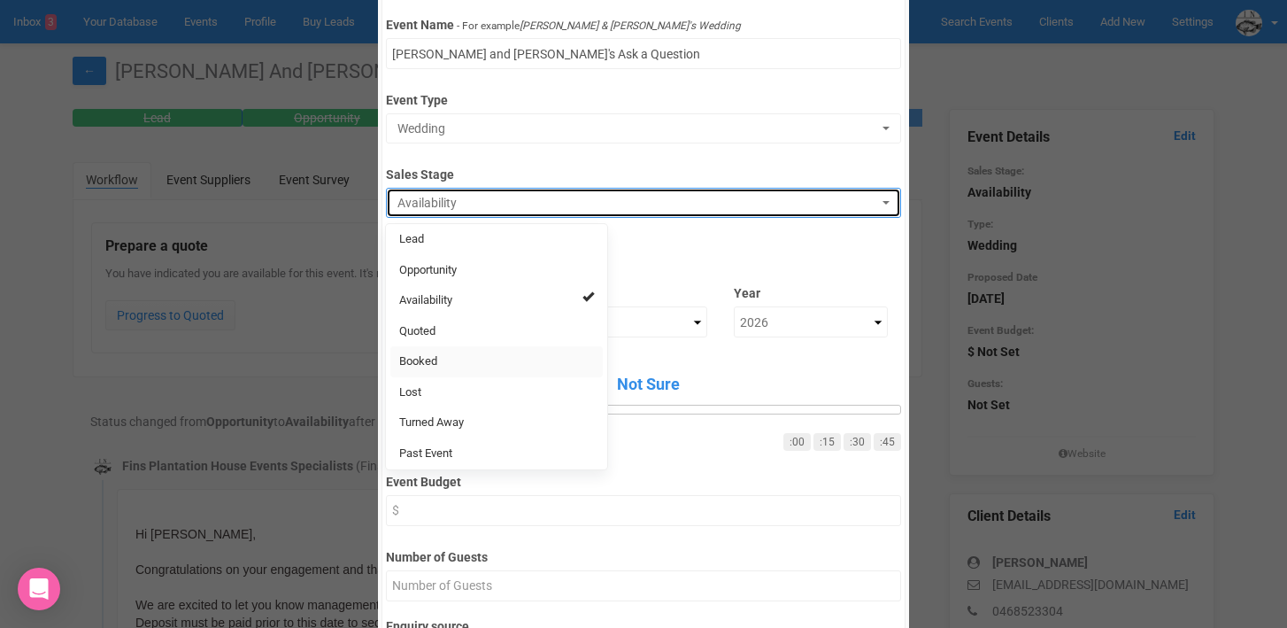
select select "2"
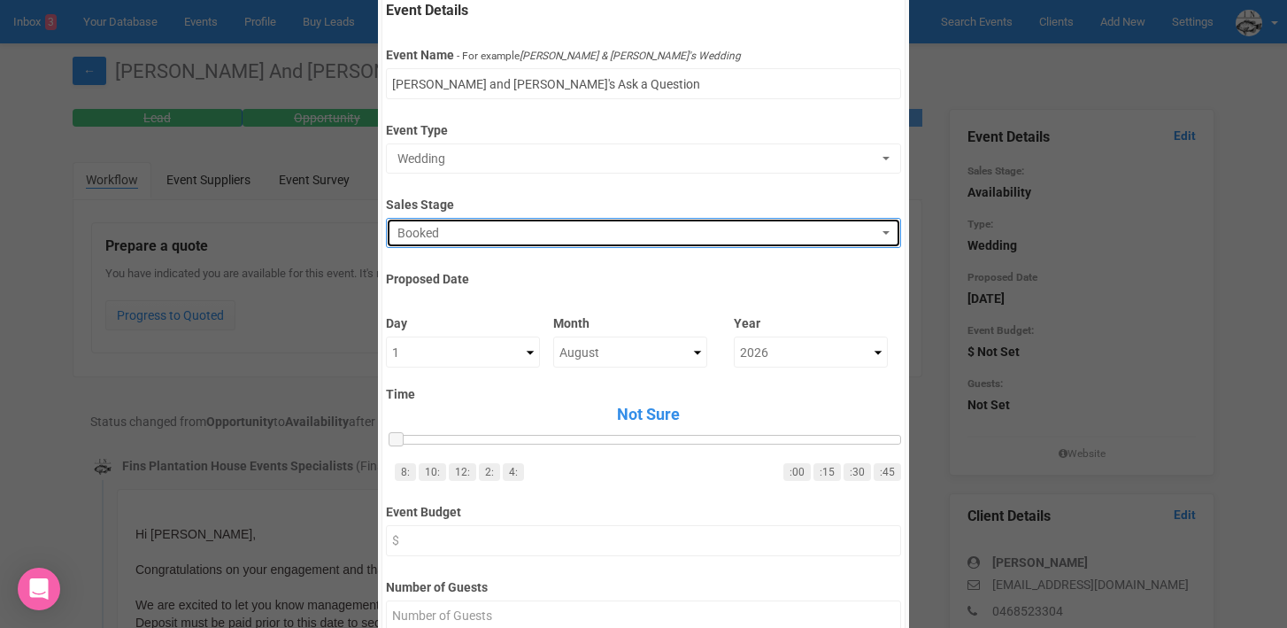
scroll to position [109, 0]
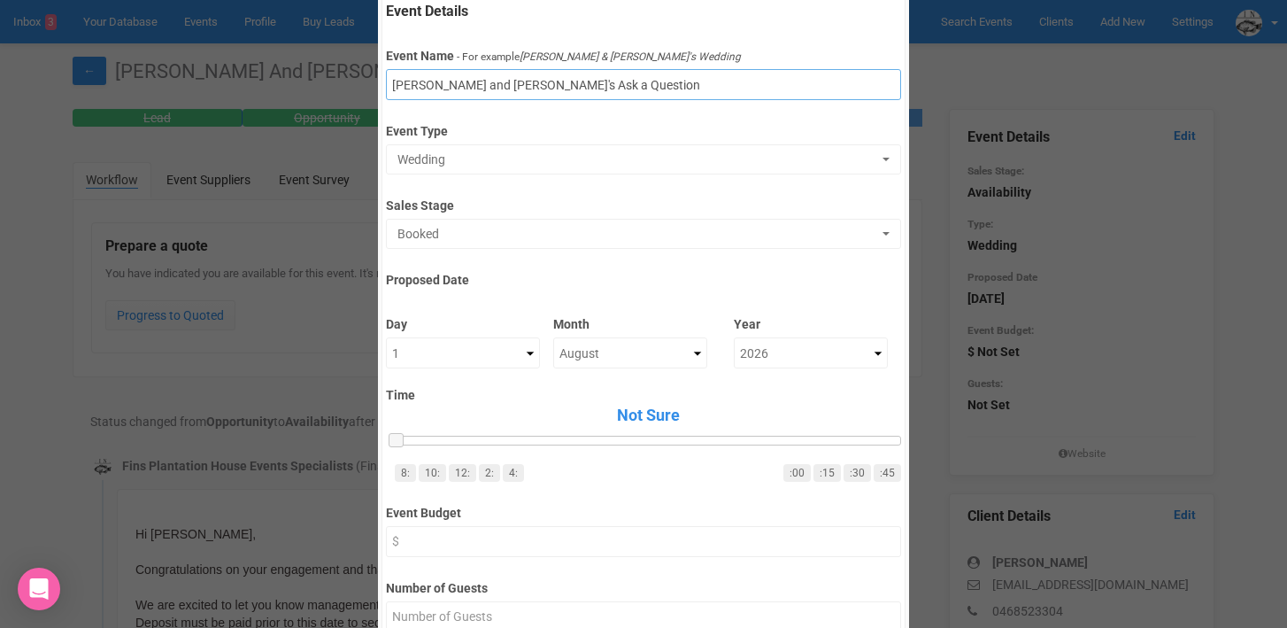
click at [393, 85] on input "[PERSON_NAME] and [PERSON_NAME]'s Ask a Question" at bounding box center [643, 84] width 514 height 31
click at [194, 241] on div "× Close Edit Event Event Details Event Name - For example [PERSON_NAME] & [PERS…" at bounding box center [643, 314] width 1287 height 628
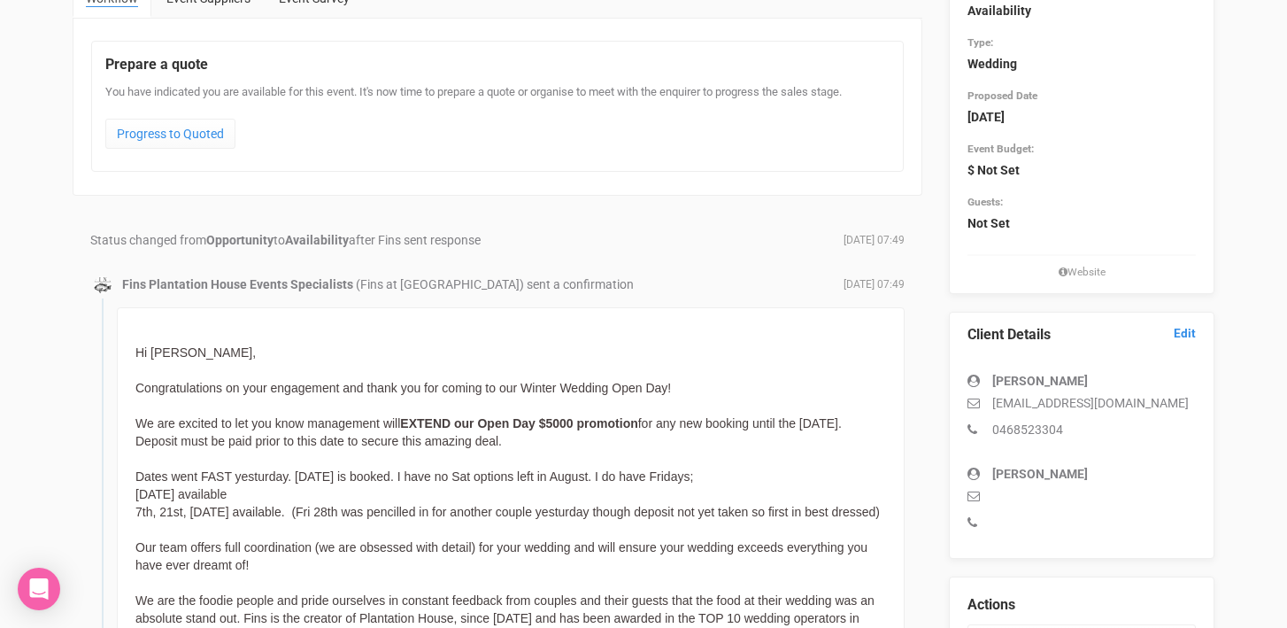
scroll to position [0, 0]
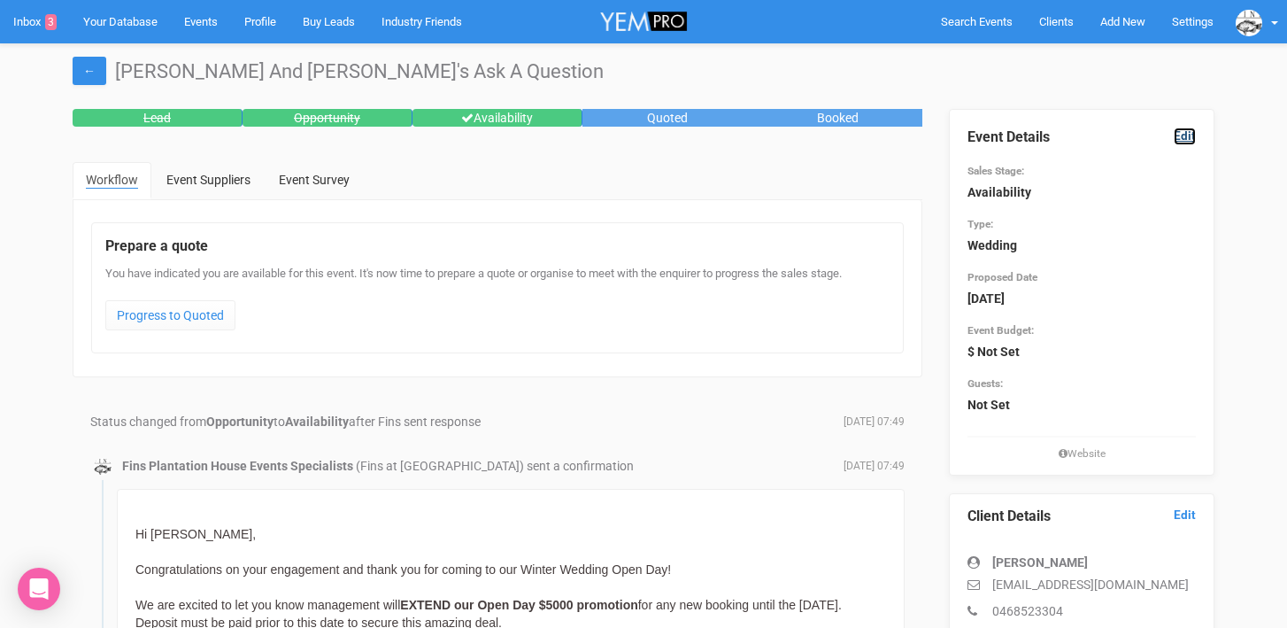
click at [1182, 141] on link "Edit" at bounding box center [1185, 135] width 22 height 17
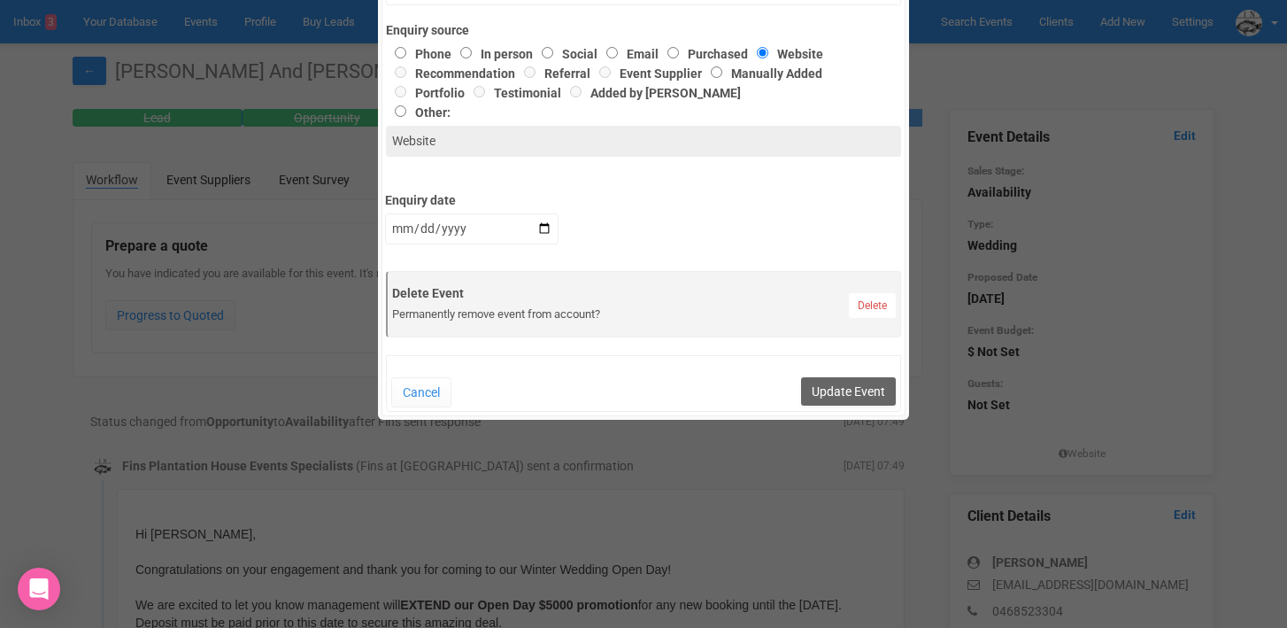
scroll to position [737, 0]
click at [860, 305] on link "Delete" at bounding box center [872, 303] width 47 height 25
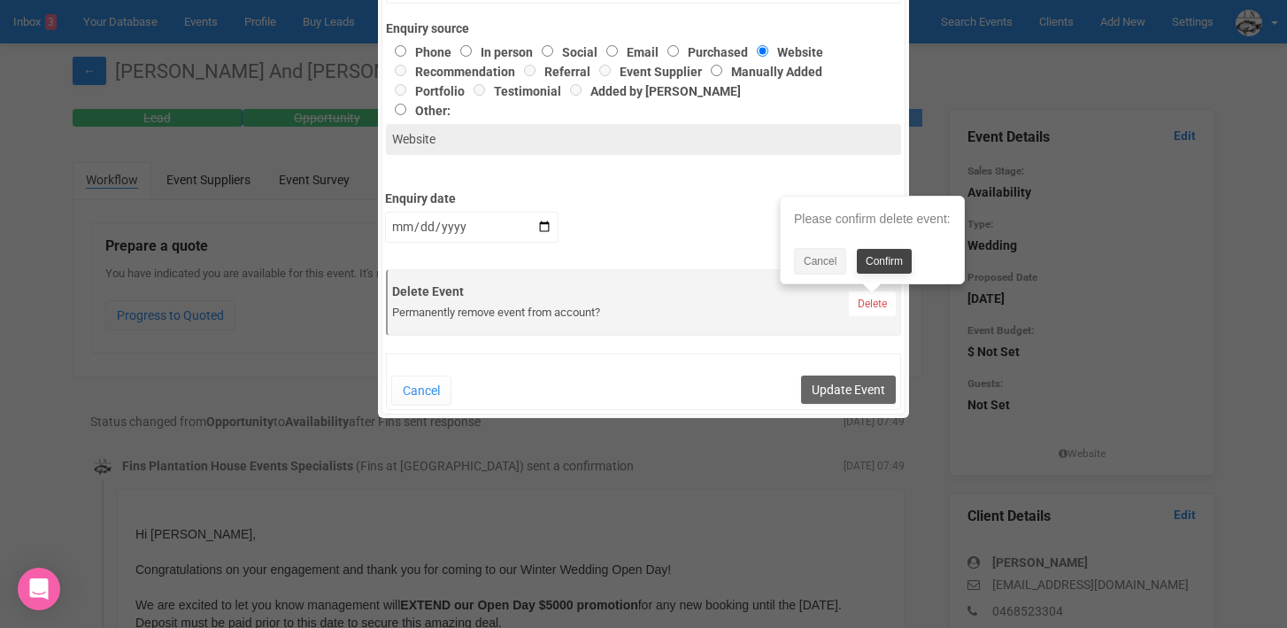
click at [882, 258] on link "Confirm" at bounding box center [884, 261] width 55 height 25
